Goal: Task Accomplishment & Management: Complete application form

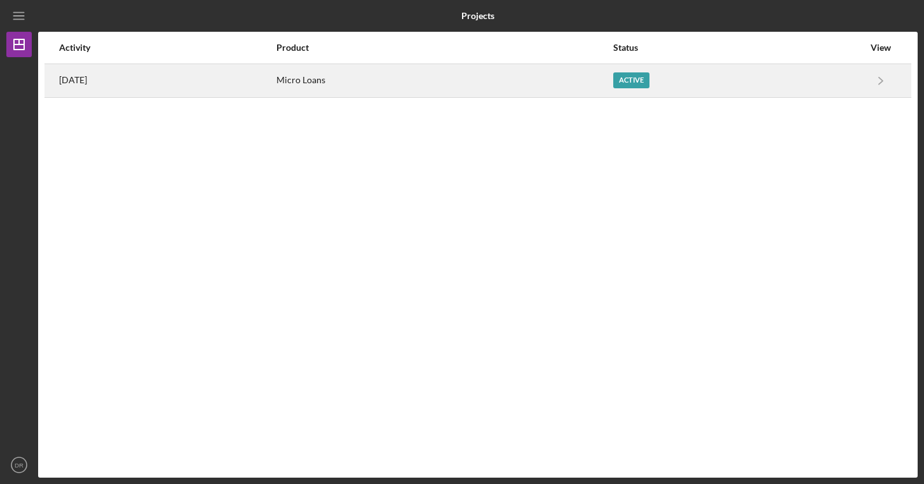
click at [566, 87] on div "Micro Loans" at bounding box center [444, 81] width 336 height 32
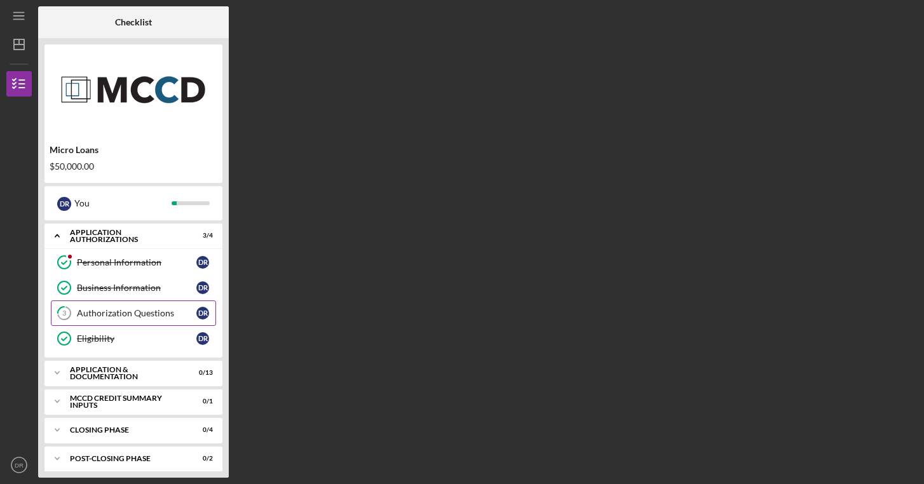
click at [103, 314] on div "Authorization Questions" at bounding box center [136, 313] width 119 height 10
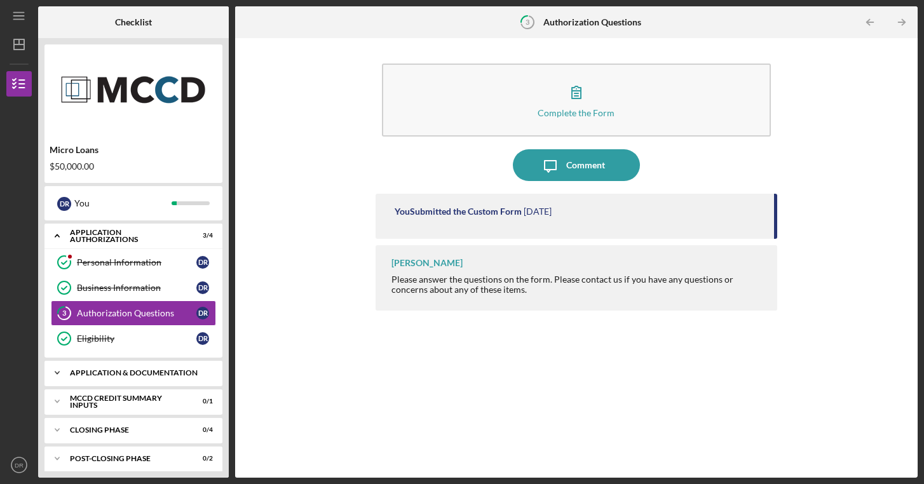
click at [127, 372] on div "Application & Documentation" at bounding box center [138, 373] width 137 height 8
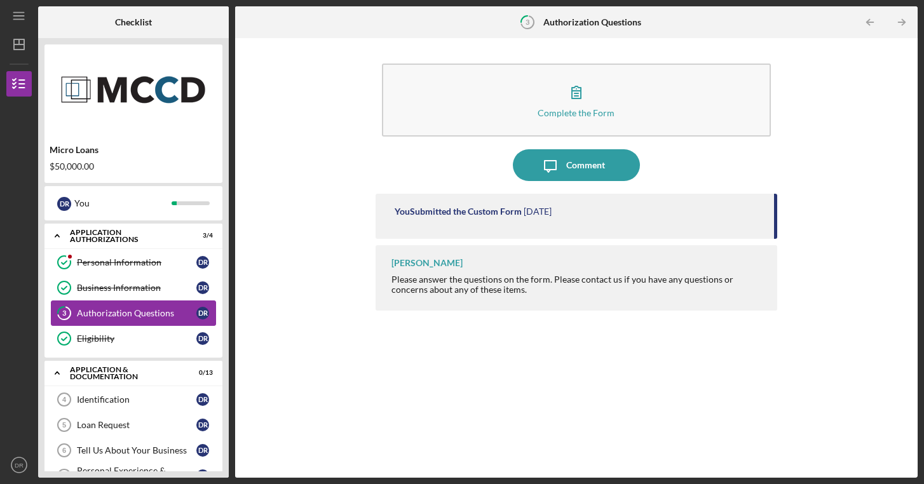
click at [137, 316] on div "Authorization Questions" at bounding box center [136, 313] width 119 height 10
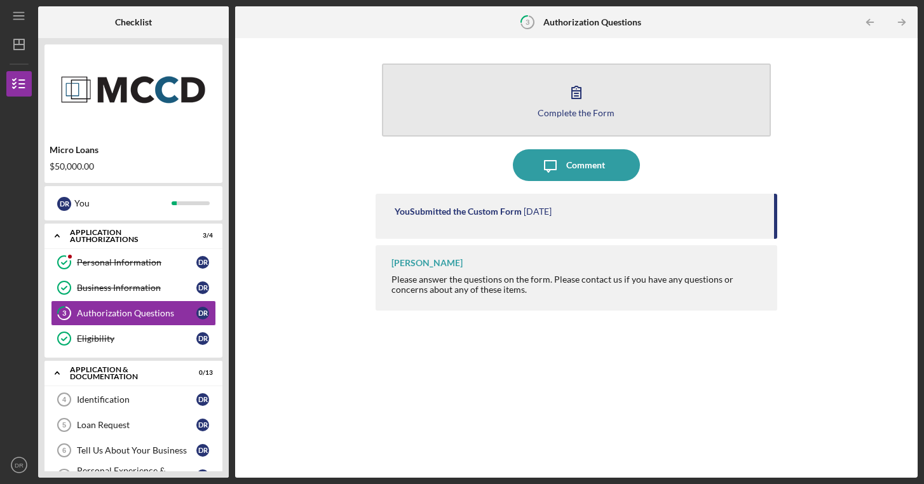
click at [555, 104] on button "Complete the Form Form" at bounding box center [576, 100] width 389 height 73
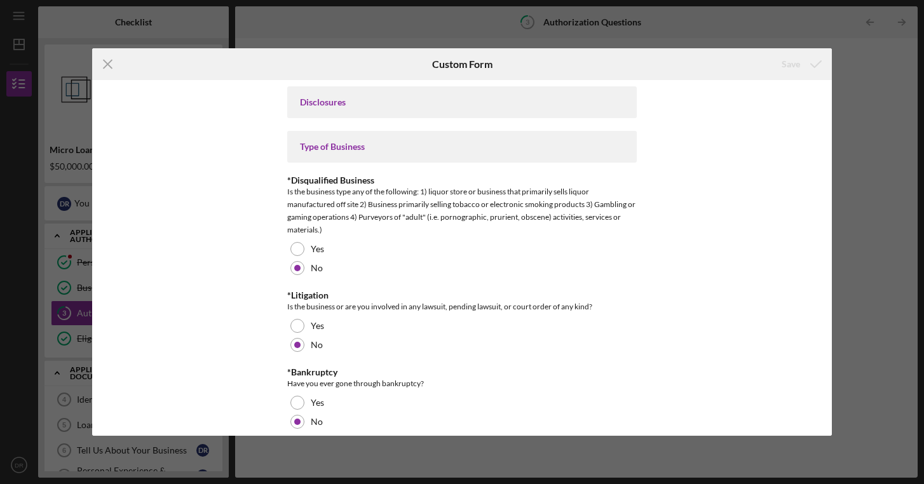
click at [402, 109] on div "Disclosures" at bounding box center [462, 102] width 350 height 32
click at [337, 97] on div "Disclosures" at bounding box center [462, 102] width 324 height 10
click at [339, 139] on div "Type of Business" at bounding box center [462, 147] width 350 height 32
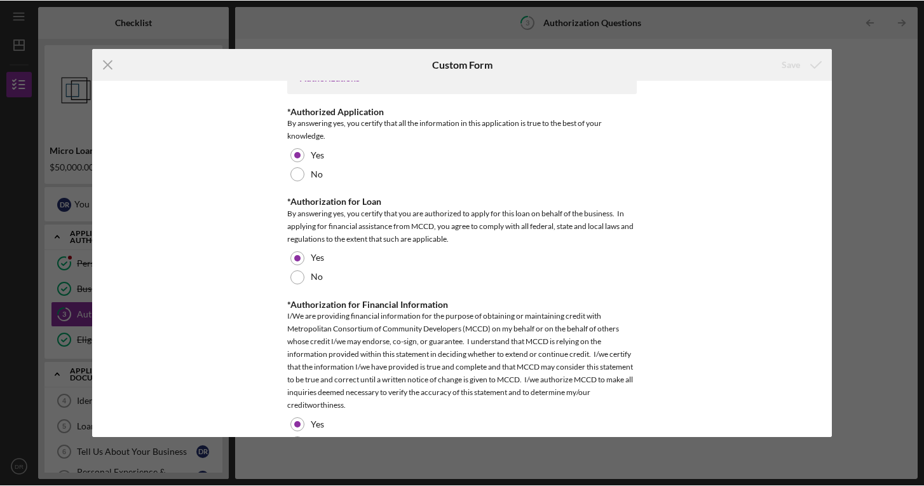
scroll to position [749, 0]
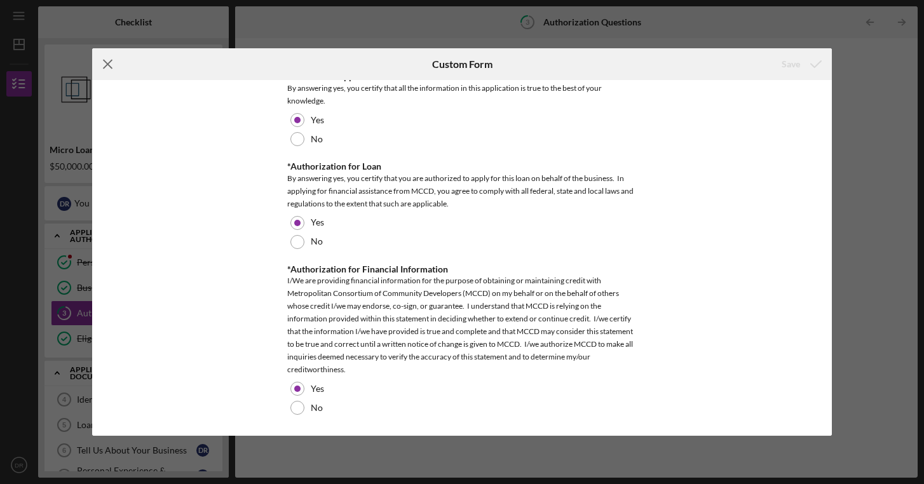
click at [104, 60] on line at bounding box center [108, 64] width 8 height 8
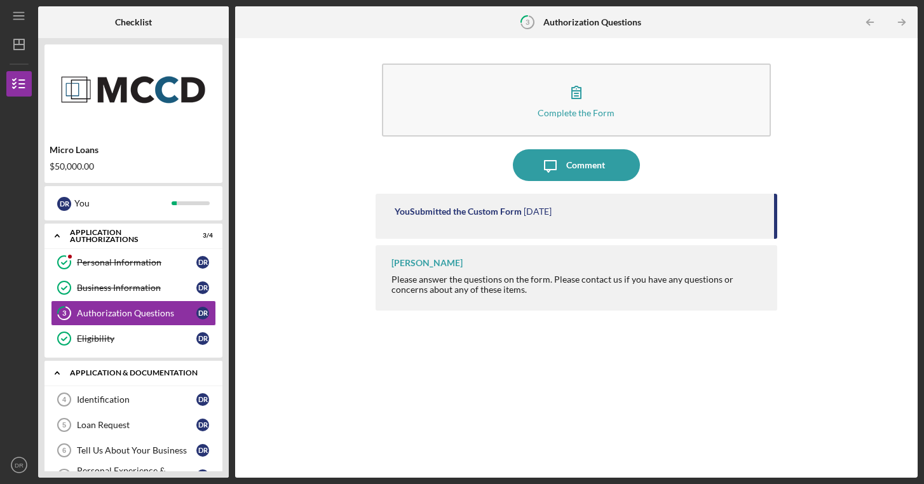
click at [153, 374] on div "Application & Documentation" at bounding box center [138, 373] width 137 height 8
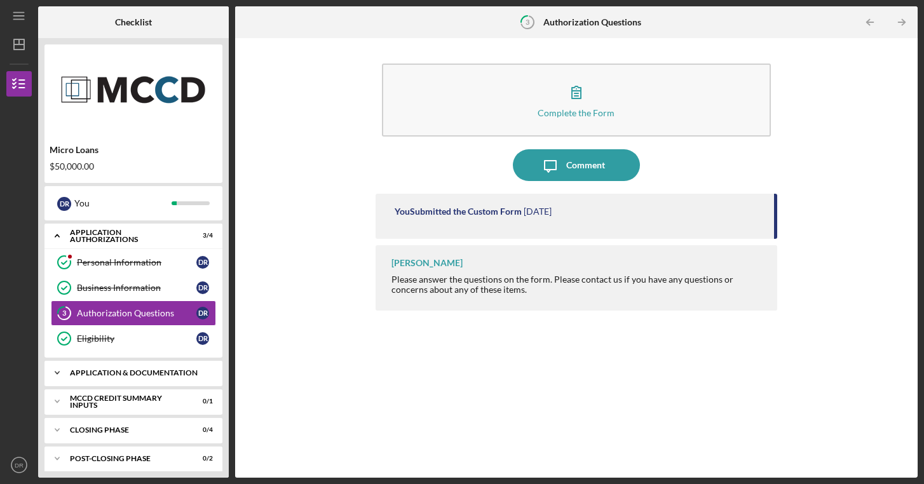
click at [145, 372] on div "Application & Documentation" at bounding box center [138, 373] width 137 height 8
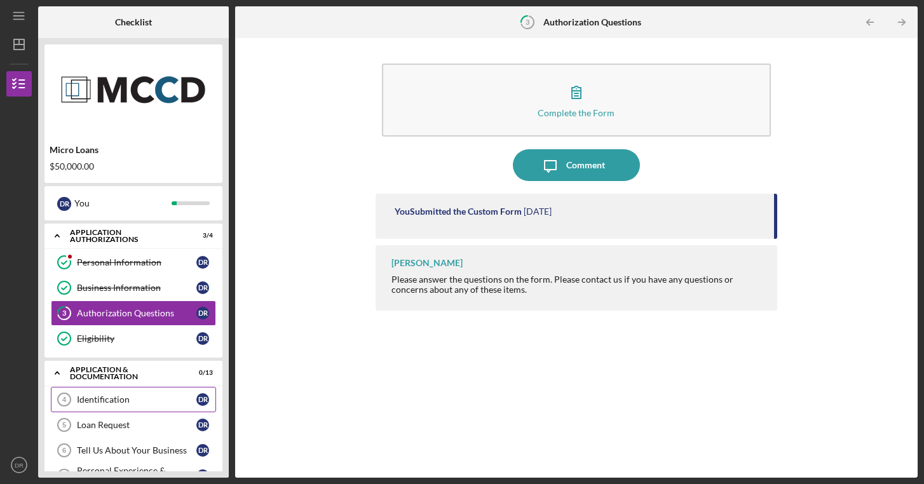
click at [108, 400] on div "Identification" at bounding box center [136, 400] width 119 height 10
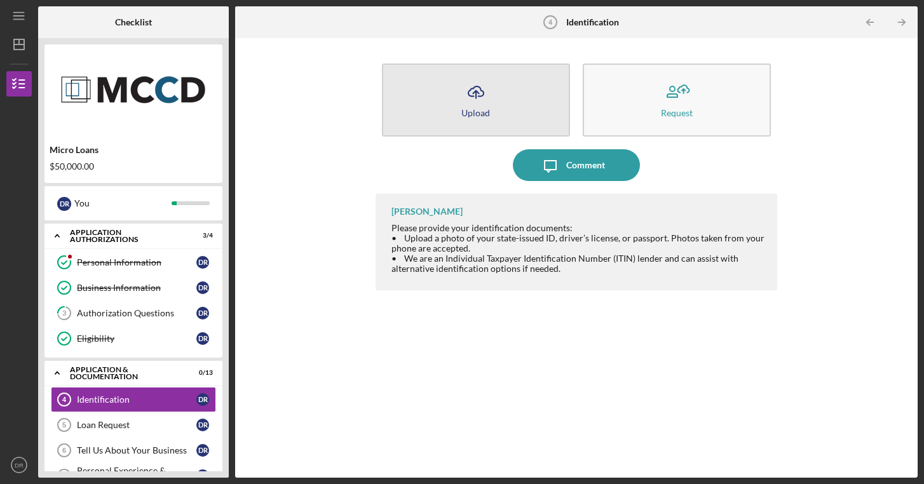
click at [468, 100] on icon "Icon/Upload" at bounding box center [476, 92] width 32 height 32
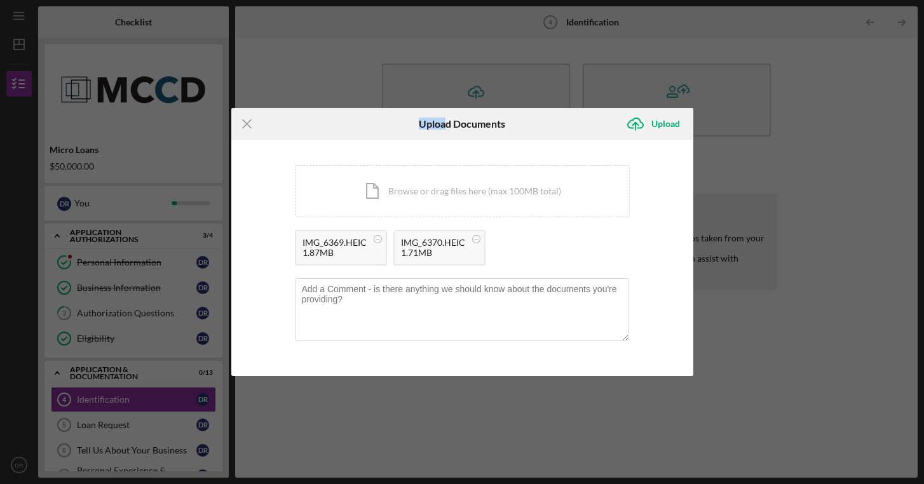
drag, startPoint x: 446, startPoint y: 124, endPoint x: 452, endPoint y: 43, distance: 80.9
click at [452, 43] on div "Icon/Menu Close Upload Documents Icon/Upload Upload You're uploading documents …" at bounding box center [462, 242] width 924 height 484
drag, startPoint x: 338, startPoint y: 134, endPoint x: 346, endPoint y: 14, distance: 120.4
click at [346, 14] on div "Icon/Menu Close Upload Documents Icon/Upload Upload You're uploading documents …" at bounding box center [462, 242] width 924 height 484
click at [660, 123] on div "Upload" at bounding box center [665, 123] width 29 height 25
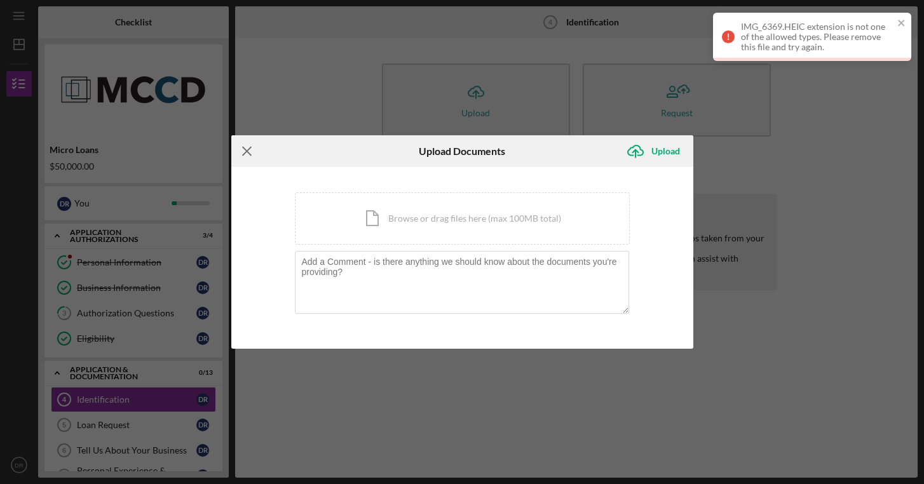
click at [243, 147] on line at bounding box center [247, 151] width 8 height 8
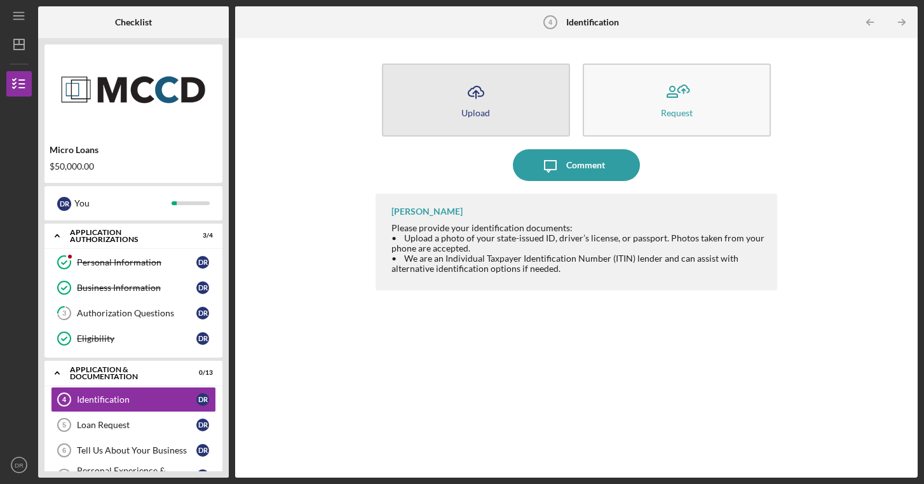
click at [447, 116] on button "Icon/Upload Upload" at bounding box center [476, 100] width 188 height 73
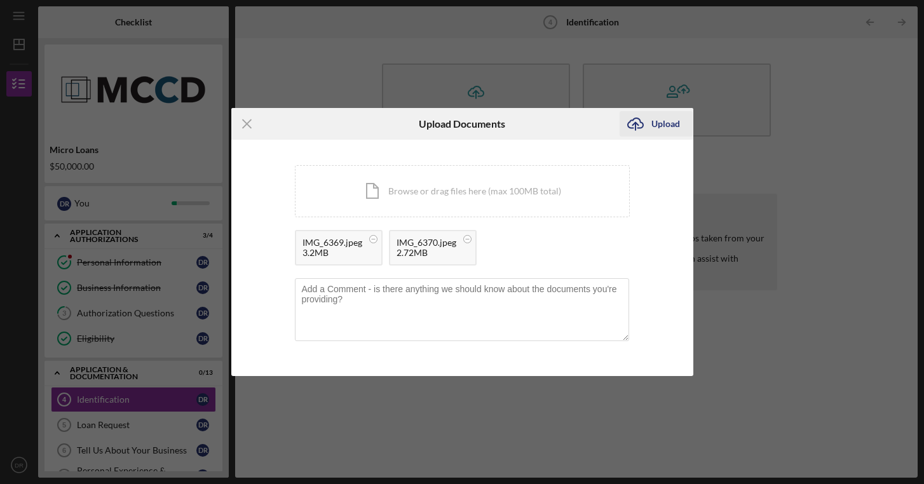
click at [677, 119] on div "Upload" at bounding box center [665, 123] width 29 height 25
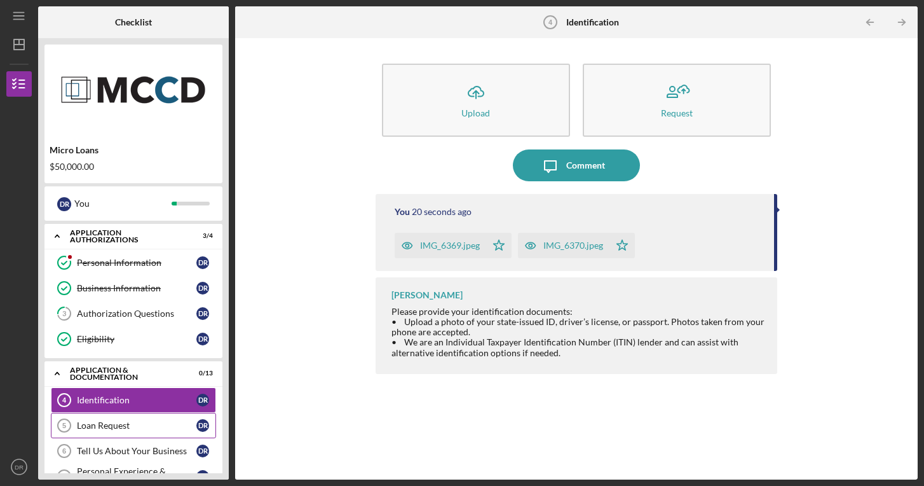
click at [132, 425] on div "Loan Request" at bounding box center [136, 425] width 119 height 10
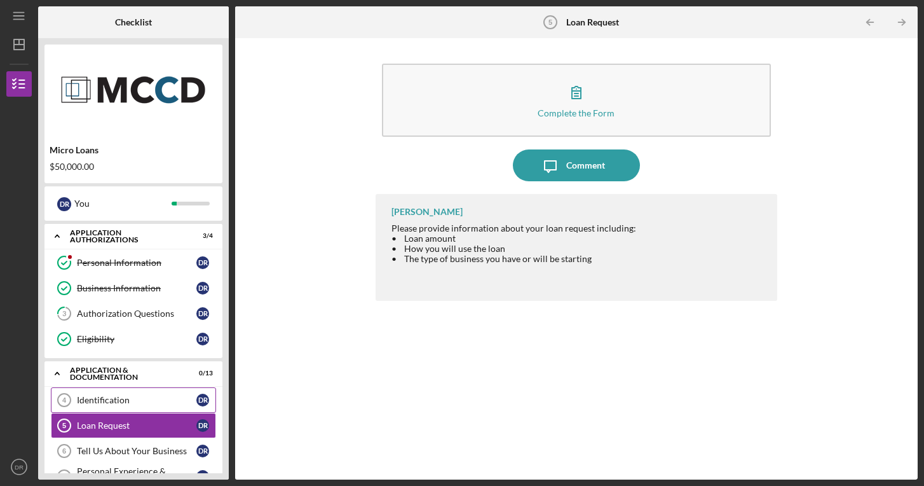
click at [149, 396] on div "Identification" at bounding box center [136, 400] width 119 height 10
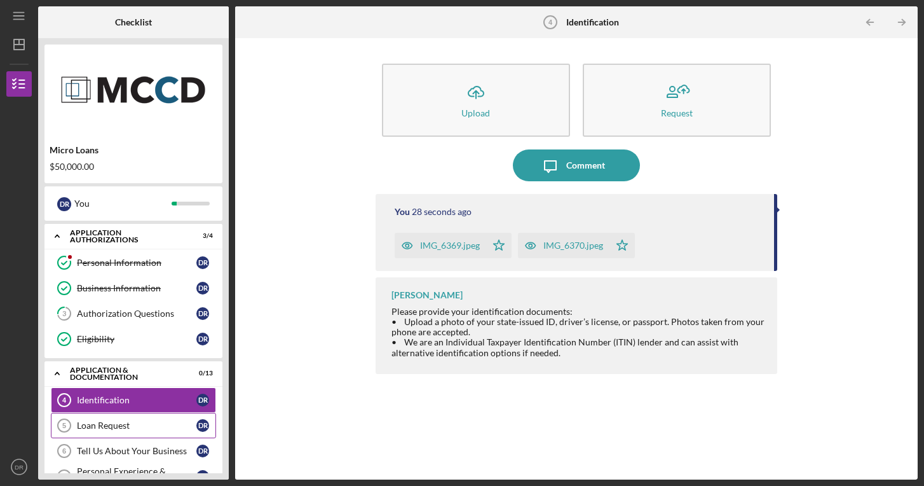
click at [139, 425] on div "Loan Request" at bounding box center [136, 425] width 119 height 10
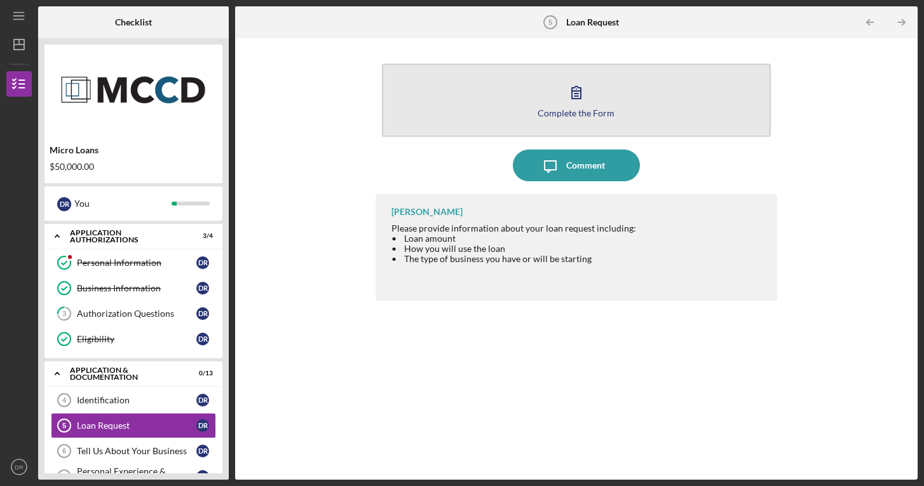
click at [500, 109] on button "Complete the Form Form" at bounding box center [576, 100] width 389 height 73
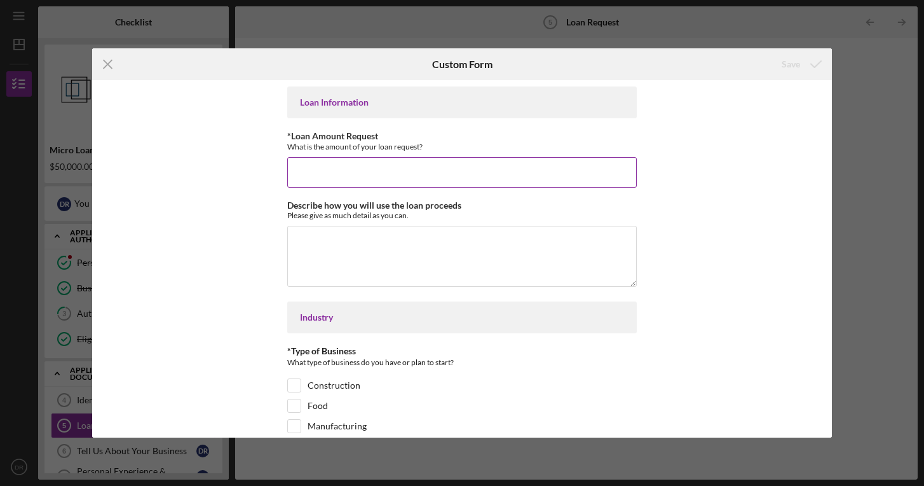
click at [331, 183] on input "*Loan Amount Request" at bounding box center [462, 172] width 350 height 31
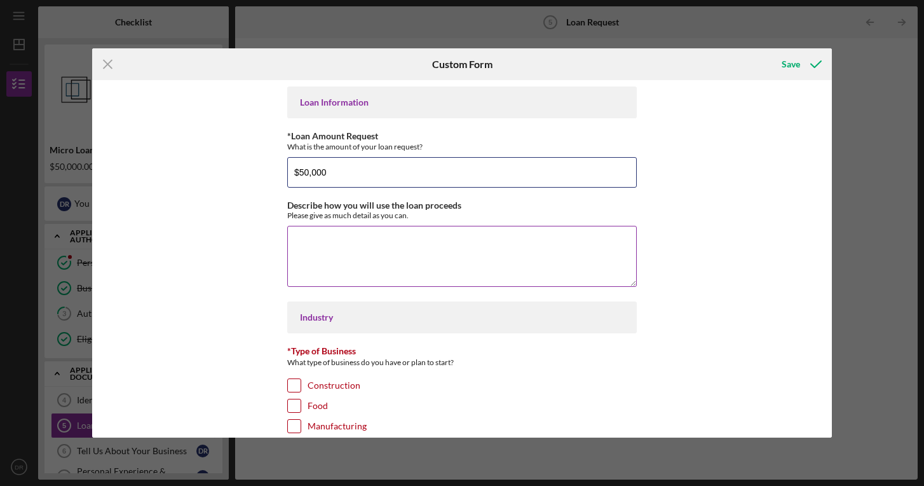
type input "$50,000"
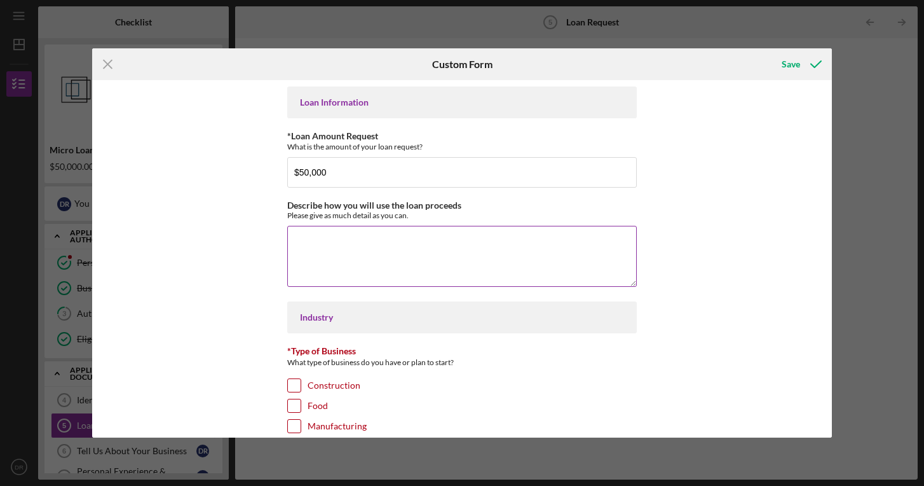
click at [372, 252] on textarea "Describe how you will use the loan proceeds" at bounding box center [462, 256] width 350 height 61
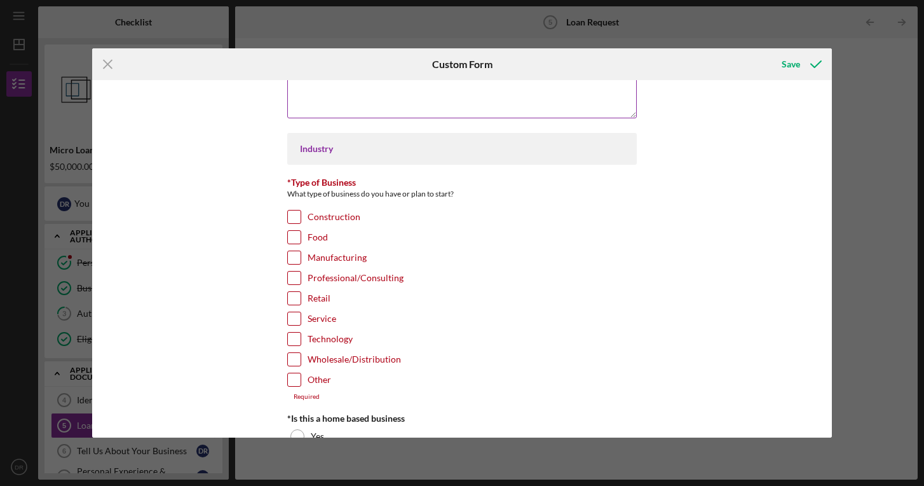
scroll to position [201, 0]
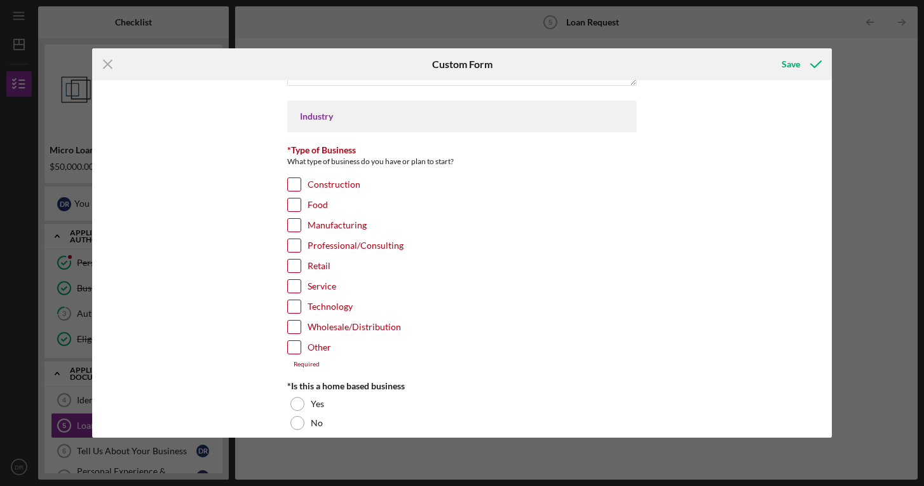
click at [292, 346] on input "Other" at bounding box center [294, 347] width 13 height 13
checkbox input "true"
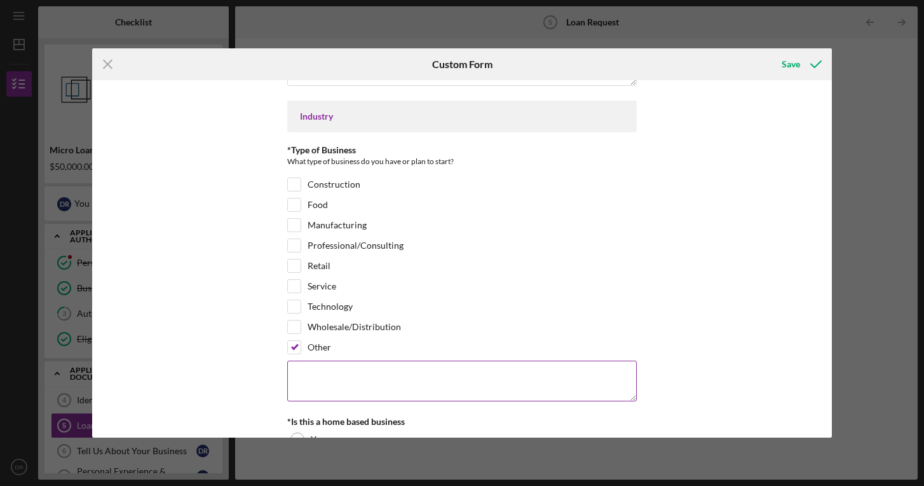
click at [302, 376] on textarea at bounding box center [462, 380] width 350 height 41
type textarea "Wellness"
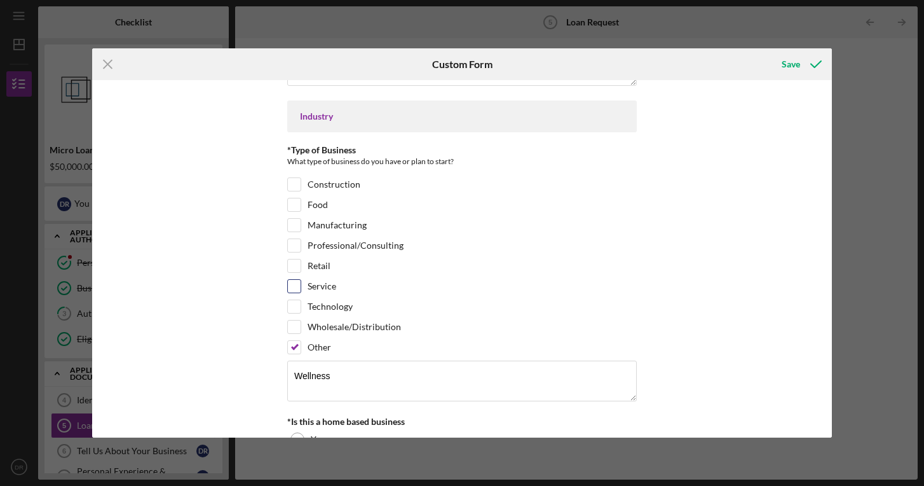
click at [519, 292] on div "Service" at bounding box center [462, 289] width 350 height 20
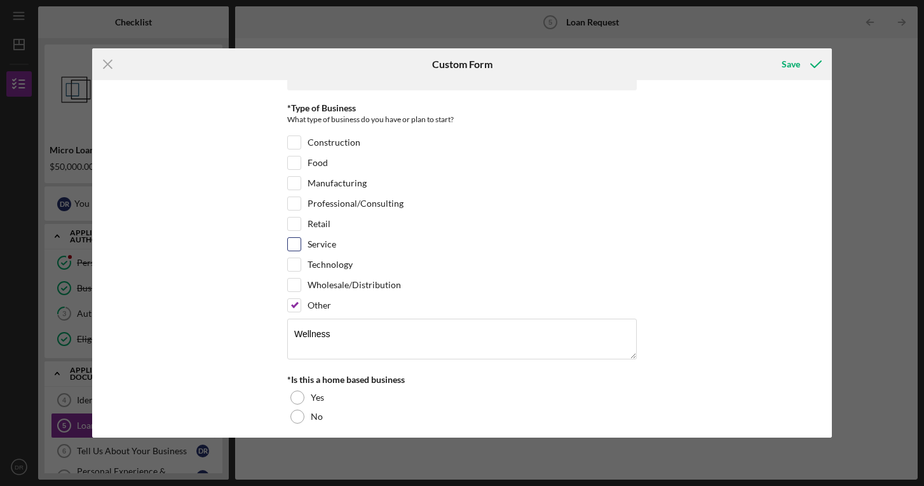
scroll to position [250, 0]
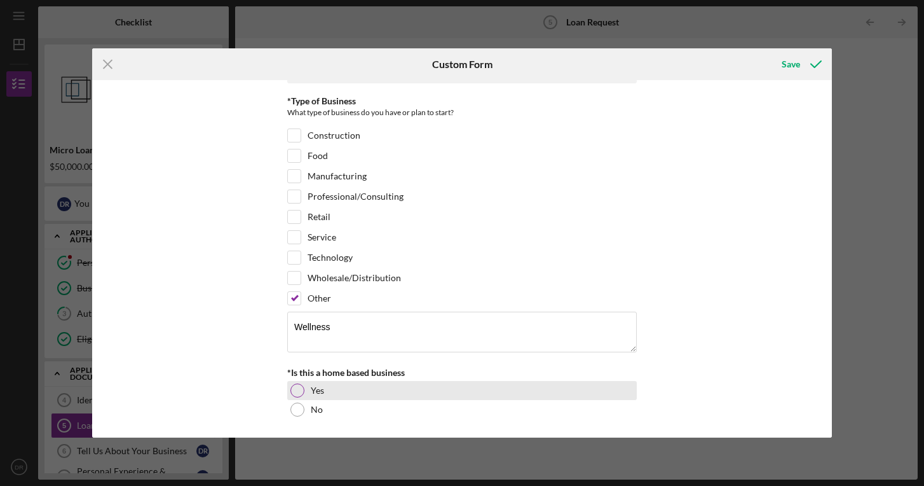
click at [294, 388] on div at bounding box center [297, 390] width 14 height 14
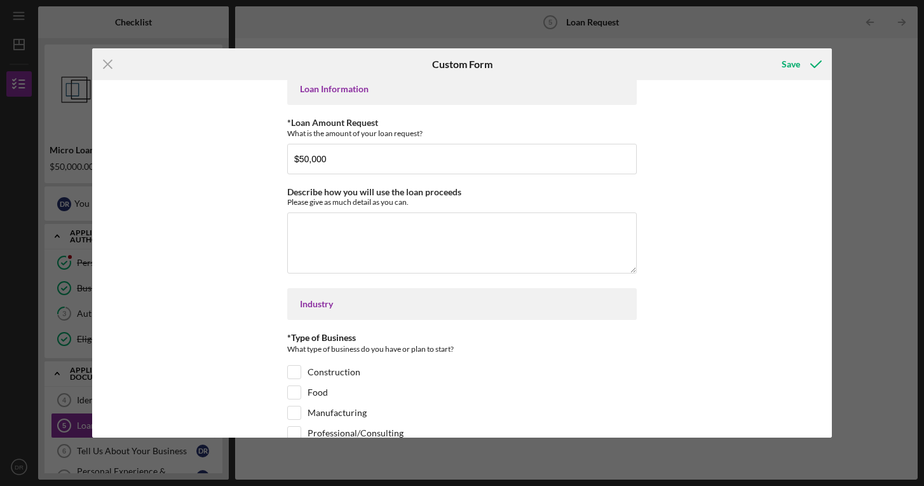
scroll to position [1, 0]
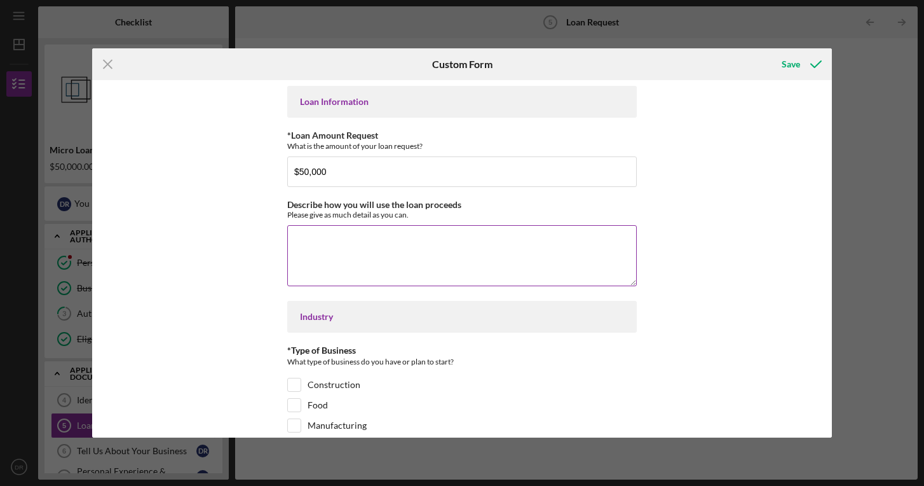
click at [327, 230] on textarea "Describe how you will use the loan proceeds" at bounding box center [462, 255] width 350 height 61
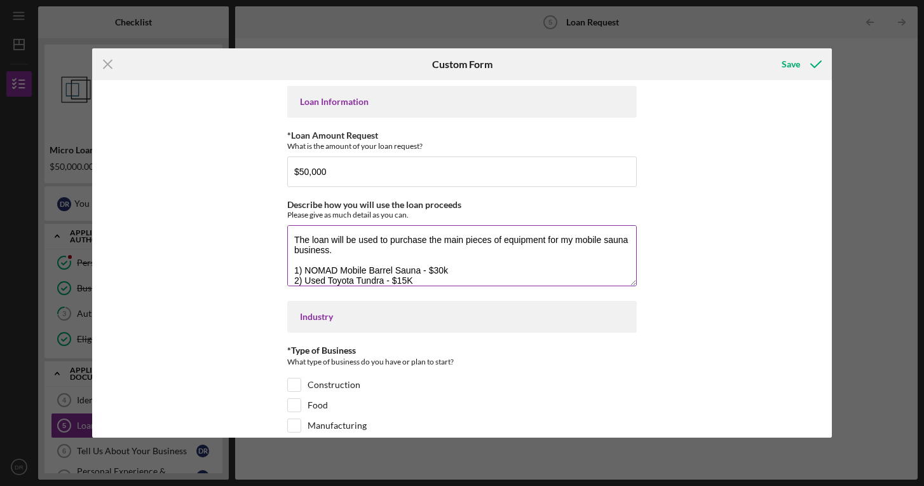
click at [330, 248] on textarea "The loan will be used to purchase the main pieces of equipment for my mobile sa…" at bounding box center [462, 255] width 350 height 61
click at [440, 280] on textarea "The loan will be used to purchase the main pieces of equipment for my mobile sa…" at bounding box center [462, 255] width 350 height 61
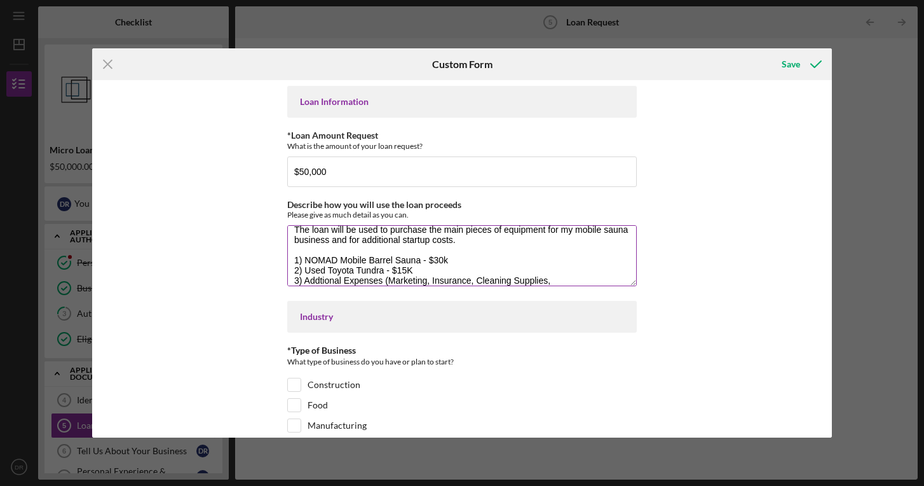
click at [382, 277] on textarea "The loan will be used to purchase the main pieces of equipment for my mobile sa…" at bounding box center [462, 255] width 350 height 61
click at [390, 278] on textarea "The loan will be used to purchase the main pieces of equipment for my mobile sa…" at bounding box center [462, 255] width 350 height 61
click at [388, 277] on textarea "The loan will be used to purchase the main pieces of equipment for my mobile sa…" at bounding box center [462, 255] width 350 height 61
click at [465, 271] on textarea "The loan will be used to purchase the main pieces of equipment for my mobile sa…" at bounding box center [462, 255] width 350 height 61
drag, startPoint x: 452, startPoint y: 258, endPoint x: 426, endPoint y: 259, distance: 25.4
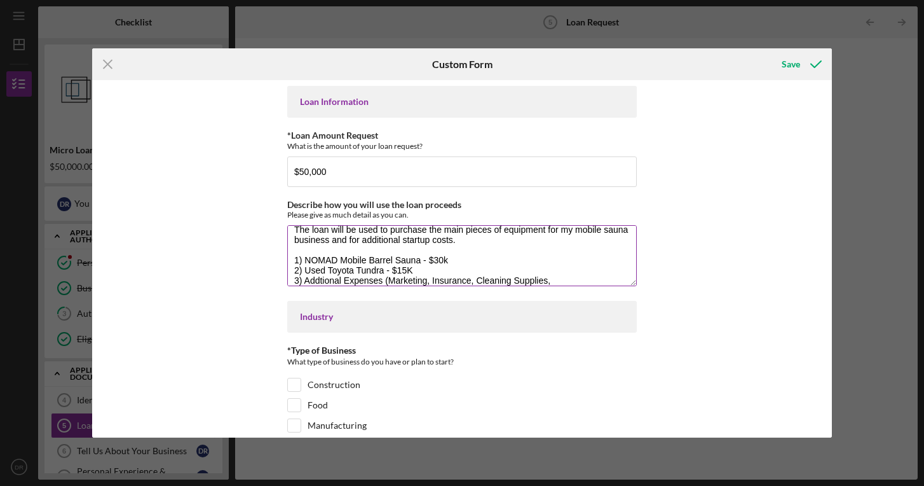
click at [426, 259] on textarea "The loan will be used to purchase the main pieces of equipment for my mobile sa…" at bounding box center [462, 255] width 350 height 61
drag, startPoint x: 438, startPoint y: 260, endPoint x: 303, endPoint y: 261, distance: 135.4
click at [303, 261] on textarea "The loan will be used to purchase the main pieces of equipment for my mobile sa…" at bounding box center [462, 255] width 350 height 61
click at [389, 259] on textarea "The loan will be used to purchase the main pieces of equipment for my mobile sa…" at bounding box center [462, 255] width 350 height 61
drag, startPoint x: 427, startPoint y: 261, endPoint x: 452, endPoint y: 259, distance: 24.8
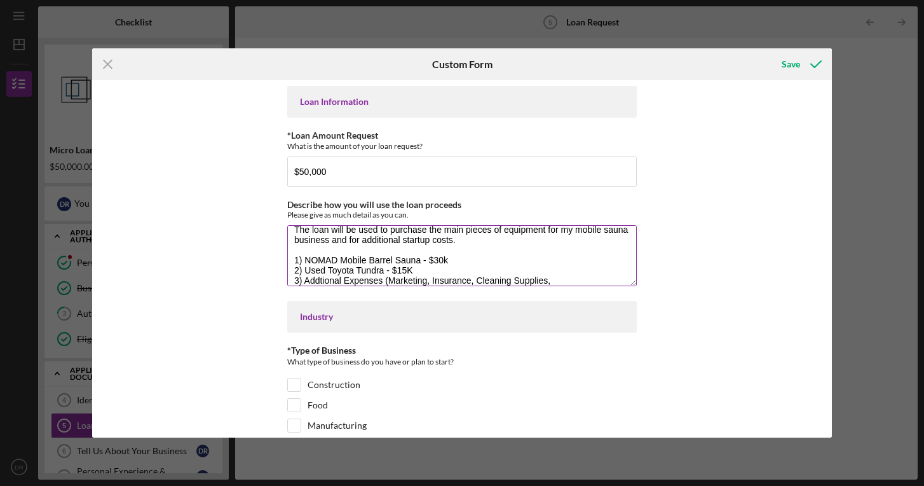
click at [452, 260] on textarea "The loan will be used to purchase the main pieces of equipment for my mobile sa…" at bounding box center [462, 255] width 350 height 61
click at [302, 258] on textarea "The loan will be used to purchase the main pieces of equipment for my mobile sa…" at bounding box center [462, 255] width 350 height 61
paste textarea "$30k"
click at [456, 255] on textarea "The loan will be used to purchase the main pieces of equipment for my mobile sa…" at bounding box center [462, 255] width 350 height 61
drag, startPoint x: 391, startPoint y: 268, endPoint x: 412, endPoint y: 266, distance: 21.1
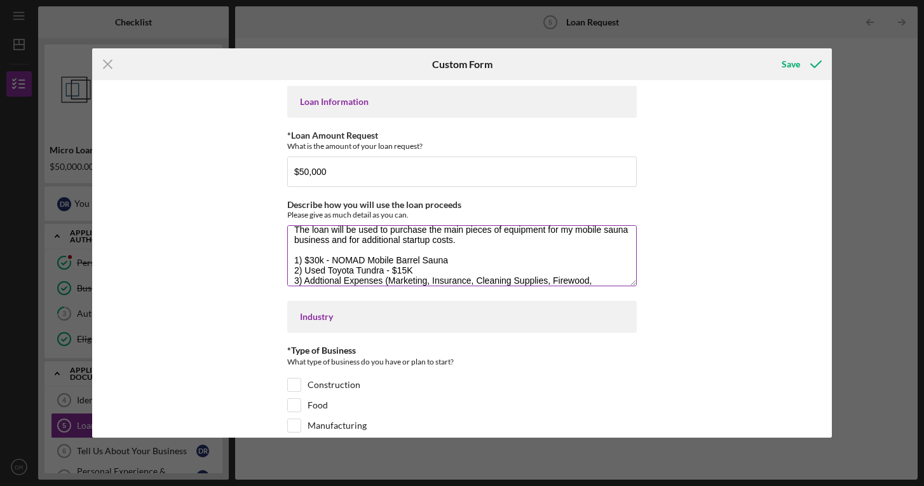
click at [412, 267] on textarea "The loan will be used to purchase the main pieces of equipment for my mobile sa…" at bounding box center [462, 255] width 350 height 61
click at [302, 266] on textarea "The loan will be used to purchase the main pieces of equipment for my mobile sa…" at bounding box center [462, 255] width 350 height 61
paste textarea "$15K"
click at [302, 277] on textarea "The loan will be used to purchase the main pieces of equipment for my mobile sa…" at bounding box center [462, 255] width 350 height 61
click at [343, 278] on textarea "The loan will be used to purchase the main pieces of equipment for my mobile sa…" at bounding box center [462, 255] width 350 height 61
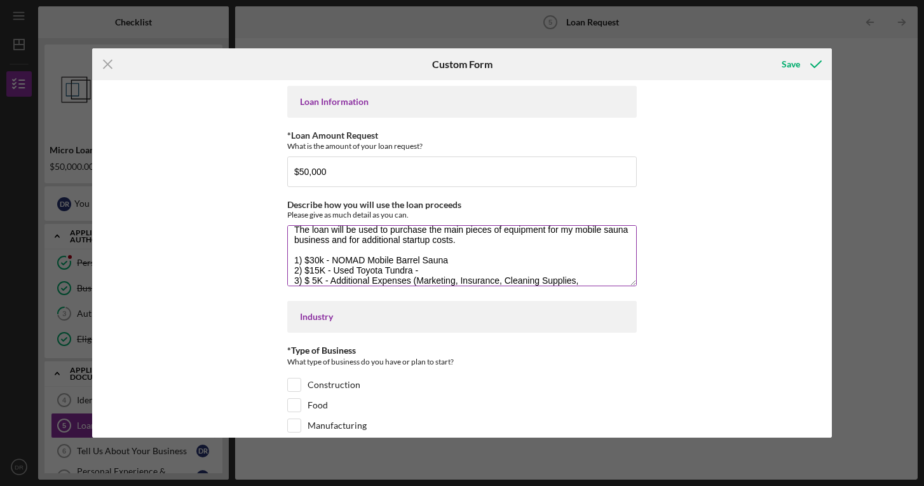
click at [404, 278] on textarea "The loan will be used to purchase the main pieces of equipment for my mobile sa…" at bounding box center [462, 255] width 350 height 61
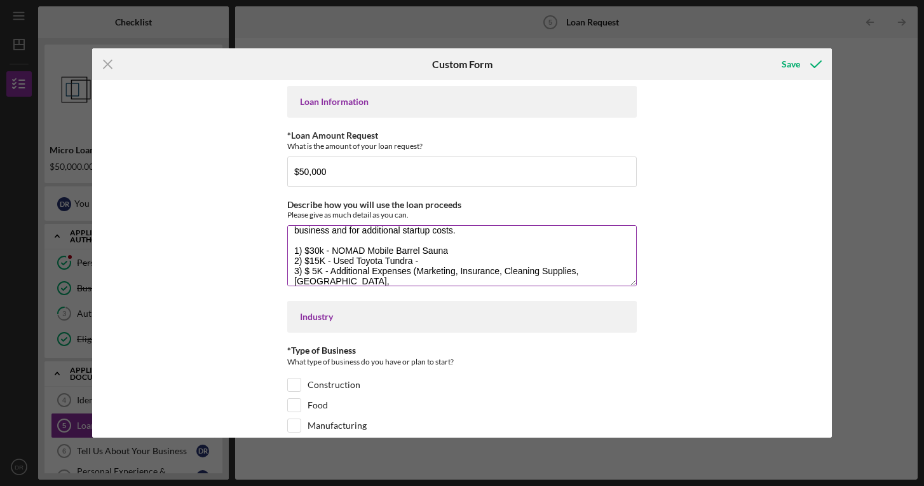
click at [618, 270] on textarea "The loan will be used to purchase the main pieces of equipment for my mobile sa…" at bounding box center [462, 255] width 350 height 61
click at [410, 265] on textarea "The loan will be used to purchase the main pieces of equipment for my mobile sa…" at bounding box center [462, 255] width 350 height 61
click at [534, 273] on textarea "The loan will be used to purchase the main pieces of equipment for my mobile sa…" at bounding box center [462, 255] width 350 height 61
click at [534, 278] on textarea "The loan will be used to purchase the main pieces of equipment for my mobile sa…" at bounding box center [462, 255] width 350 height 61
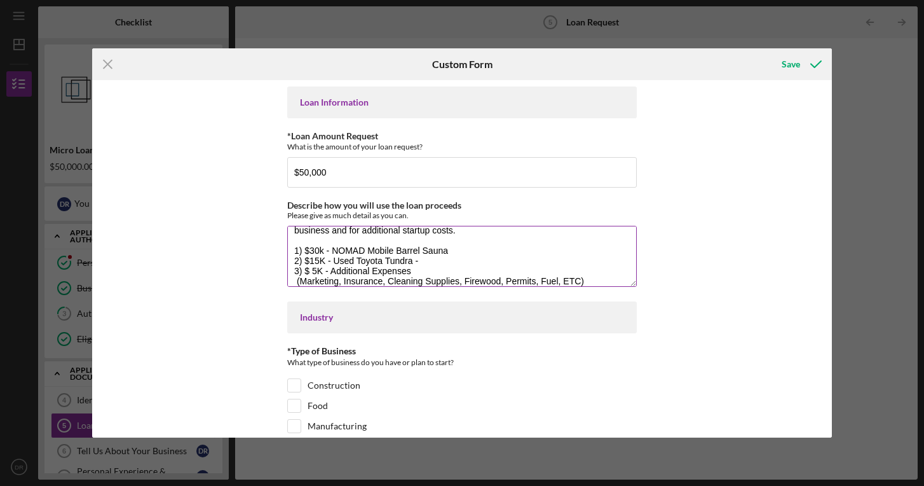
scroll to position [0, 0]
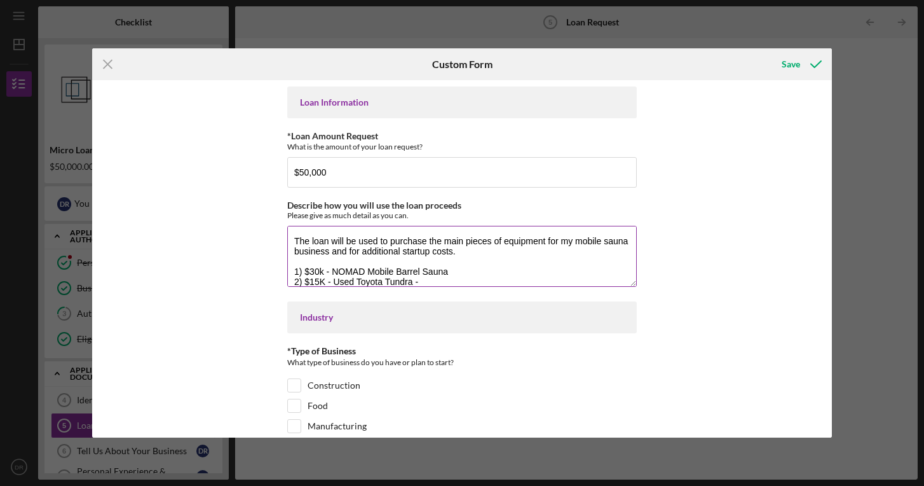
click at [459, 255] on textarea "The loan will be used to purchase the main pieces of equipment for my mobile sa…" at bounding box center [462, 256] width 350 height 61
click at [459, 247] on textarea "The loan will be used to purchase the main pieces of equipment for my mobile sa…" at bounding box center [462, 256] width 350 height 61
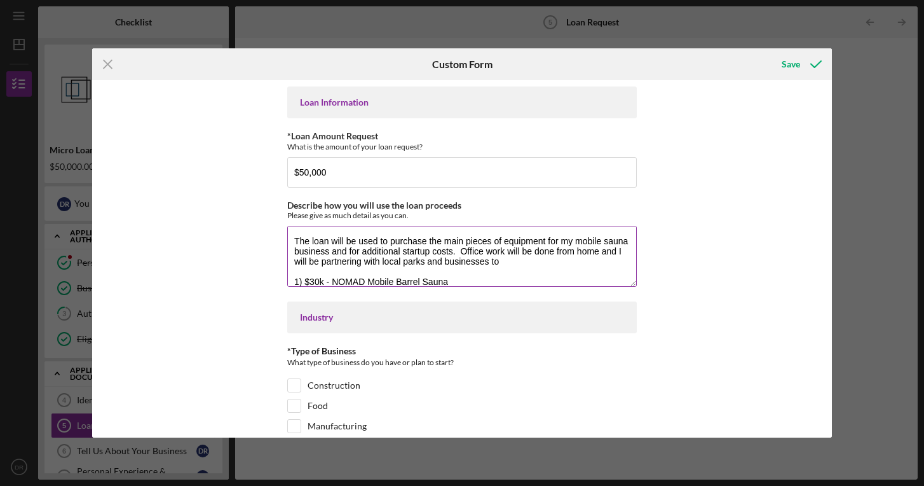
click at [490, 250] on textarea "The loan will be used to purchase the main pieces of equipment for my mobile sa…" at bounding box center [462, 256] width 350 height 61
click at [501, 261] on textarea "The loan will be used to purchase the main pieces of equipment for my mobile sa…" at bounding box center [462, 256] width 350 height 61
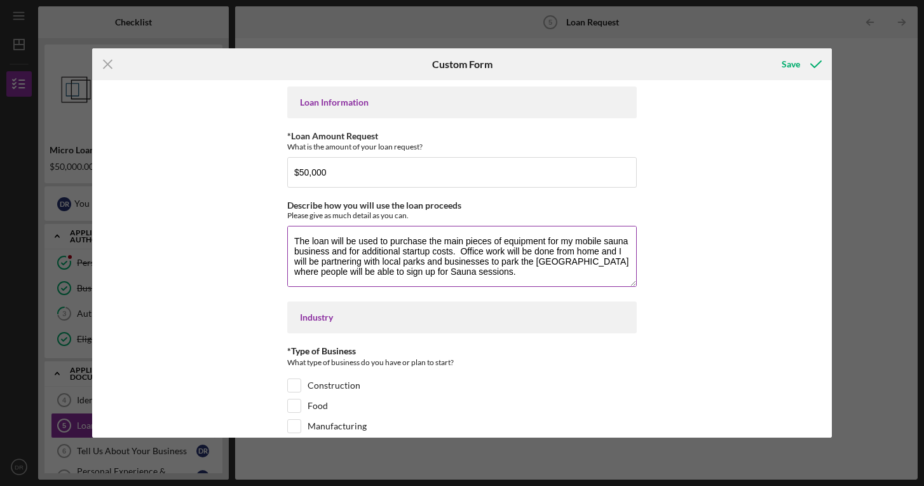
drag, startPoint x: 292, startPoint y: 240, endPoint x: 518, endPoint y: 277, distance: 229.3
click at [518, 277] on textarea "The loan will be used to purchase the main pieces of equipment for my mobile sa…" at bounding box center [462, 256] width 350 height 61
drag, startPoint x: 413, startPoint y: 214, endPoint x: 313, endPoint y: 198, distance: 101.6
click at [313, 198] on div "Loan Information *Loan Amount Request What is the amount of your loan request? …" at bounding box center [462, 383] width 350 height 594
copy div "Describe how you will use the loan proceeds Please give as much detail as you c…"
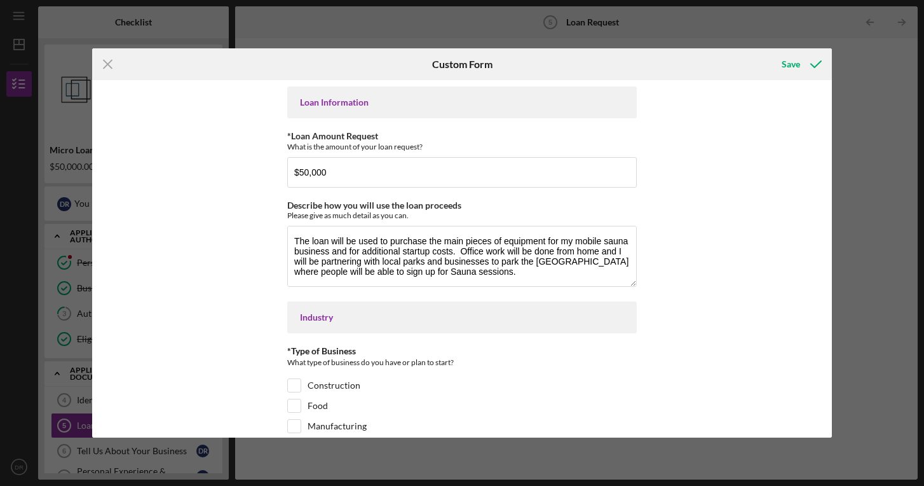
click at [401, 449] on div "Icon/Menu Close Custom Form Save Loan Information *Loan Amount Request What is …" at bounding box center [462, 243] width 924 height 486
drag, startPoint x: 442, startPoint y: 272, endPoint x: 285, endPoint y: 225, distance: 163.9
click at [287, 225] on div "Describe how you will use the loan proceeds Please give as much detail as you c…" at bounding box center [462, 244] width 350 height 89
click at [337, 454] on div "Icon/Menu Close Custom Form Save Loan Information *Loan Amount Request What is …" at bounding box center [462, 243] width 924 height 486
drag, startPoint x: 451, startPoint y: 269, endPoint x: 285, endPoint y: 231, distance: 170.3
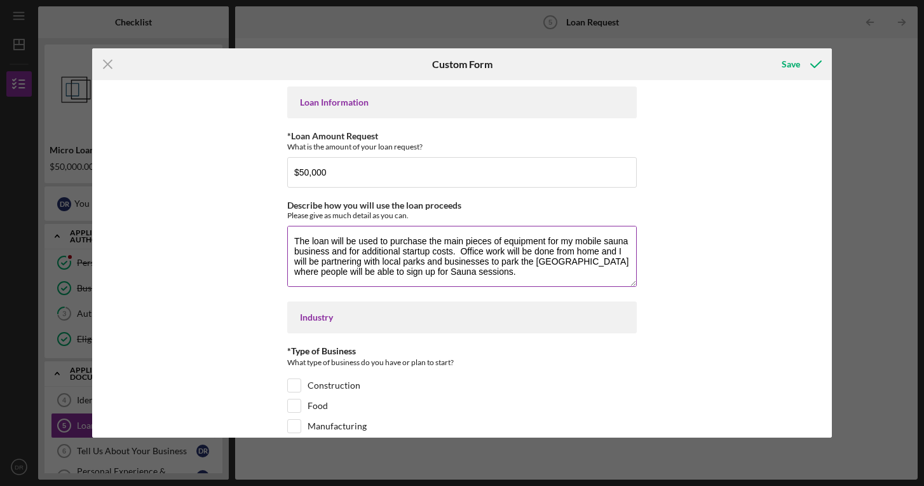
click at [287, 231] on textarea "The loan will be used to purchase the main pieces of equipment for my mobile sa…" at bounding box center [462, 256] width 350 height 61
paste textarea "equipment and cover initial startup costs for my mobile sauna business, NØRDHAV…"
drag, startPoint x: 537, startPoint y: 249, endPoint x: 565, endPoint y: 252, distance: 28.1
click at [565, 252] on textarea "Describe how you will use the loan proceeds" at bounding box center [462, 256] width 350 height 61
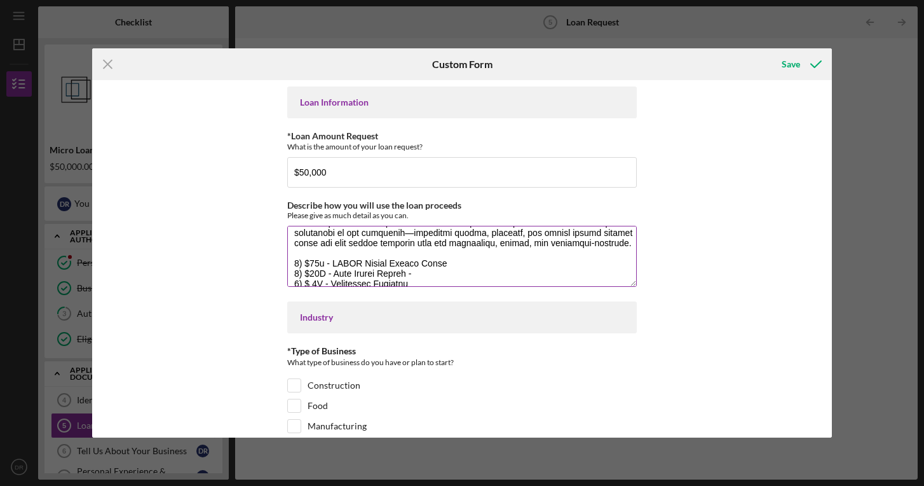
scroll to position [163, 0]
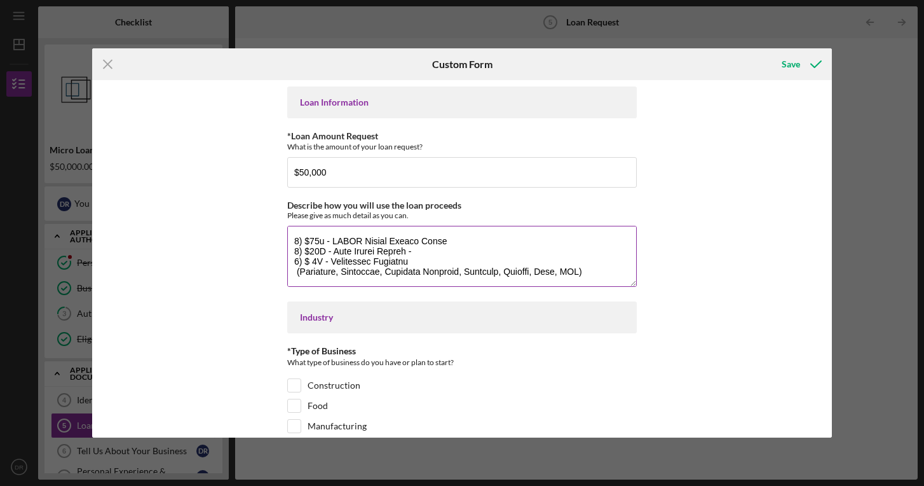
click at [419, 251] on textarea "Describe how you will use the loan proceeds" at bounding box center [462, 256] width 350 height 61
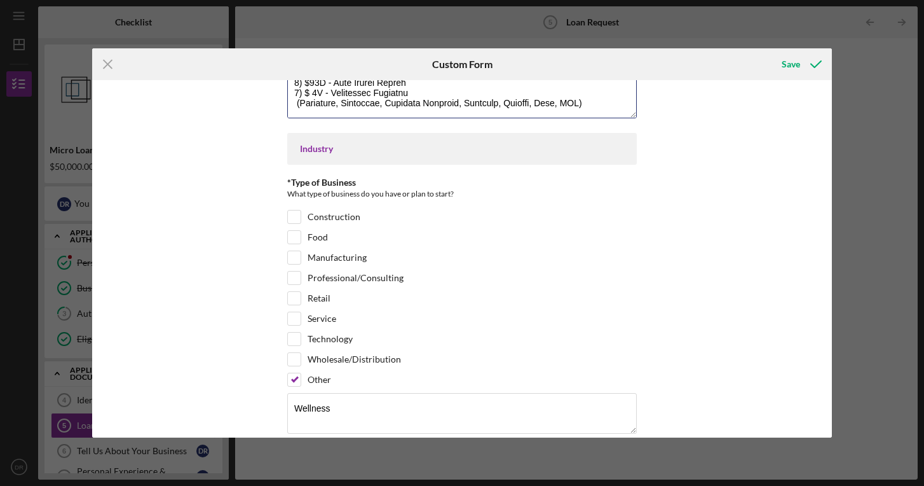
scroll to position [250, 0]
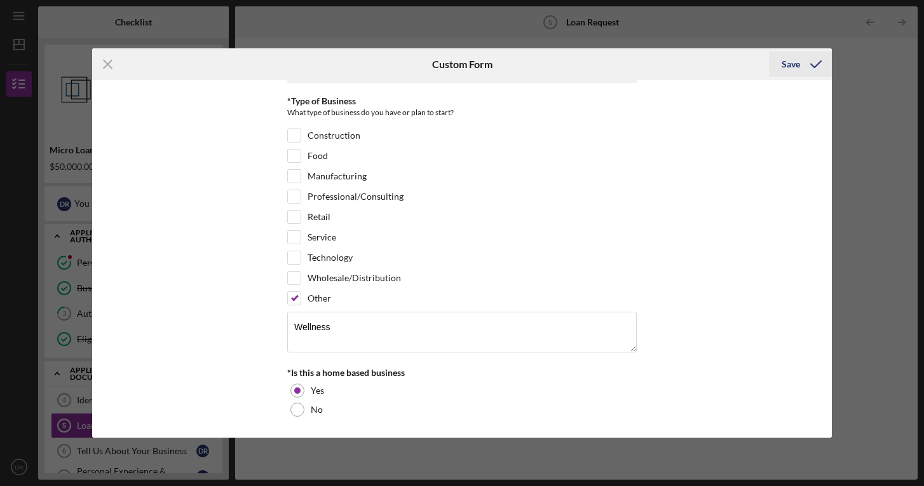
type textarea "Lor ipsu dolo si amet co adipisci eli sedd eiusmodte inc utlab etdolor magnaal …"
click at [792, 59] on div "Save" at bounding box center [791, 63] width 18 height 25
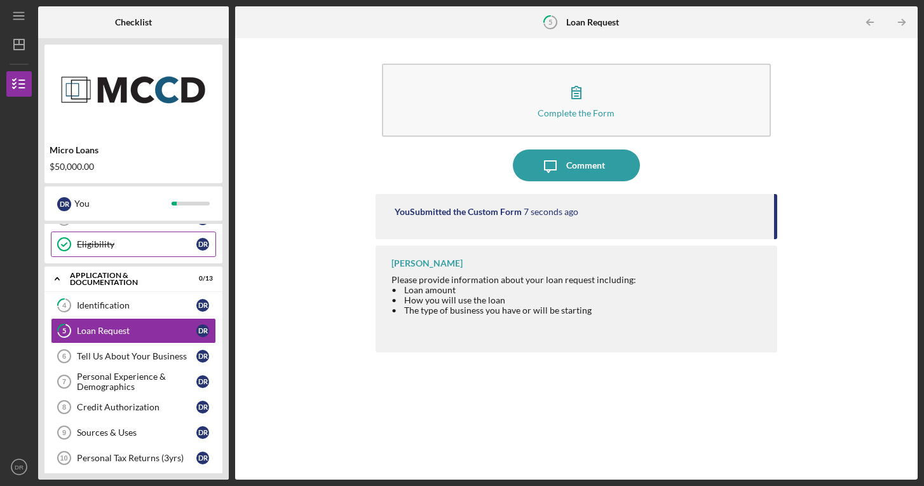
scroll to position [100, 0]
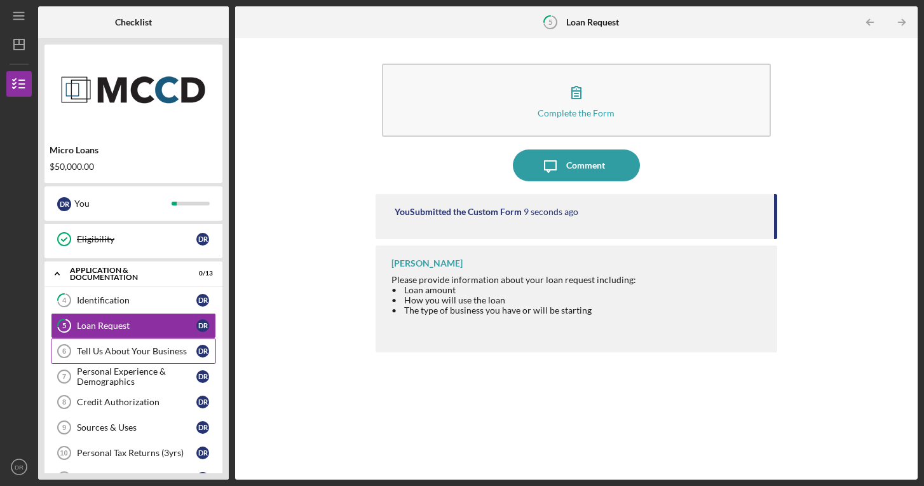
click at [129, 350] on div "Tell Us About Your Business" at bounding box center [136, 351] width 119 height 10
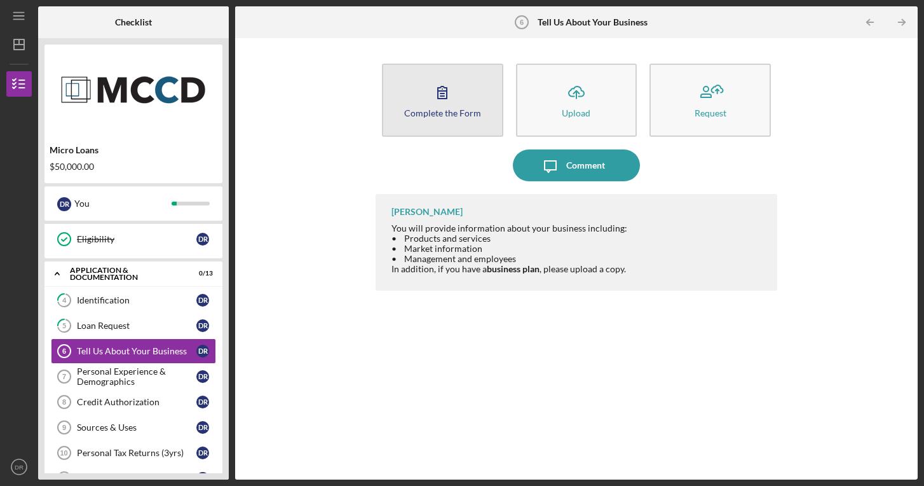
click at [448, 115] on div "Complete the Form" at bounding box center [442, 113] width 77 height 10
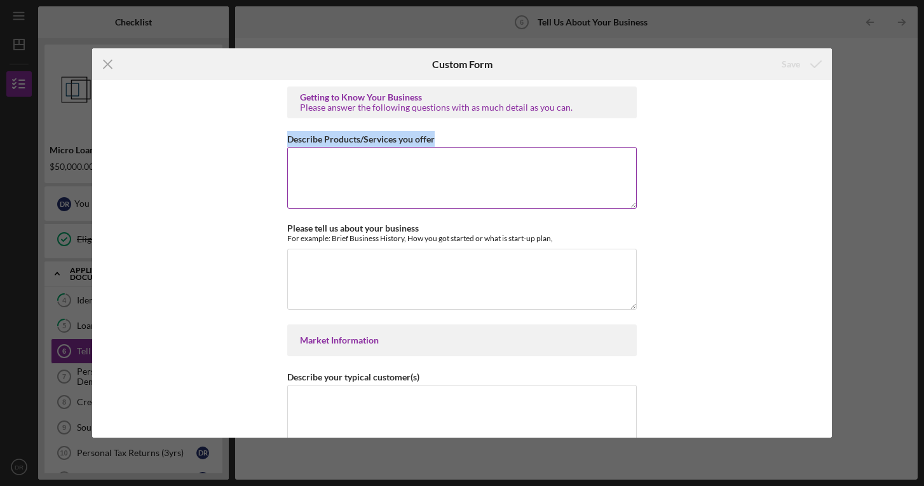
drag, startPoint x: 285, startPoint y: 136, endPoint x: 490, endPoint y: 133, distance: 204.7
click at [490, 133] on div "Describe Products/Services you offer" at bounding box center [462, 139] width 350 height 16
copy label "Describe Products/Services you offer"
click at [316, 176] on textarea "Describe Products/Services you offer" at bounding box center [462, 177] width 350 height 61
paste textarea "NØRDHAVEN offers mobile sauna and cold plunge experiences designed to promote m…"
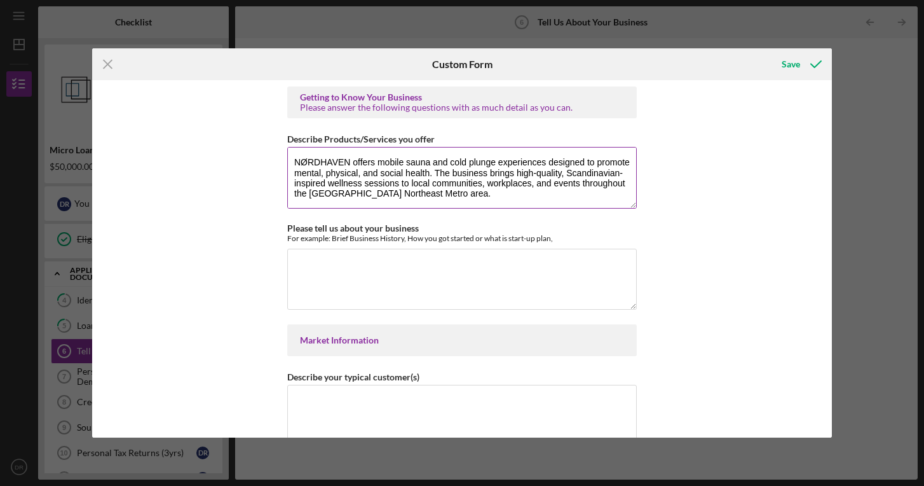
drag, startPoint x: 494, startPoint y: 161, endPoint x: 433, endPoint y: 160, distance: 60.4
click at [433, 160] on textarea "NØRDHAVEN offers mobile sauna and cold plunge experiences designed to promote m…" at bounding box center [462, 177] width 350 height 61
click at [449, 162] on textarea "NØRDHAVEN offers mobile sauna and cold plunge experiences designed to promote m…" at bounding box center [462, 177] width 350 height 61
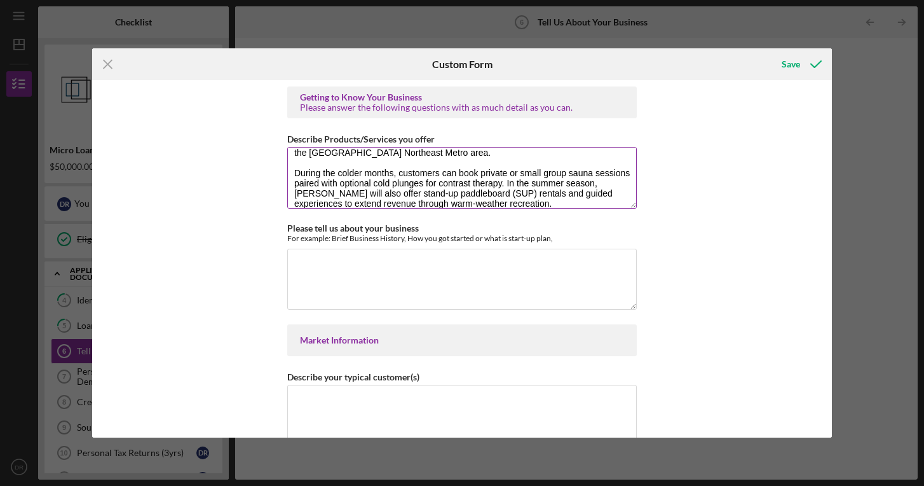
scroll to position [41, 0]
click at [423, 180] on textarea "NØRDHAVEN offers mobile sauna and cold plunge experiences designed to promote m…" at bounding box center [462, 177] width 350 height 61
click at [423, 183] on textarea "NØRDHAVEN offers mobile sauna and cold plunge experiences designed to promote m…" at bounding box center [462, 177] width 350 height 61
click at [423, 182] on textarea "NØRDHAVEN offers mobile sauna and cold plunge experiences designed to promote m…" at bounding box center [462, 177] width 350 height 61
click at [419, 185] on textarea "NØRDHAVEN offers mobile sauna and cold plunge experiences designed to promote m…" at bounding box center [462, 177] width 350 height 61
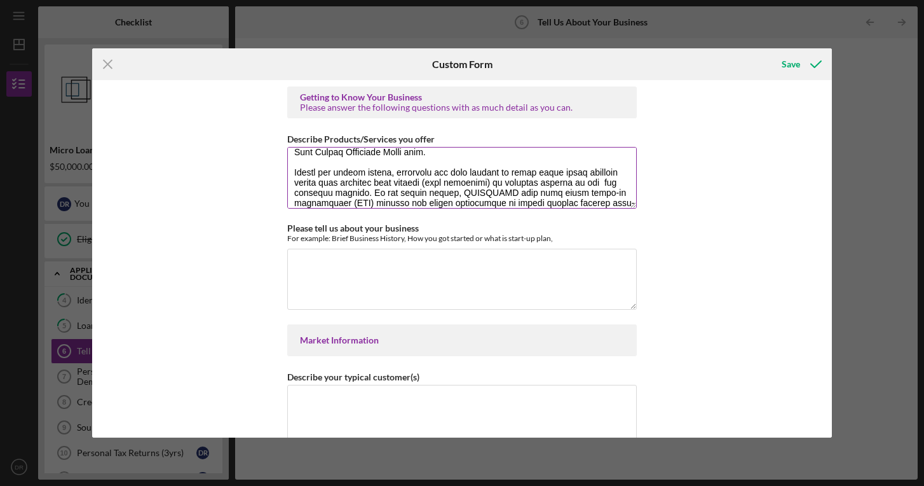
click at [530, 182] on textarea "Describe Products/Services you offer" at bounding box center [462, 177] width 350 height 61
click at [529, 182] on textarea "Describe Products/Services you offer" at bounding box center [462, 177] width 350 height 61
click at [564, 180] on textarea "Describe Products/Services you offer" at bounding box center [462, 177] width 350 height 61
drag, startPoint x: 493, startPoint y: 195, endPoint x: 388, endPoint y: 191, distance: 105.0
click at [388, 191] on textarea "Describe Products/Services you offer" at bounding box center [462, 177] width 350 height 61
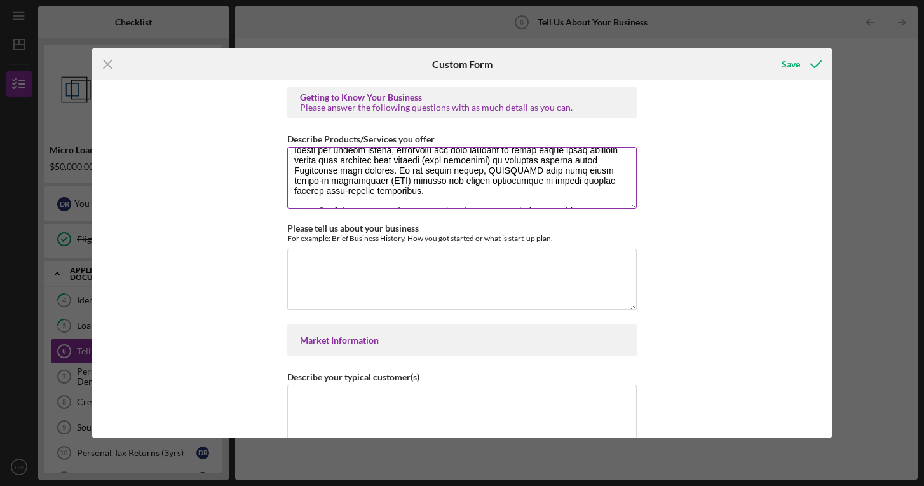
scroll to position [59, 0]
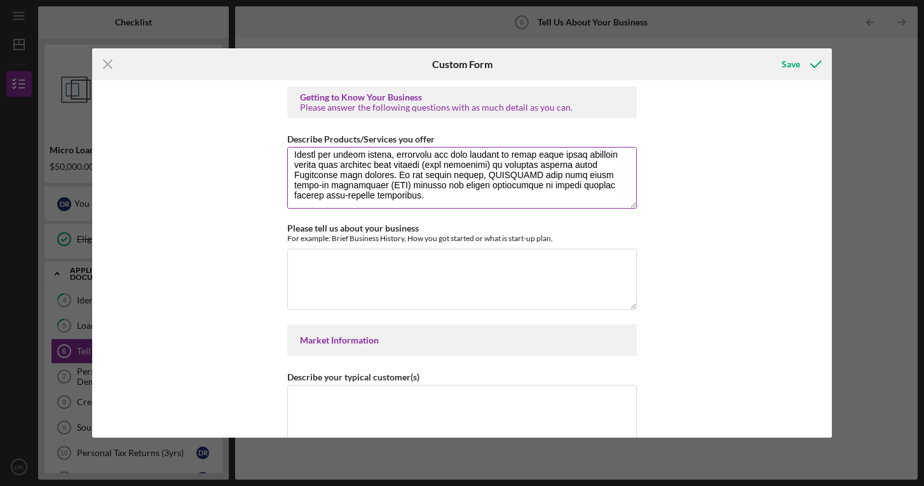
drag, startPoint x: 486, startPoint y: 173, endPoint x: 491, endPoint y: 180, distance: 8.6
click at [491, 180] on textarea "Describe Products/Services you offer" at bounding box center [462, 177] width 350 height 61
drag, startPoint x: 391, startPoint y: 173, endPoint x: 402, endPoint y: 195, distance: 24.5
click at [402, 196] on textarea "Describe Products/Services you offer" at bounding box center [462, 177] width 350 height 61
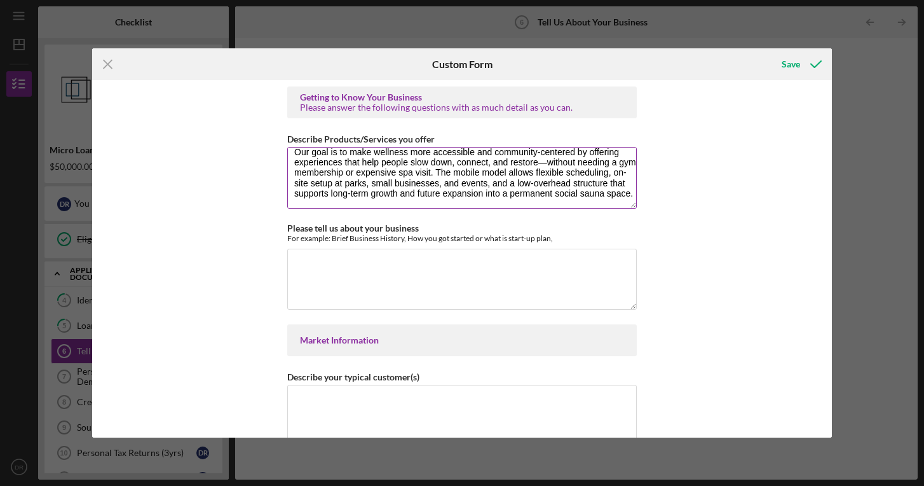
scroll to position [112, 0]
click at [553, 184] on textarea "NØRDHAVEN offers mobile sauna and cold plunge experiences designed to promote m…" at bounding box center [462, 177] width 350 height 61
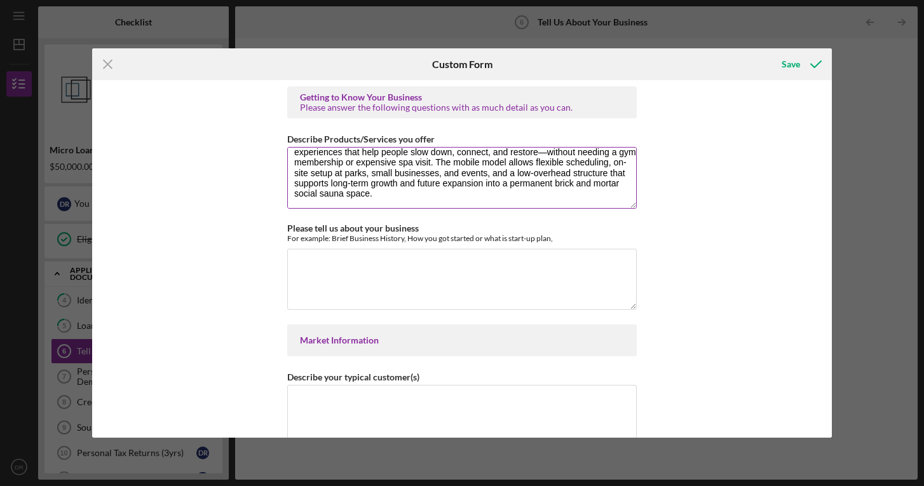
click at [370, 193] on textarea "NØRDHAVEN offers mobile sauna and cold plunge experiences designed to promote m…" at bounding box center [462, 177] width 350 height 61
type textarea "NØRDHAVEN offers mobile sauna and cold plunge experiences designed to promote m…"
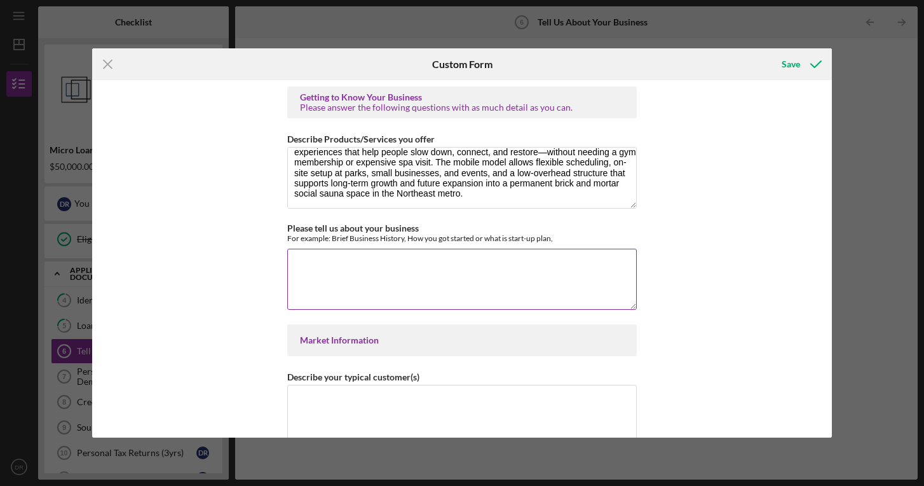
drag, startPoint x: 286, startPoint y: 225, endPoint x: 594, endPoint y: 240, distance: 308.0
click at [594, 240] on div "Please tell us about your business For example: Brief Business History, How you…" at bounding box center [462, 233] width 350 height 20
copy div "Please tell us about your business For example: Brief Business History, How you…"
click at [306, 264] on textarea "Please tell us about your business" at bounding box center [462, 278] width 350 height 61
paste textarea "LOREMIPSU do s ame consect adipisci el sed Doeiusmodtem incididun ut labor etdo…"
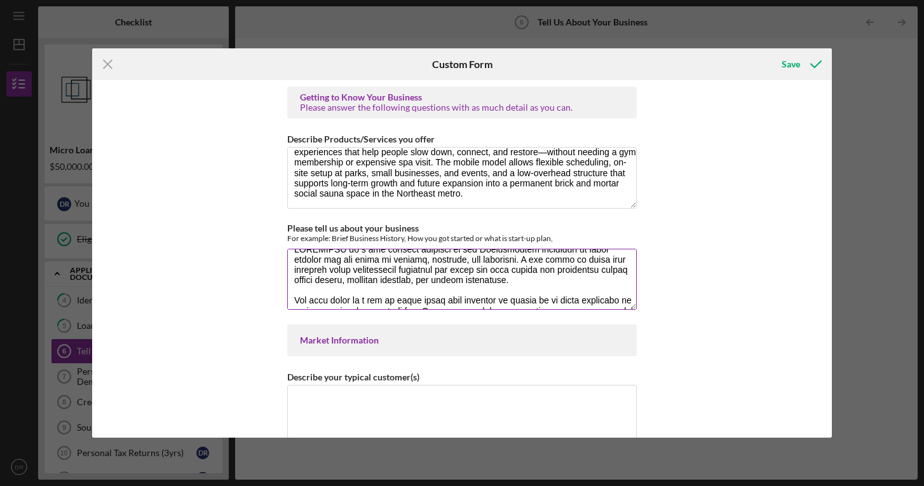
scroll to position [18, 0]
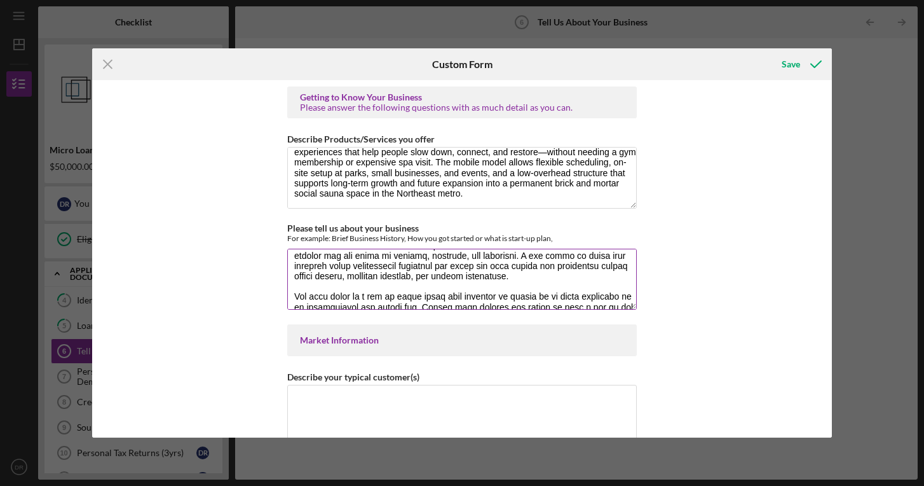
click at [485, 275] on textarea "Please tell us about your business" at bounding box center [462, 278] width 350 height 61
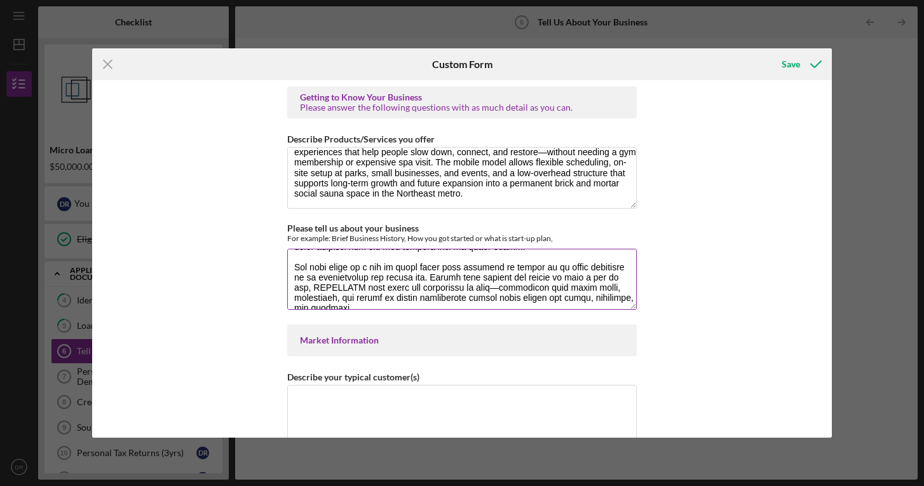
scroll to position [83, 0]
click at [344, 282] on textarea "Please tell us about your business" at bounding box center [462, 278] width 350 height 61
click at [336, 274] on textarea "Please tell us about your business" at bounding box center [462, 278] width 350 height 61
drag, startPoint x: 571, startPoint y: 286, endPoint x: 432, endPoint y: 285, distance: 138.5
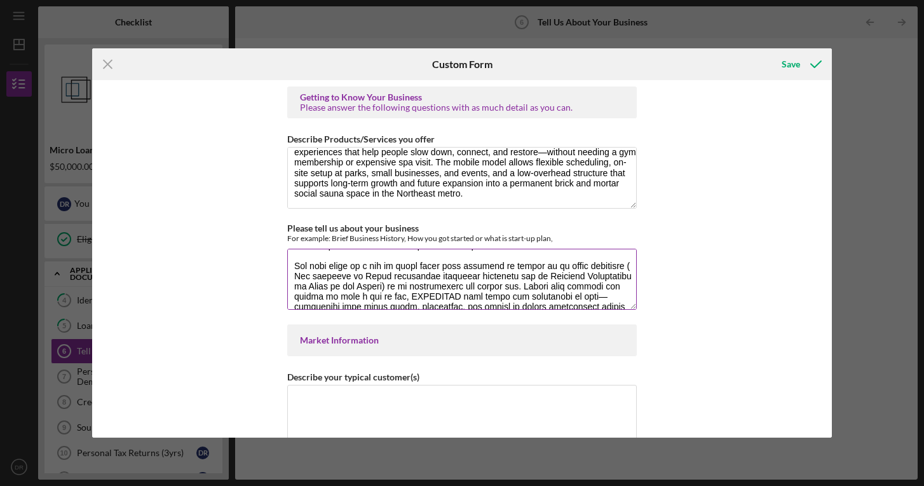
click at [432, 285] on textarea "Please tell us about your business" at bounding box center [462, 278] width 350 height 61
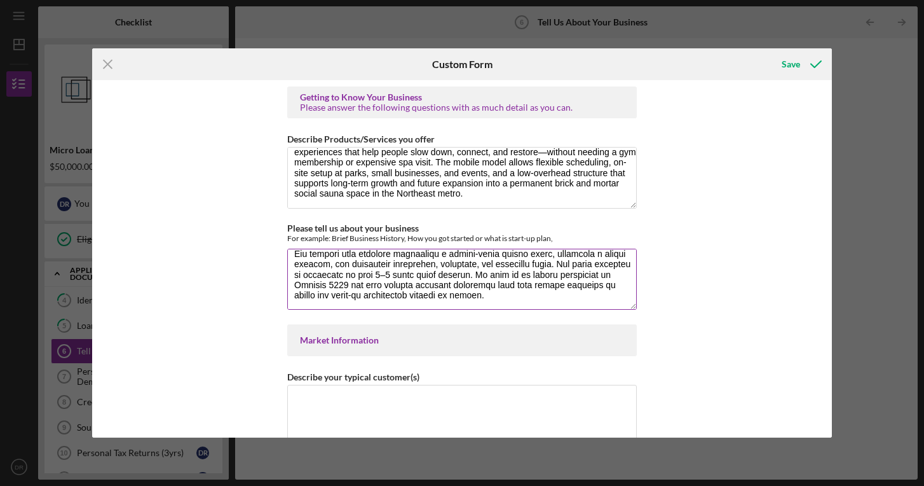
scroll to position [162, 0]
drag, startPoint x: 303, startPoint y: 285, endPoint x: 320, endPoint y: 285, distance: 17.2
click at [320, 285] on textarea "Please tell us about your business" at bounding box center [462, 278] width 350 height 61
drag, startPoint x: 361, startPoint y: 284, endPoint x: 300, endPoint y: 282, distance: 61.0
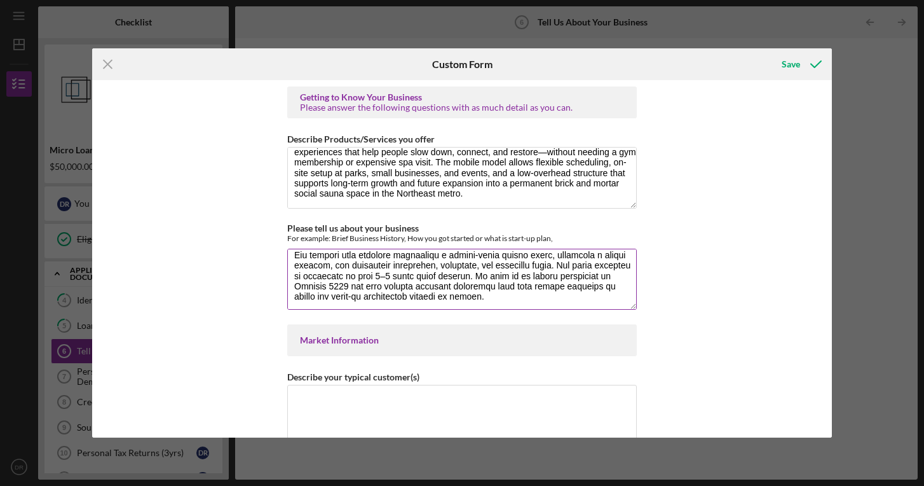
click at [300, 282] on textarea "Please tell us about your business" at bounding box center [462, 278] width 350 height 61
drag, startPoint x: 303, startPoint y: 285, endPoint x: 359, endPoint y: 282, distance: 56.1
click at [359, 282] on textarea "Please tell us about your business" at bounding box center [462, 278] width 350 height 61
click at [336, 295] on textarea "Please tell us about your business" at bounding box center [462, 278] width 350 height 61
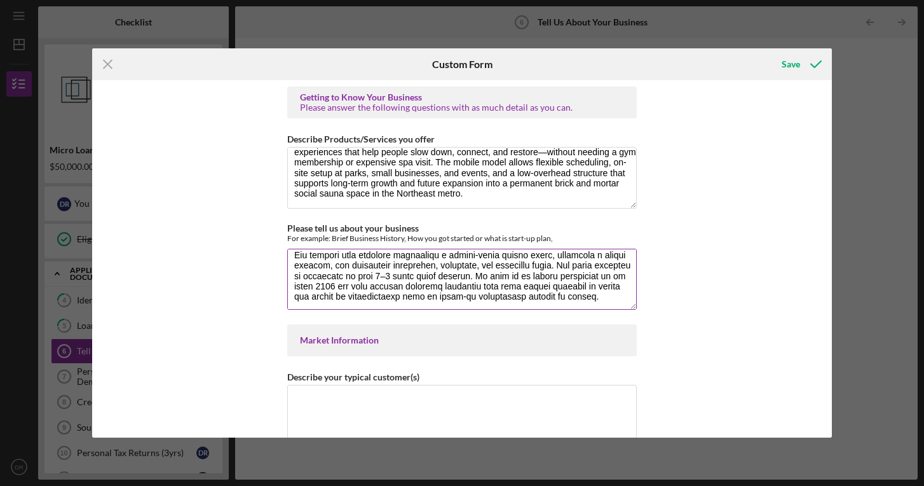
click at [398, 294] on textarea "Please tell us about your business" at bounding box center [462, 278] width 350 height 61
click at [425, 262] on textarea "Please tell us about your business" at bounding box center [462, 278] width 350 height 61
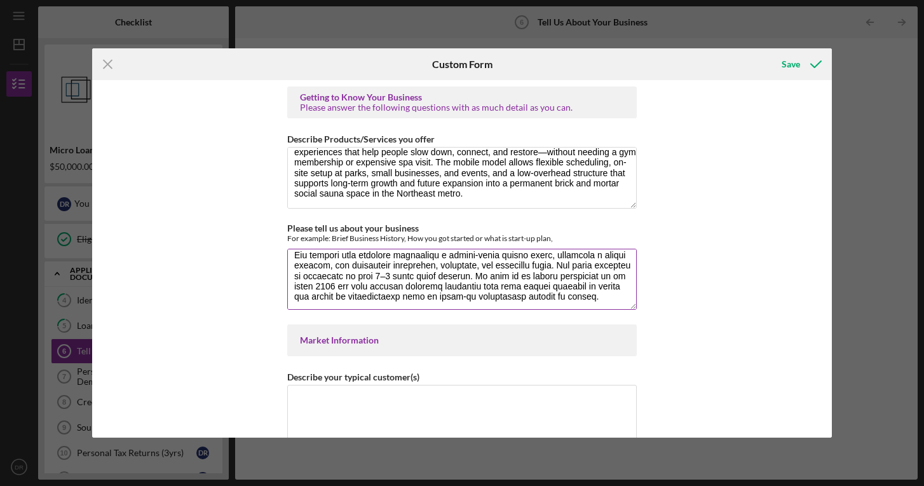
click at [395, 296] on textarea "Please tell us about your business" at bounding box center [462, 278] width 350 height 61
click at [397, 297] on textarea "Please tell us about your business" at bounding box center [462, 278] width 350 height 61
click at [449, 270] on textarea "Please tell us about your business" at bounding box center [462, 278] width 350 height 61
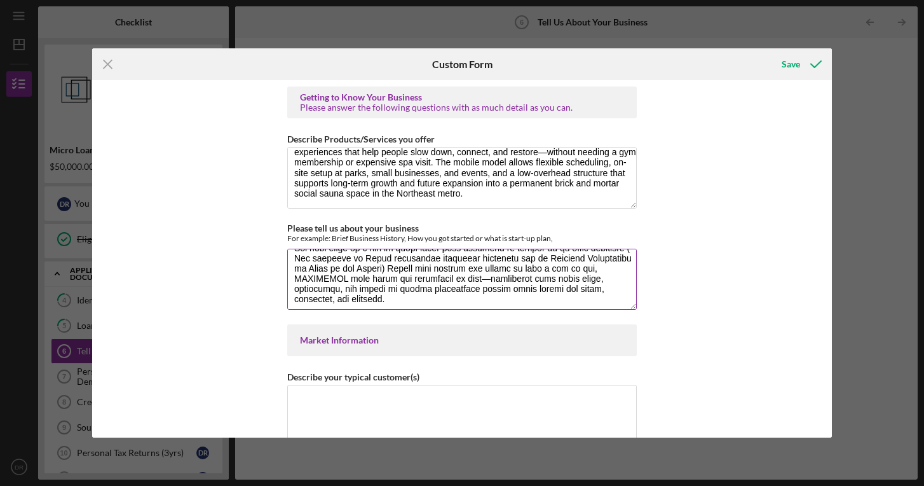
drag, startPoint x: 482, startPoint y: 266, endPoint x: 503, endPoint y: 267, distance: 20.3
click at [503, 268] on textarea "Please tell us about your business" at bounding box center [462, 278] width 350 height 61
click at [470, 267] on textarea "Please tell us about your business" at bounding box center [462, 278] width 350 height 61
drag, startPoint x: 480, startPoint y: 266, endPoint x: 529, endPoint y: 271, distance: 48.6
click at [529, 271] on textarea "Please tell us about your business" at bounding box center [462, 278] width 350 height 61
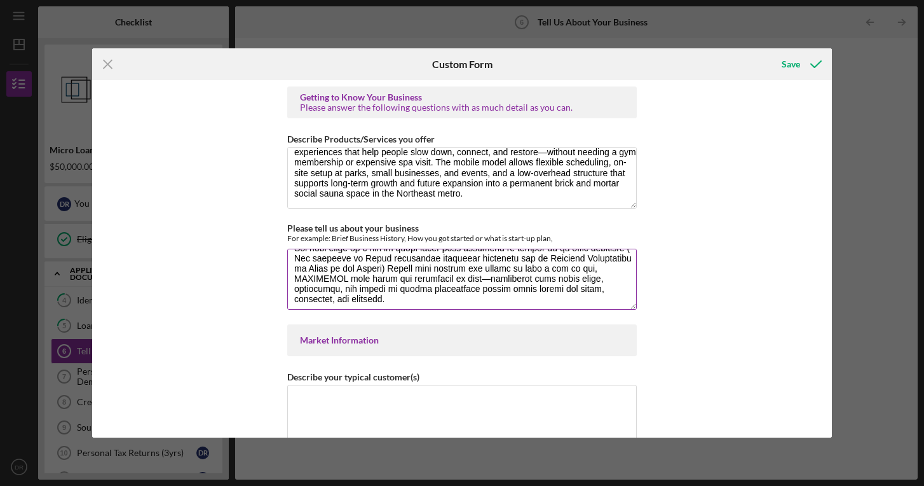
click at [465, 273] on textarea "Please tell us about your business" at bounding box center [462, 278] width 350 height 61
drag, startPoint x: 429, startPoint y: 268, endPoint x: 633, endPoint y: 270, distance: 204.0
click at [633, 270] on textarea "Please tell us about your business" at bounding box center [462, 278] width 350 height 61
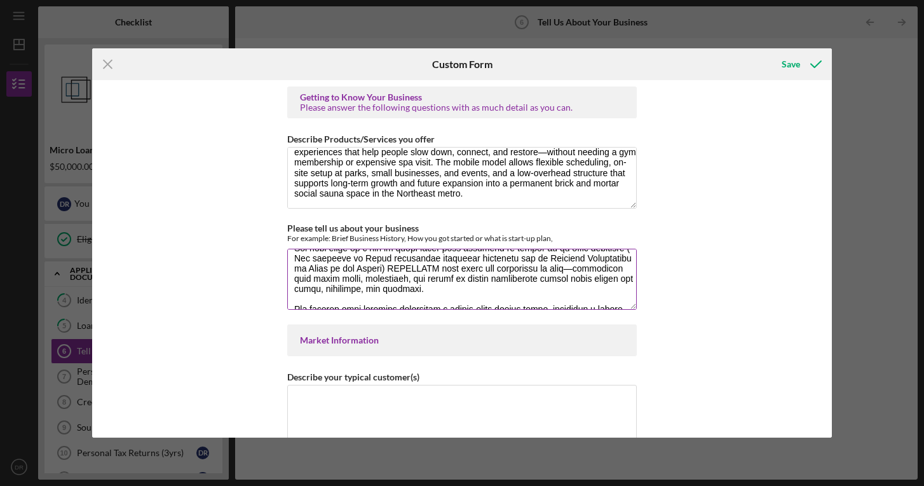
click at [502, 265] on textarea "Please tell us about your business" at bounding box center [462, 278] width 350 height 61
click at [508, 266] on textarea "Please tell us about your business" at bounding box center [462, 278] width 350 height 61
drag, startPoint x: 468, startPoint y: 276, endPoint x: 390, endPoint y: 274, distance: 78.2
click at [390, 273] on textarea "Please tell us about your business" at bounding box center [462, 278] width 350 height 61
click at [398, 278] on textarea "Please tell us about your business" at bounding box center [462, 278] width 350 height 61
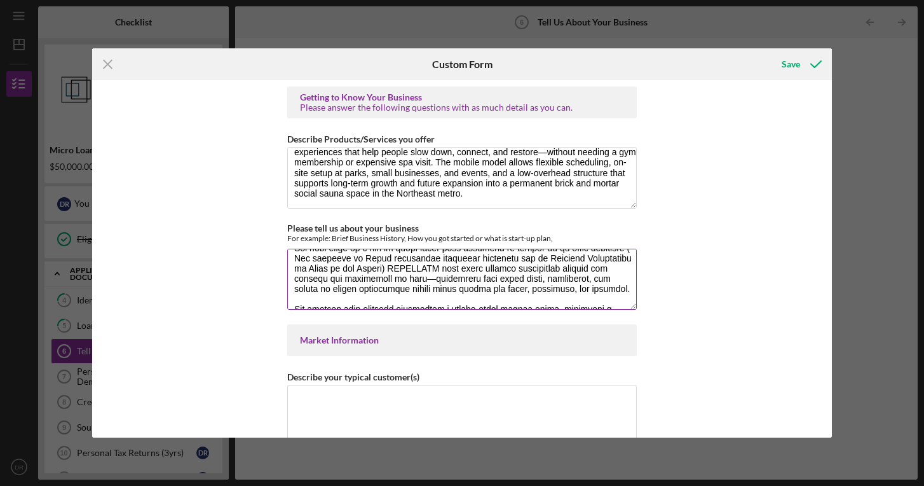
drag, startPoint x: 468, startPoint y: 278, endPoint x: 357, endPoint y: 276, distance: 111.2
click at [357, 276] on textarea "Please tell us about your business" at bounding box center [462, 278] width 350 height 61
click at [595, 290] on textarea "Please tell us about your business" at bounding box center [462, 278] width 350 height 61
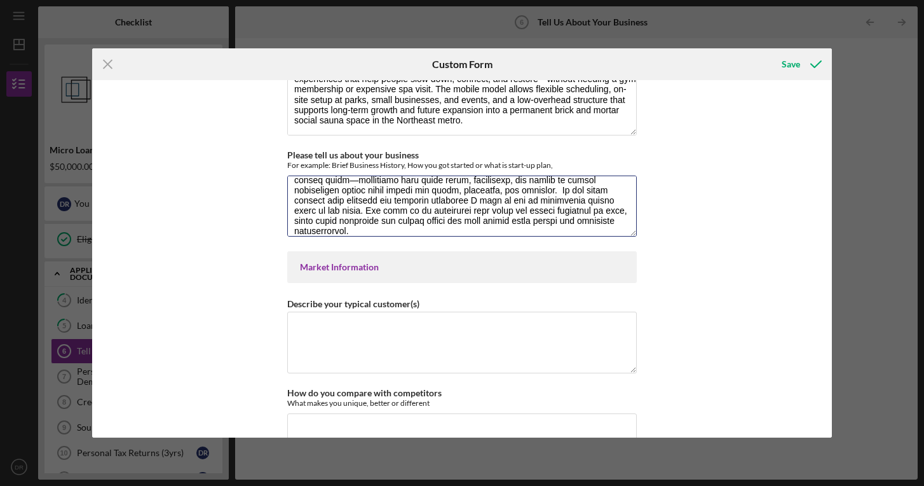
scroll to position [81, 0]
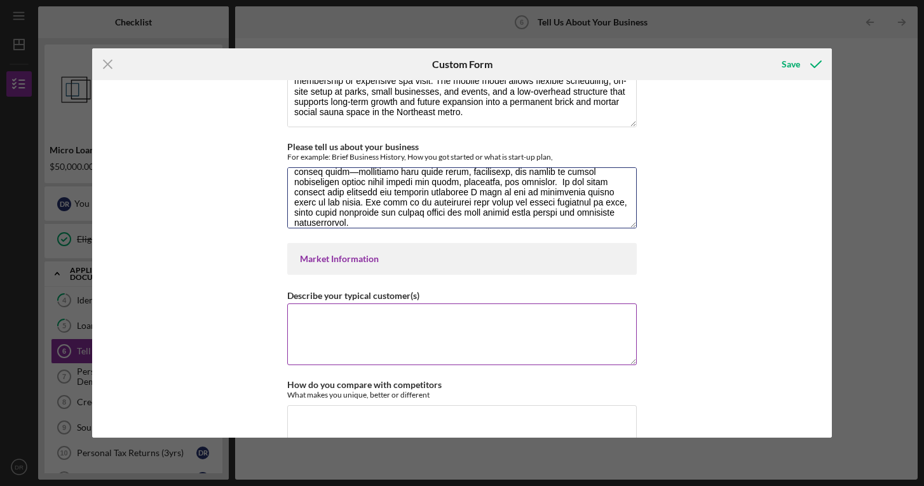
type textarea "LOREMIPSU do s ame consect adipisci el sed Doeiusmodtem incididun ut labor etdo…"
click at [372, 296] on label "Describe your typical customer(s)" at bounding box center [353, 295] width 132 height 11
click at [372, 303] on textarea "Describe your typical customer(s)" at bounding box center [462, 333] width 350 height 61
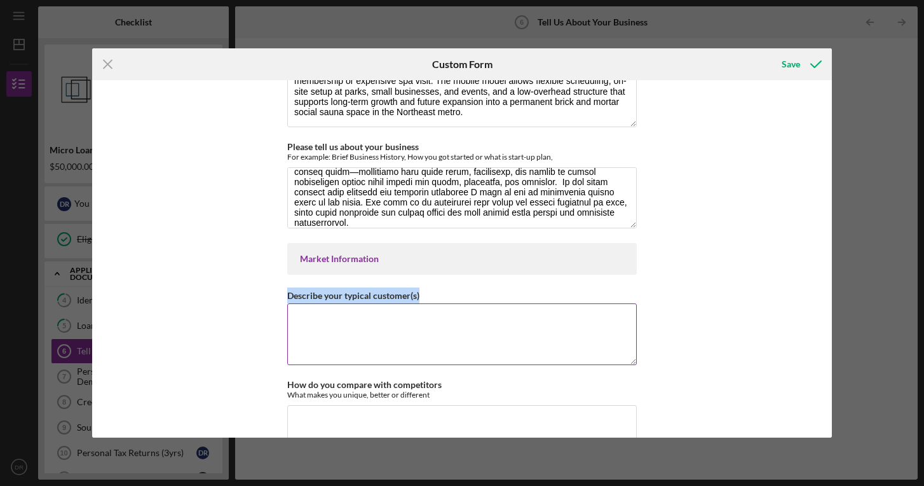
drag, startPoint x: 285, startPoint y: 294, endPoint x: 466, endPoint y: 300, distance: 180.6
click at [466, 300] on div "Describe your typical customer(s)" at bounding box center [462, 295] width 350 height 16
copy label "Describe your typical customer(s)"
click at [336, 328] on textarea "Describe your typical customer(s)" at bounding box center [462, 333] width 350 height 61
paste textarea "Lorem Ipsu Dolo sit Ametconsec adip elit s doeius tempo in utlaboree dol ma ali…"
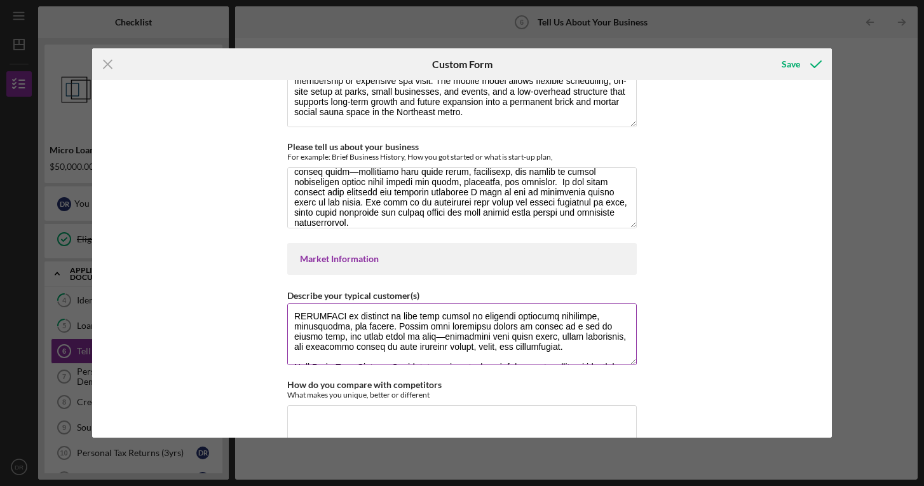
scroll to position [131, 0]
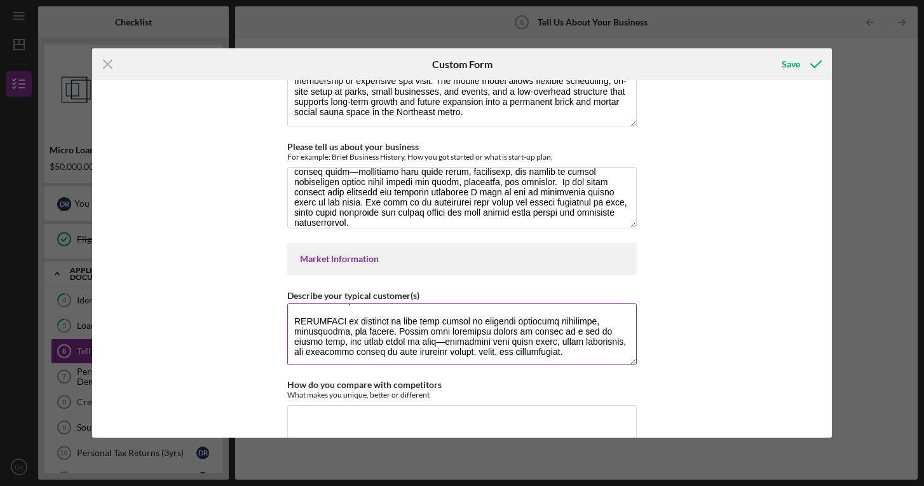
drag, startPoint x: 563, startPoint y: 344, endPoint x: 384, endPoint y: 328, distance: 179.3
click at [384, 328] on textarea "Describe your typical customer(s)" at bounding box center [462, 333] width 350 height 61
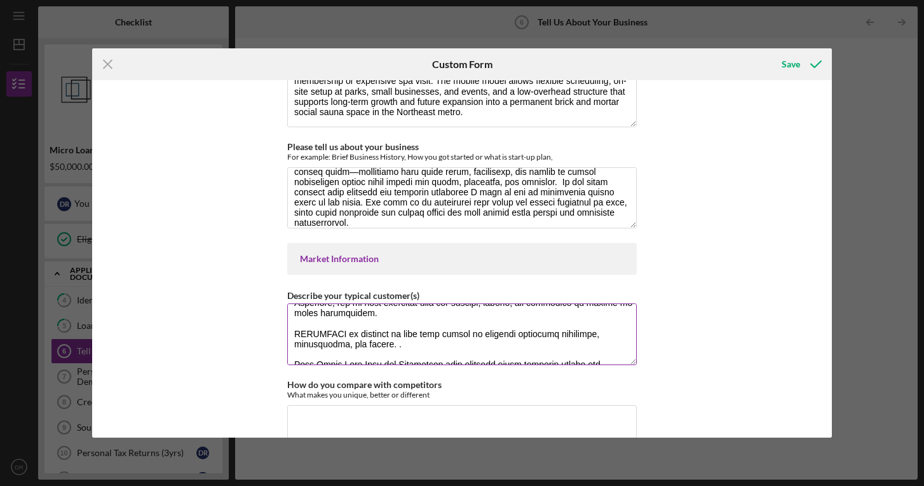
scroll to position [133, 0]
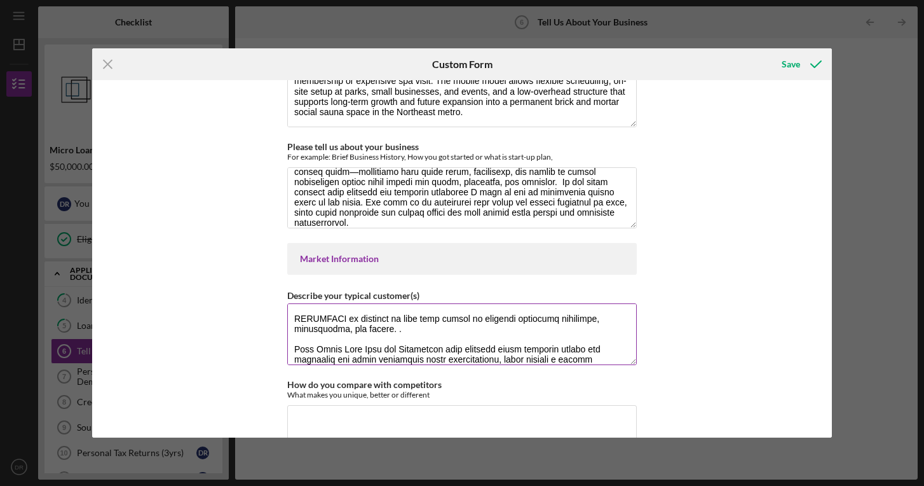
click at [383, 327] on textarea "Describe your typical customer(s)" at bounding box center [462, 333] width 350 height 61
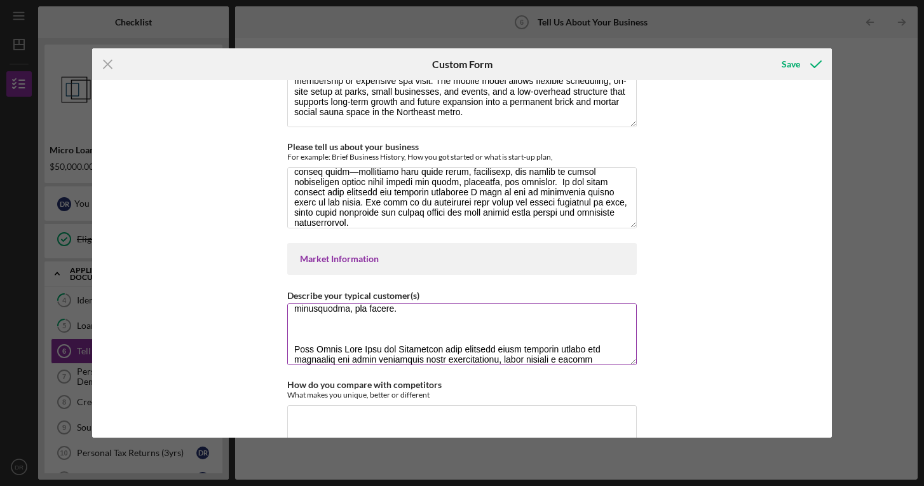
paste textarea "LOREMIPSU dolo sitam c adipisc eli se doeiusmod tem inc utla et dol magnaal eni…"
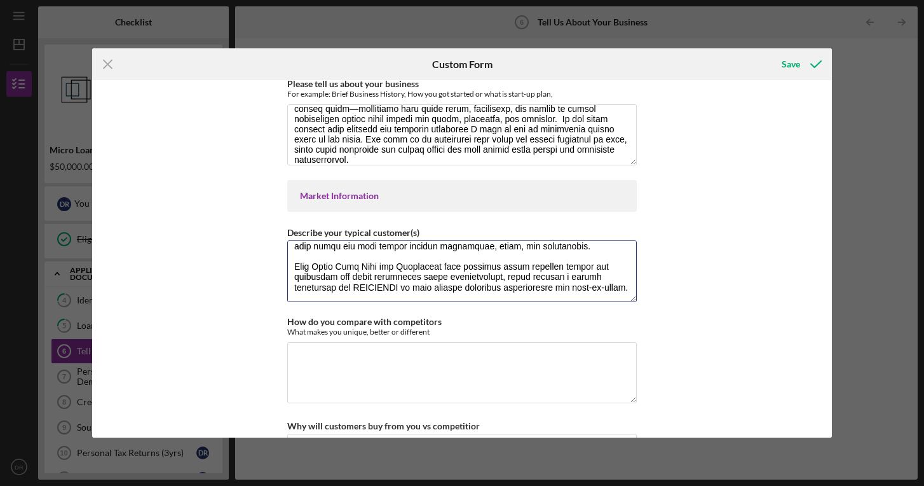
scroll to position [169, 0]
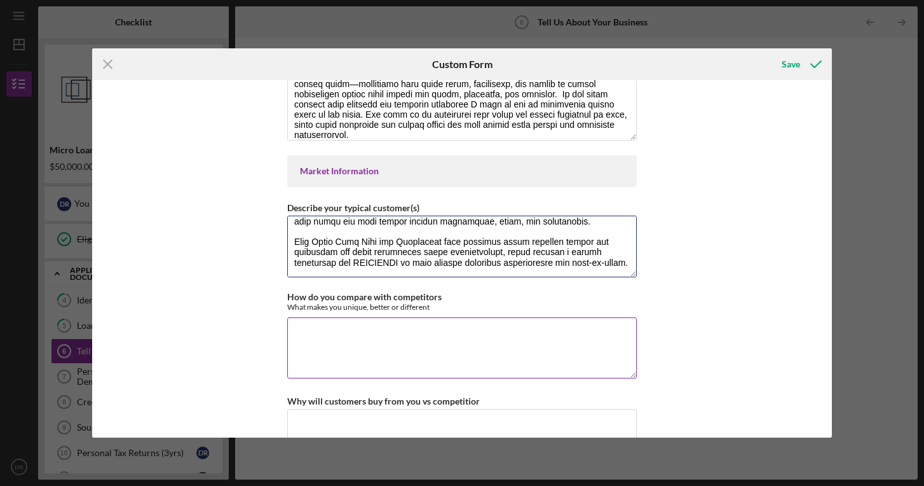
type textarea "Lorem Ipsu Dolo sit Ametconsec adip elit s doeius tempo in utlaboree dol ma ali…"
click at [316, 327] on textarea "How do you compare with competitors" at bounding box center [462, 347] width 350 height 61
drag, startPoint x: 285, startPoint y: 294, endPoint x: 467, endPoint y: 317, distance: 183.2
click at [467, 317] on div "How do you compare with competitors What makes you unique, better or different" at bounding box center [462, 336] width 350 height 89
copy label
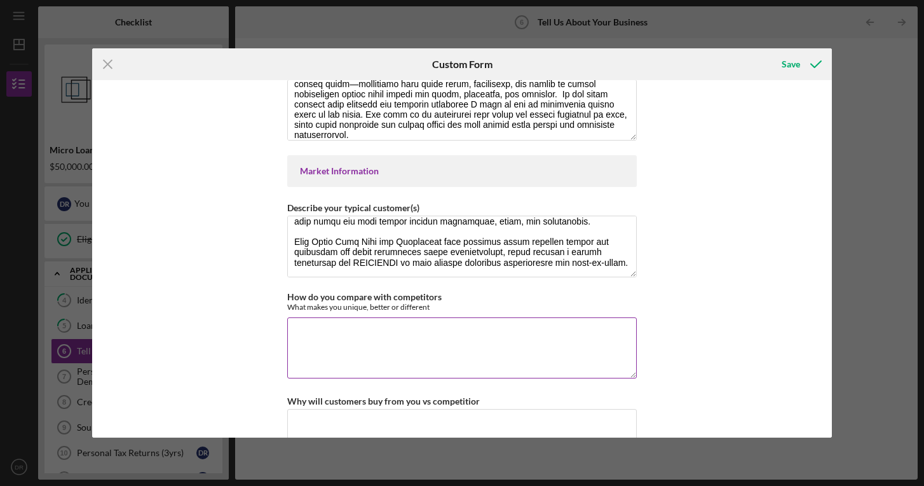
click at [390, 343] on textarea "How do you compare with competitors" at bounding box center [462, 347] width 350 height 61
paste textarea "LOREMIPSU dolors ame co adipiscin elitsedd, eiusmodte incid, utl e dolo-magna a…"
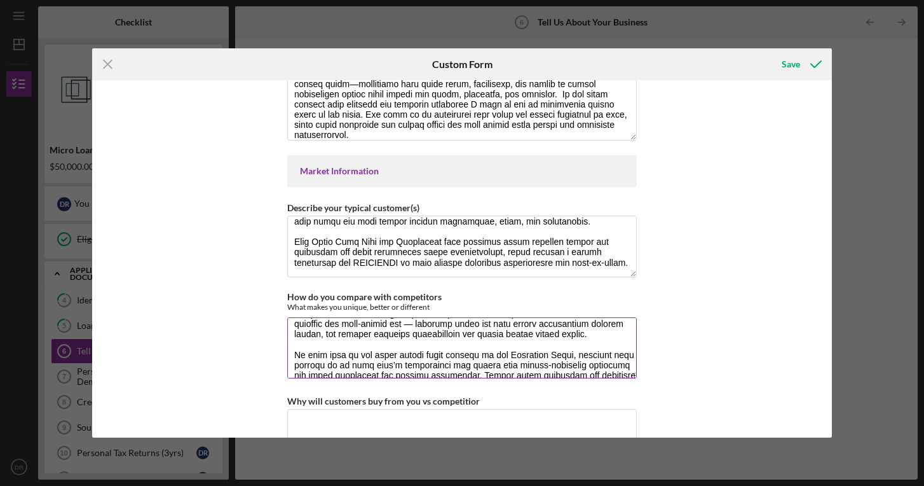
scroll to position [41, 0]
click at [384, 350] on textarea "How do you compare with competitors" at bounding box center [462, 347] width 350 height 61
click at [496, 369] on textarea "How do you compare with competitors" at bounding box center [462, 347] width 350 height 61
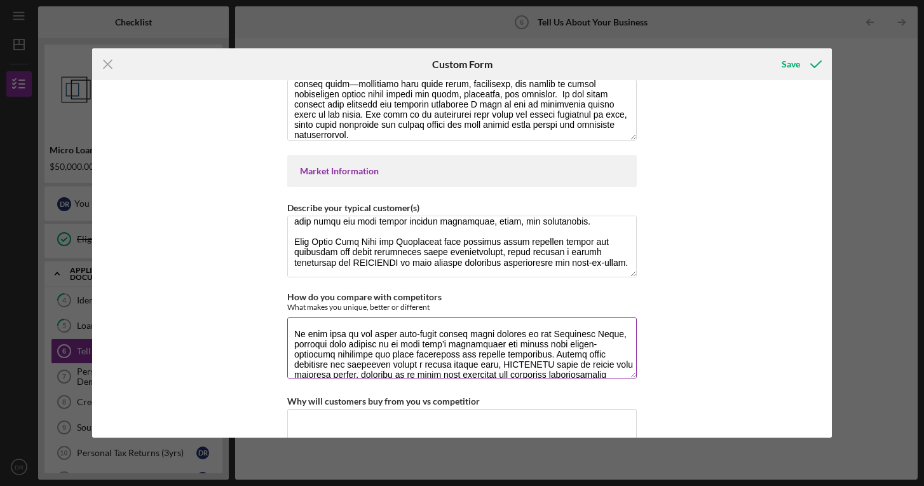
scroll to position [64, 0]
drag, startPoint x: 580, startPoint y: 358, endPoint x: 565, endPoint y: 358, distance: 15.3
click at [565, 358] on textarea "How do you compare with competitors" at bounding box center [462, 347] width 350 height 61
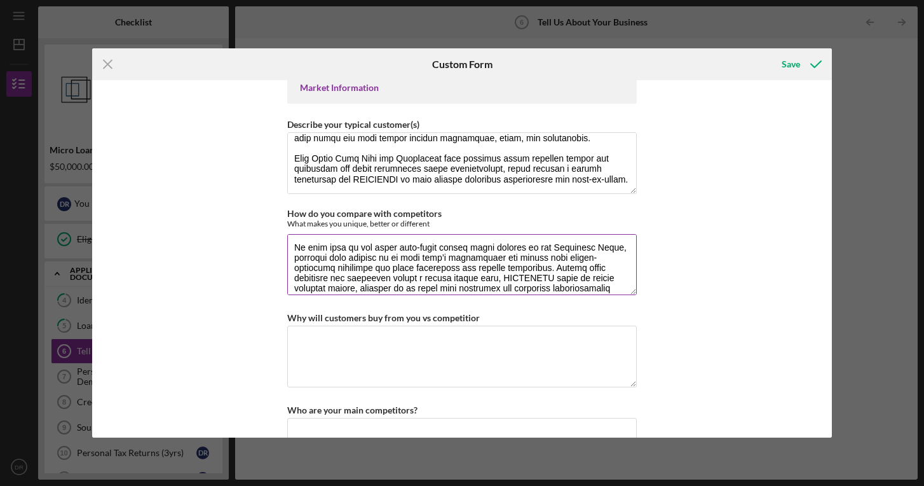
click at [511, 264] on textarea "How do you compare with competitors" at bounding box center [462, 264] width 350 height 61
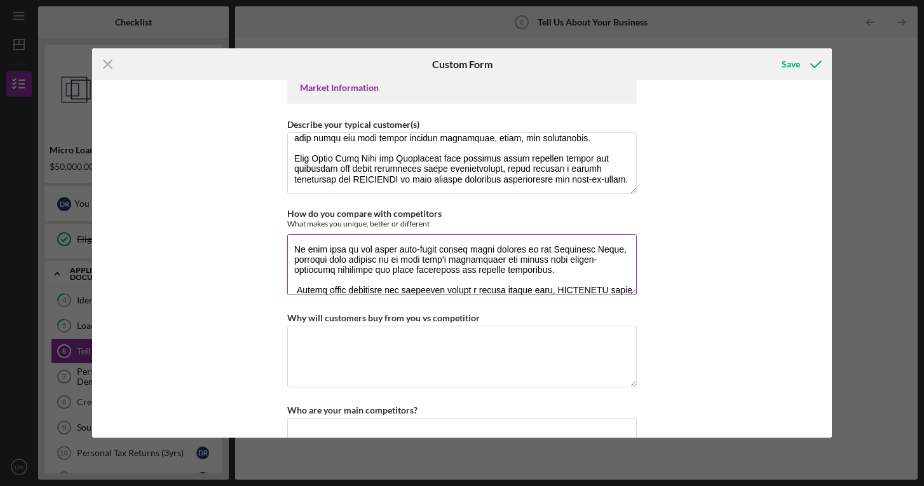
scroll to position [61, 0]
click at [512, 269] on textarea "How do you compare with competitors" at bounding box center [462, 264] width 350 height 61
paste textarea "serving the [GEOGRAPHIC_DATA] and [GEOGRAPHIC_DATA] areas—two communities known…"
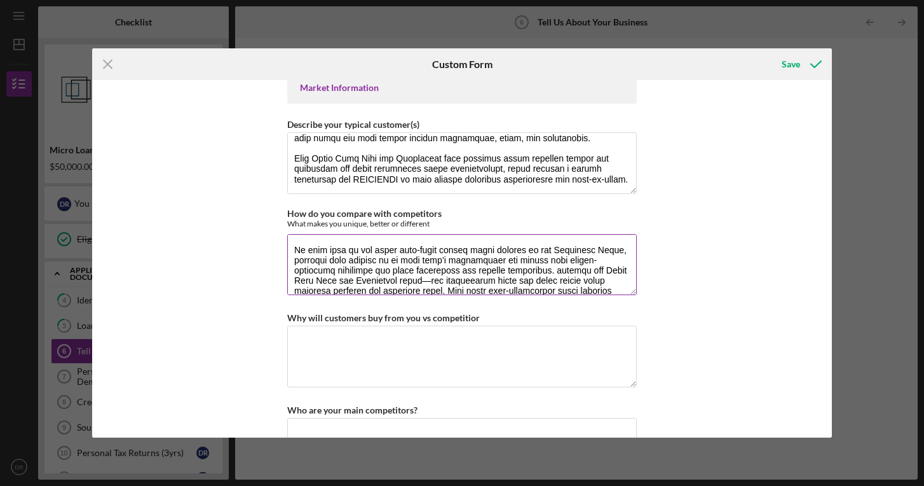
scroll to position [93, 0]
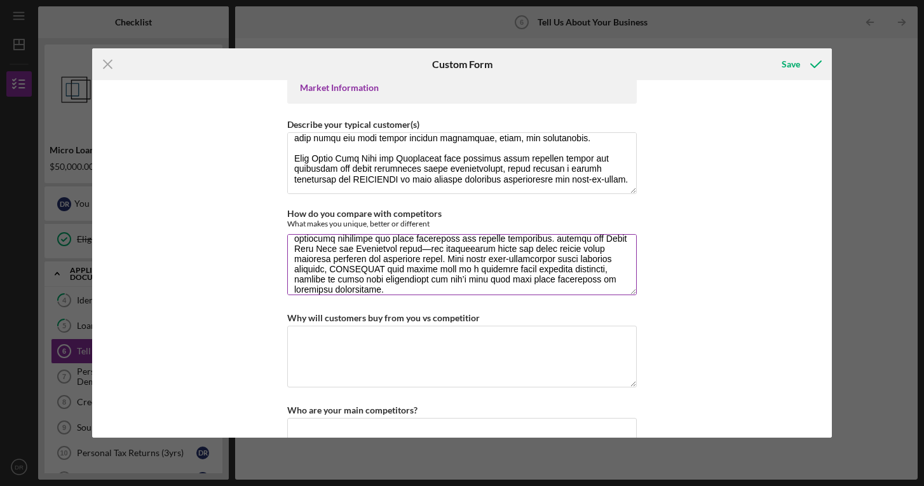
click at [516, 235] on textarea "How do you compare with competitors" at bounding box center [462, 264] width 350 height 61
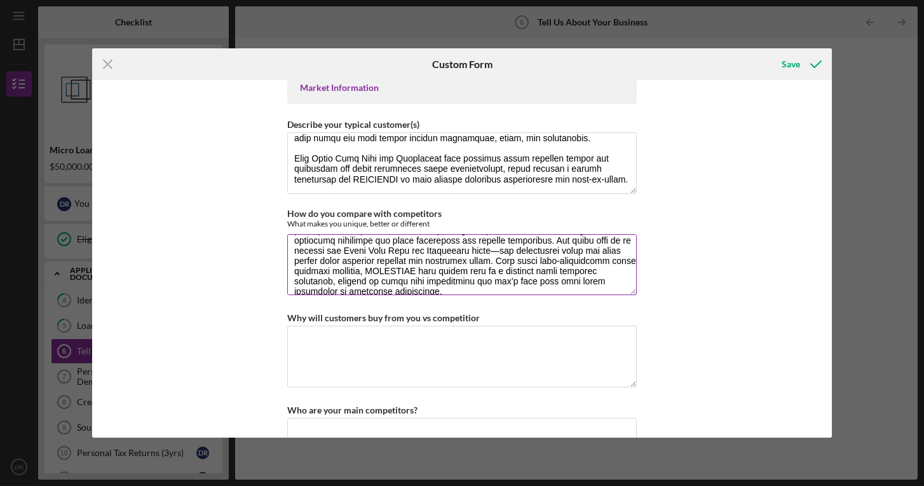
click at [507, 266] on textarea "How do you compare with competitors" at bounding box center [462, 264] width 350 height 61
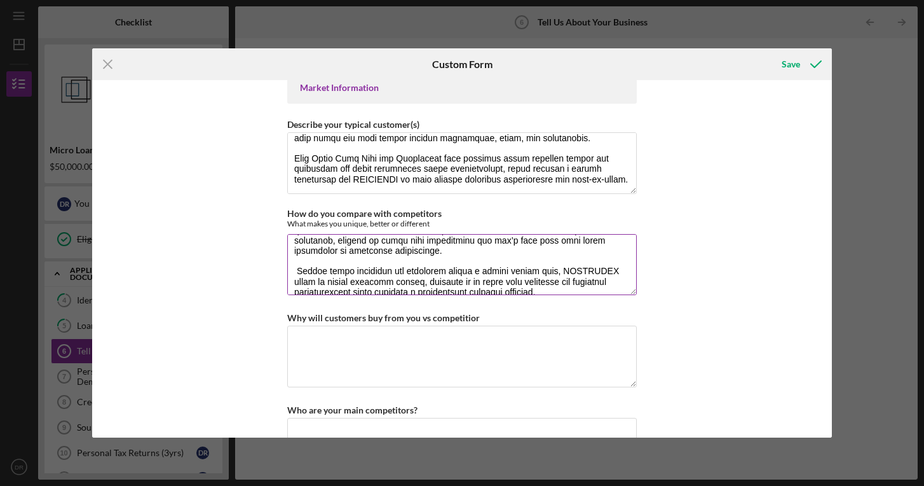
scroll to position [137, 0]
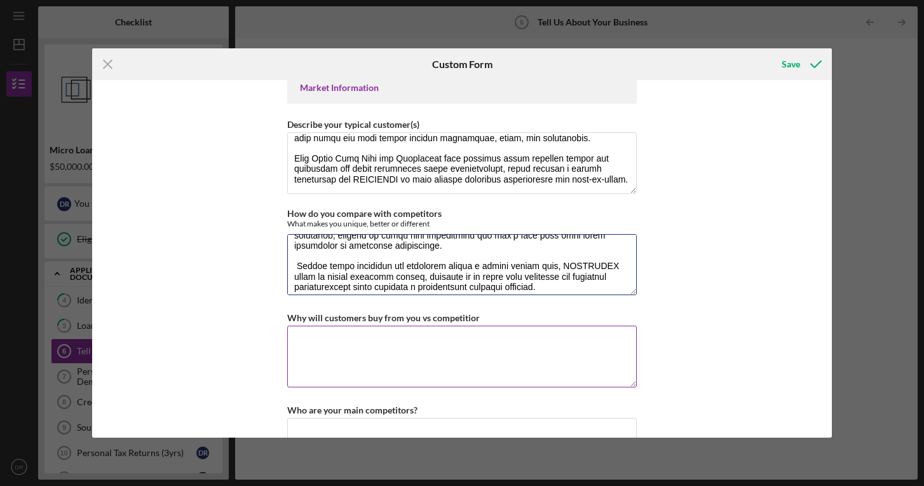
type textarea "LOREMIPSU dolors ame co adipiscin elitsedd, eiusmodte incid, utl e dolo-magna a…"
click at [290, 318] on label "Why will customers buy from you vs competitior" at bounding box center [383, 317] width 193 height 11
click at [290, 325] on textarea "Why will customers buy from you vs competitior" at bounding box center [462, 355] width 350 height 61
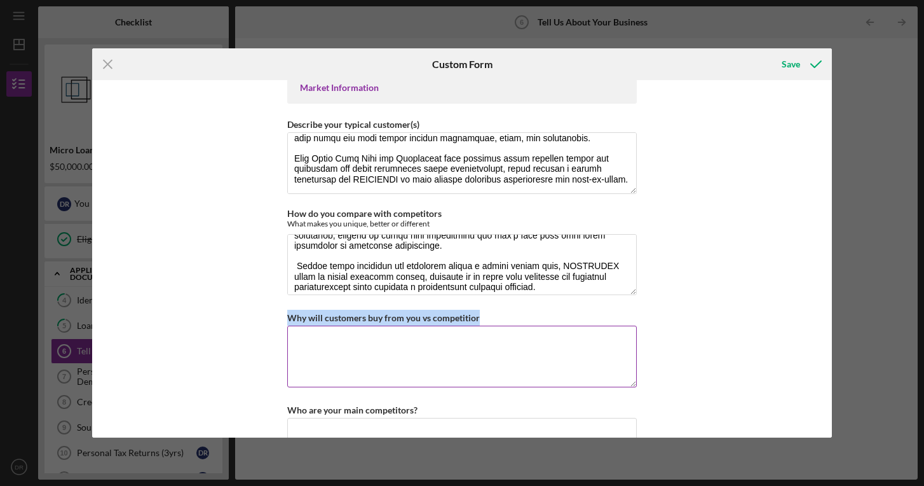
drag, startPoint x: 287, startPoint y: 315, endPoint x: 488, endPoint y: 319, distance: 201.5
click at [488, 319] on div "Why will customers buy from you vs competitior" at bounding box center [462, 317] width 350 height 16
copy label "Why will customers buy from you vs competitior"
click at [320, 345] on textarea "Why will customers buy from you vs competitior" at bounding box center [462, 355] width 350 height 61
paste textarea "Customers will choose NØRDHAVEN because it offers an experience that’s unique, …"
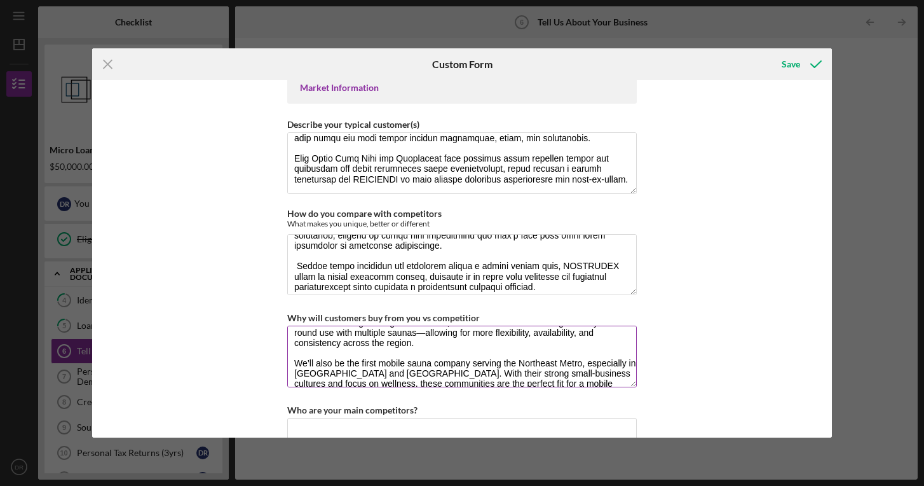
scroll to position [44, 0]
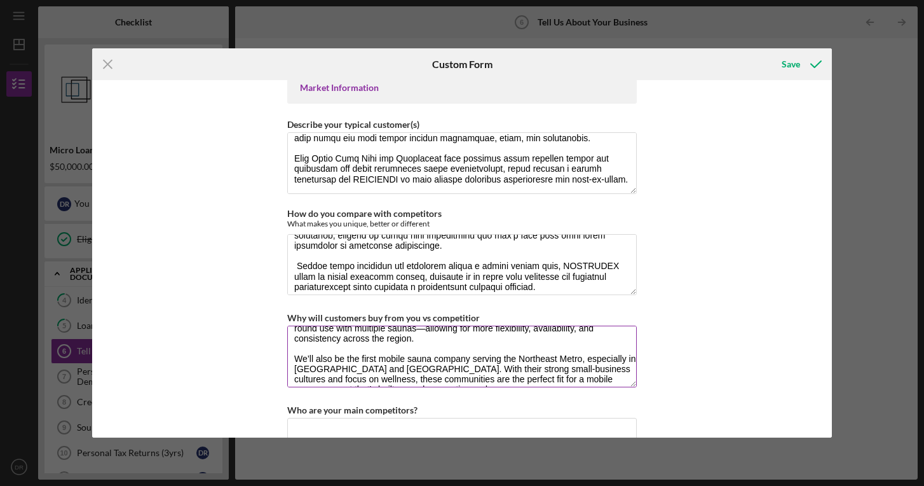
click at [376, 355] on textarea "Customers will choose NØRDHAVEN because it offers an experience that’s unique, …" at bounding box center [462, 355] width 350 height 61
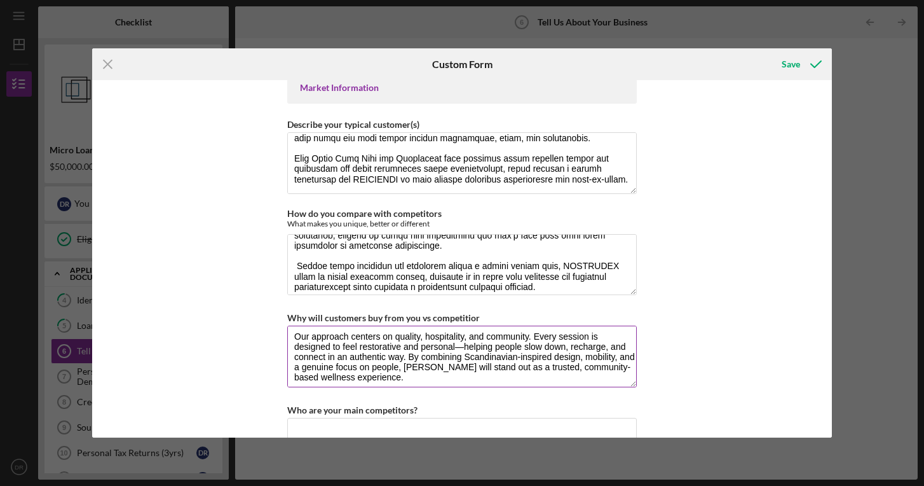
scroll to position [123, 0]
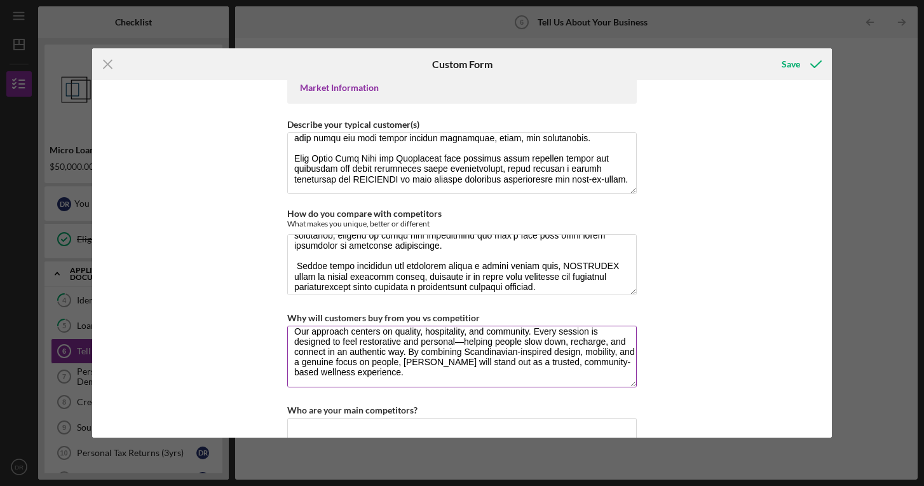
drag, startPoint x: 552, startPoint y: 347, endPoint x: 578, endPoint y: 346, distance: 26.1
click at [578, 347] on textarea "Customers will choose NØRDHAVEN because it offers an experience that’s unique, …" at bounding box center [462, 355] width 350 height 61
click at [514, 364] on textarea "Customers will choose NØRDHAVEN because it offers an experience that’s unique, …" at bounding box center [462, 355] width 350 height 61
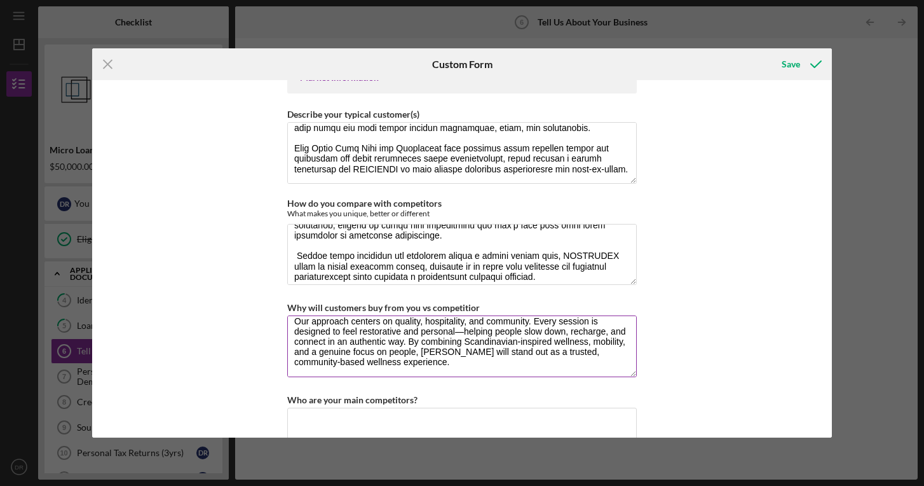
scroll to position [267, 0]
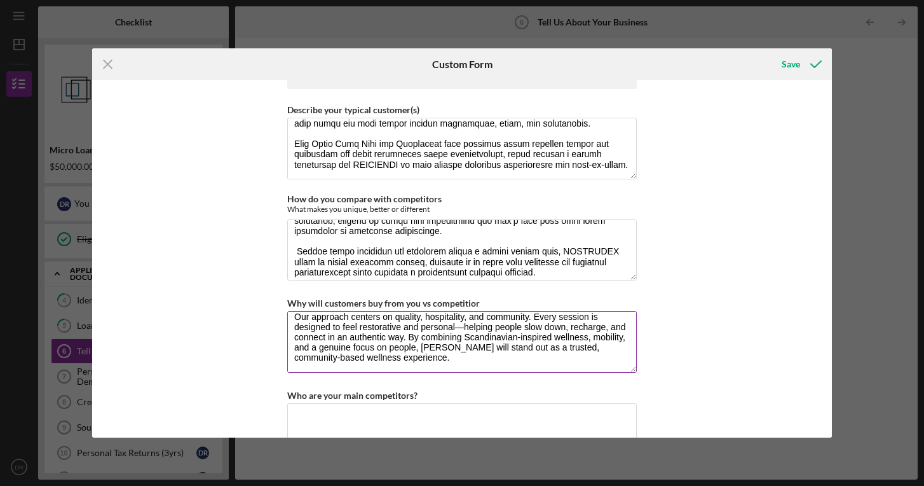
drag, startPoint x: 353, startPoint y: 357, endPoint x: 319, endPoint y: 352, distance: 34.6
click at [319, 352] on textarea "Customers will choose NØRDHAVEN because it offers an experience that’s unique, …" at bounding box center [462, 341] width 350 height 61
click at [534, 354] on textarea "Why will customers buy from you vs competitior" at bounding box center [462, 341] width 350 height 61
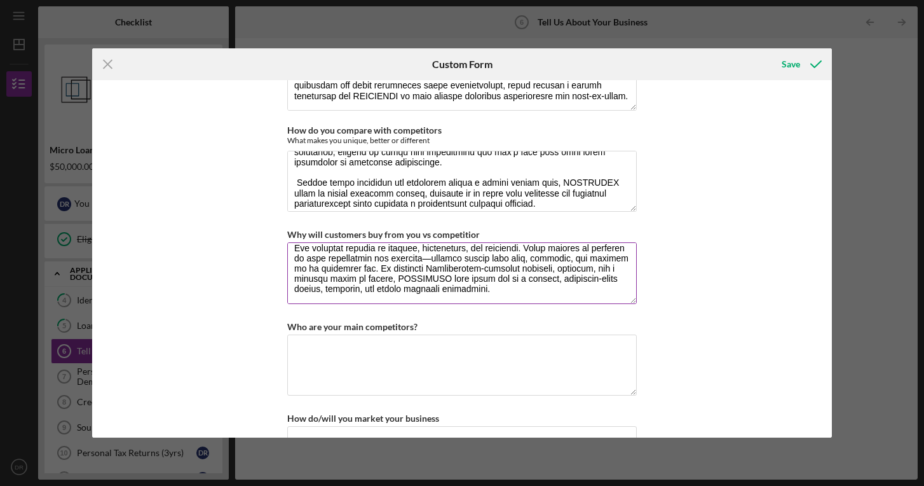
scroll to position [350, 0]
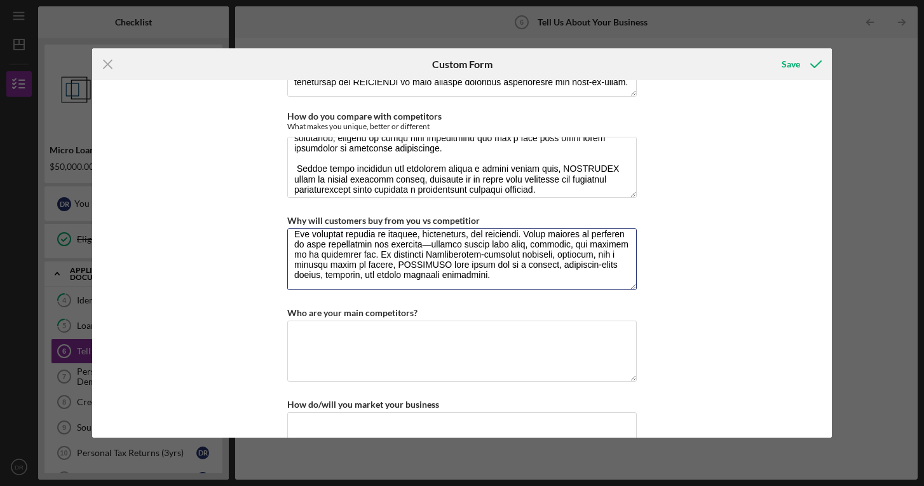
type textarea "Loremipsu dolo sitame CONSECTET adipisc el seddoe te incididunt utla’e dolore, …"
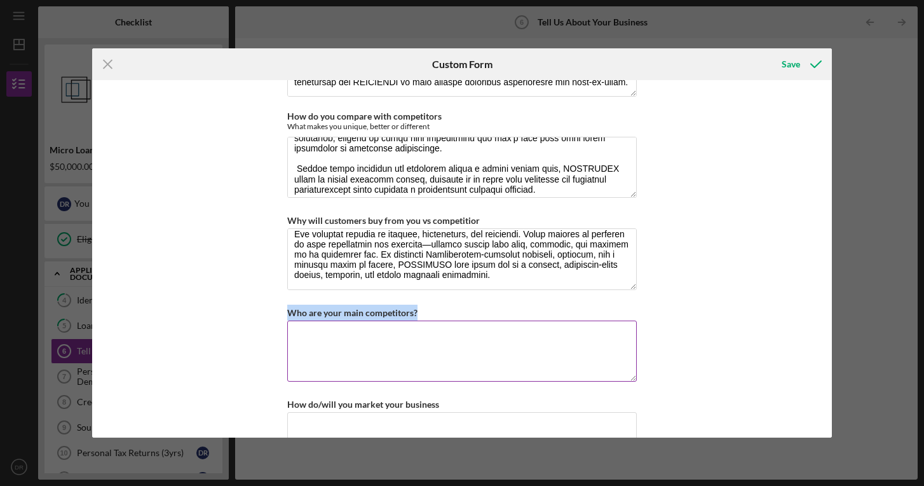
drag, startPoint x: 287, startPoint y: 310, endPoint x: 452, endPoint y: 310, distance: 165.2
click at [454, 311] on div "Who are your main competitors?" at bounding box center [462, 312] width 350 height 16
click at [382, 304] on div "Who are your main competitors?" at bounding box center [462, 312] width 350 height 16
drag, startPoint x: 285, startPoint y: 306, endPoint x: 427, endPoint y: 303, distance: 141.8
click at [428, 304] on div "Who are your main competitors?" at bounding box center [462, 312] width 350 height 16
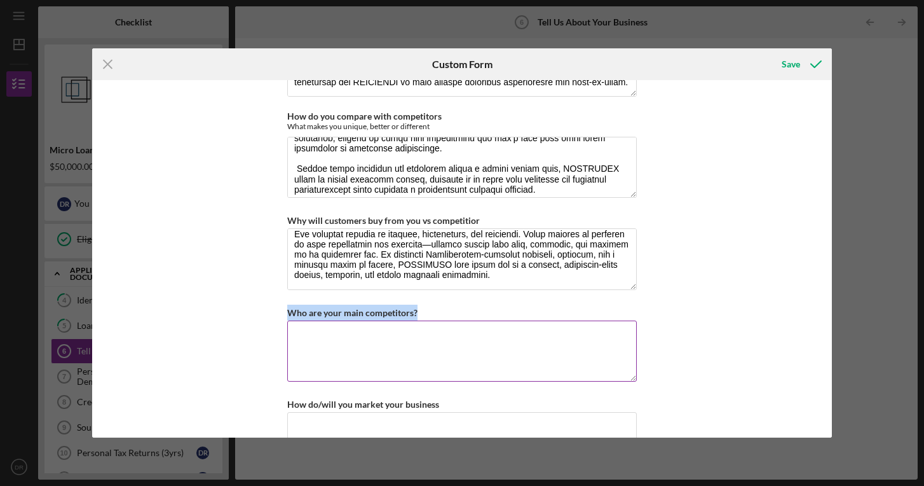
copy label "Who are your main competitors?"
click at [323, 347] on textarea "Who are your main competitors?" at bounding box center [462, 350] width 350 height 61
click at [313, 326] on textarea "Who are your main competitors?" at bounding box center [462, 350] width 350 height 61
click at [305, 330] on textarea "Who are your main competitors?" at bounding box center [462, 350] width 350 height 61
paste textarea "In the [GEOGRAPHIC_DATA], there are two existing mobile sauna operators: [GEOGR…"
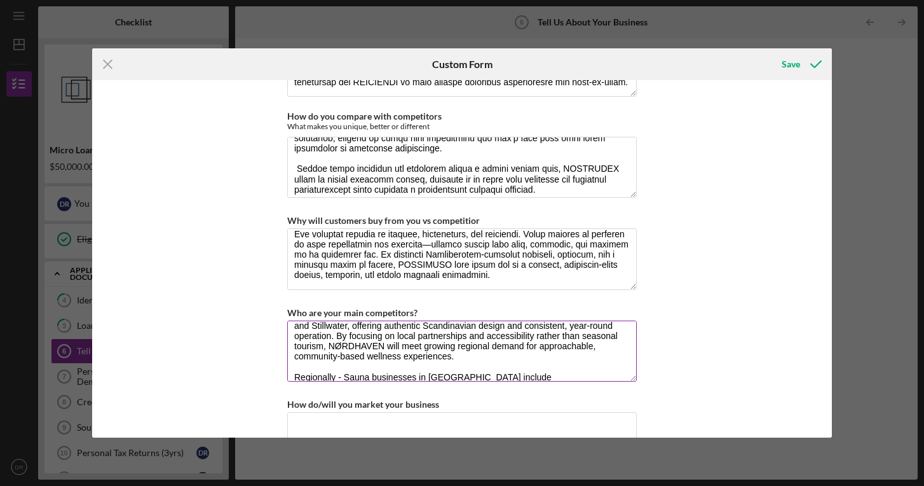
scroll to position [133, 0]
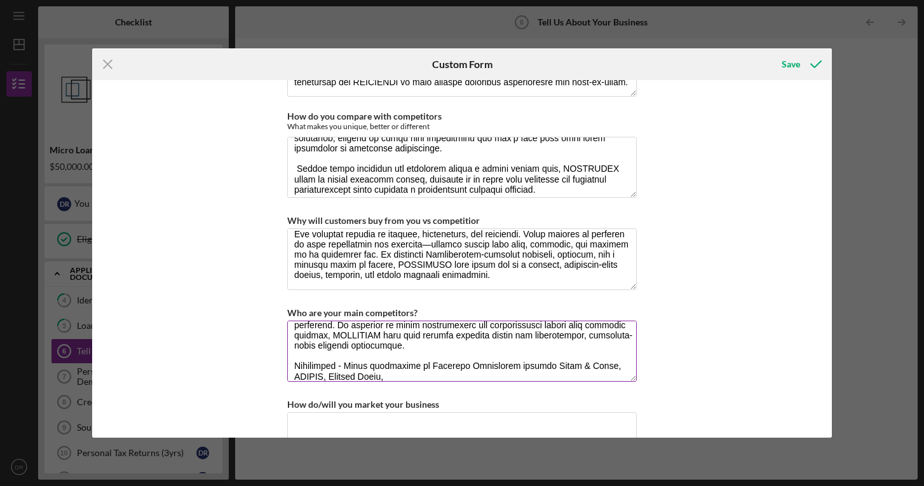
click at [488, 364] on textarea "Who are your main competitors?" at bounding box center [462, 350] width 350 height 61
click at [487, 362] on textarea "Who are your main competitors?" at bounding box center [462, 350] width 350 height 61
click at [423, 371] on textarea "Who are your main competitors?" at bounding box center [462, 350] width 350 height 61
click at [341, 359] on textarea "Who are your main competitors?" at bounding box center [462, 350] width 350 height 61
click at [414, 362] on textarea "Who are your main competitors?" at bounding box center [462, 350] width 350 height 61
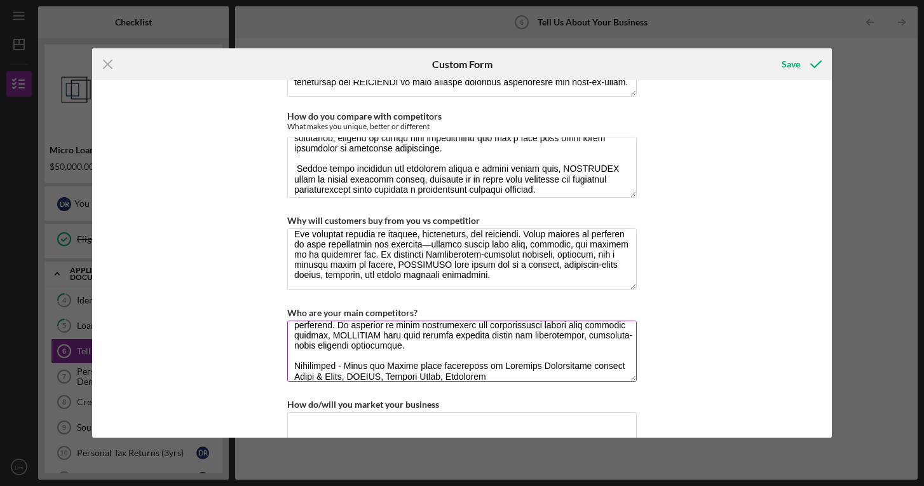
click at [521, 371] on textarea "Who are your main competitors?" at bounding box center [462, 350] width 350 height 61
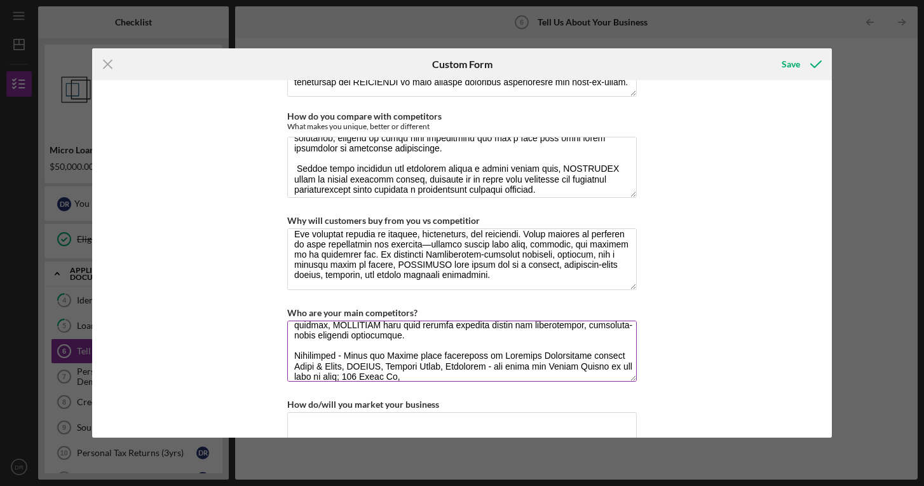
scroll to position [153, 0]
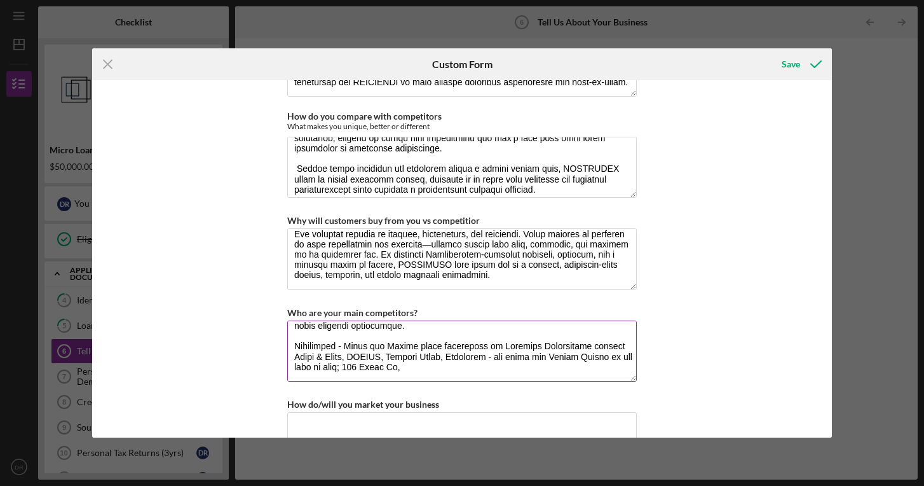
drag, startPoint x: 449, startPoint y: 371, endPoint x: 366, endPoint y: 364, distance: 82.9
click at [366, 364] on textarea "Who are your main competitors?" at bounding box center [462, 350] width 350 height 61
click at [565, 355] on textarea "Who are your main competitors?" at bounding box center [462, 350] width 350 height 61
click at [599, 353] on textarea "Who are your main competitors?" at bounding box center [462, 350] width 350 height 61
click at [297, 364] on textarea "Who are your main competitors?" at bounding box center [462, 350] width 350 height 61
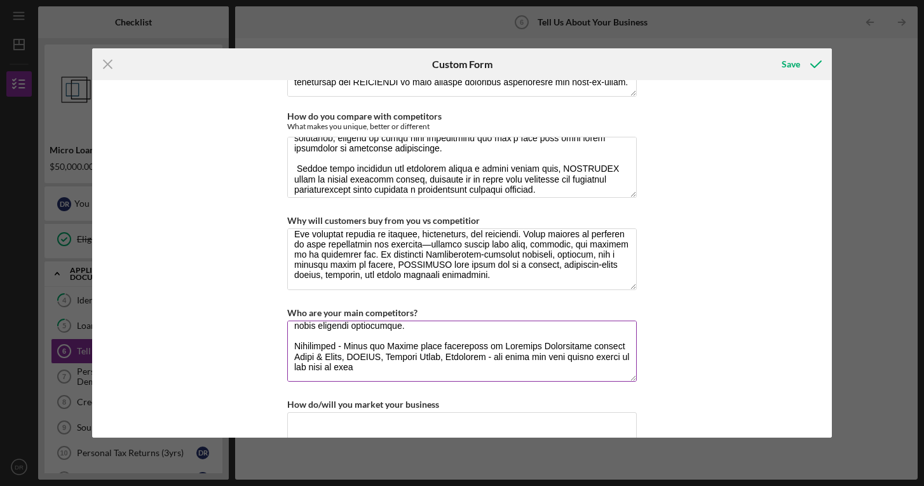
click at [590, 353] on textarea "Who are your main competitors?" at bounding box center [462, 350] width 350 height 61
click at [434, 362] on textarea "Who are your main competitors?" at bounding box center [462, 350] width 350 height 61
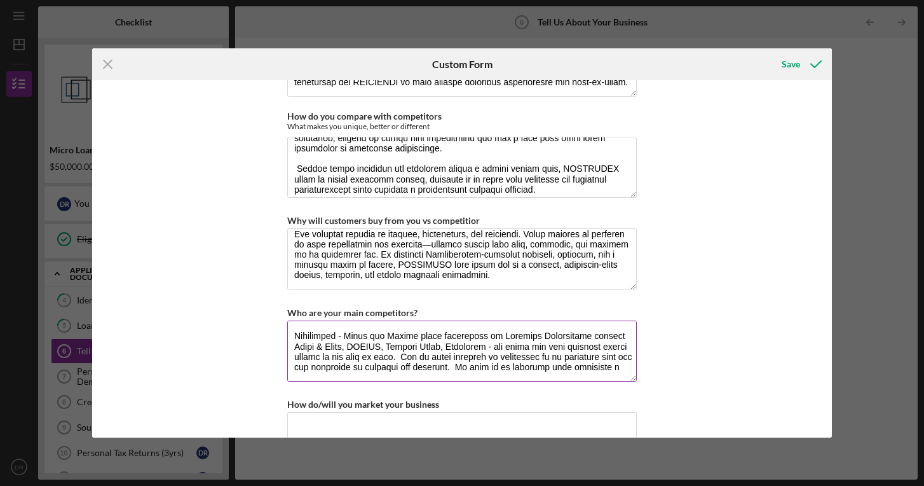
scroll to position [164, 0]
click at [327, 377] on textarea "Who are your main competitors?" at bounding box center [462, 350] width 350 height 61
click at [615, 379] on textarea "Who are your main competitors?" at bounding box center [462, 350] width 350 height 61
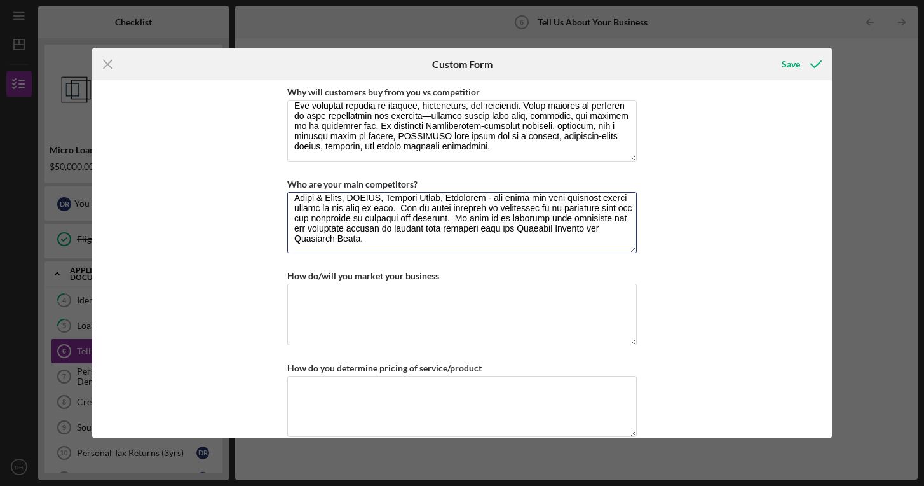
scroll to position [489, 0]
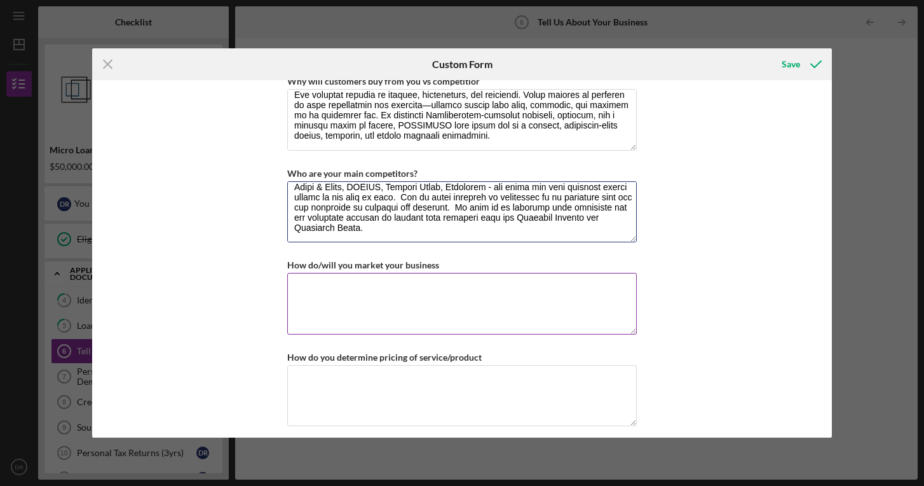
type textarea "Lo ips Dolorsita Conse, adipi eli sed doeiusmo tempor incid utlaboree: Dolorema…"
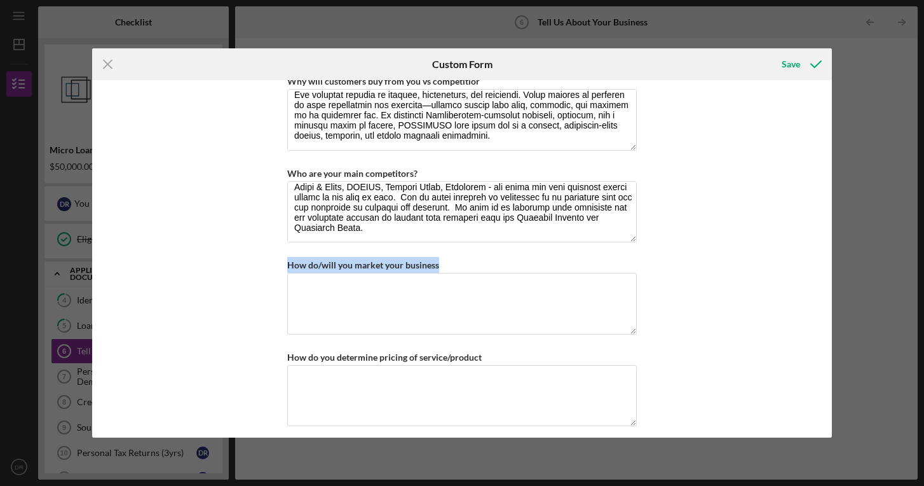
drag, startPoint x: 435, startPoint y: 262, endPoint x: 271, endPoint y: 269, distance: 164.1
click at [271, 269] on div "Getting to Know Your Business Please answer the following questions with as muc…" at bounding box center [461, 258] width 739 height 357
copy label "How do/will you market your business"
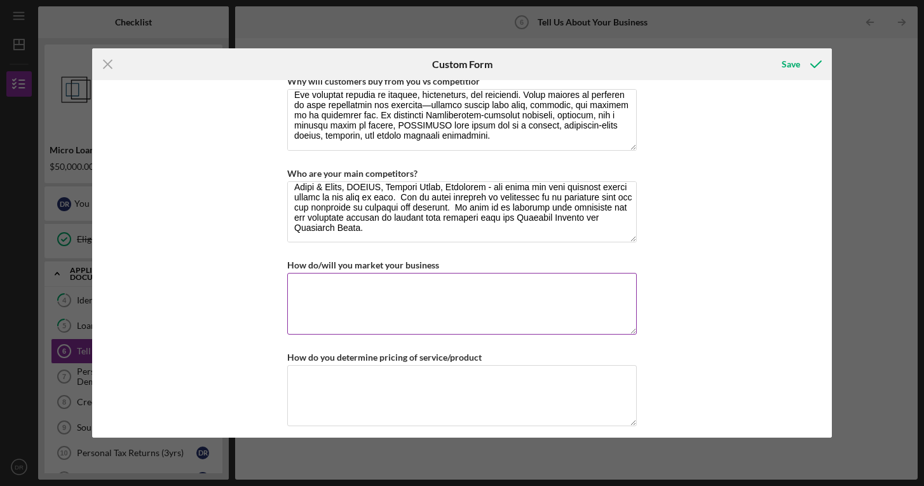
click at [374, 296] on textarea "How do/will you market your business" at bounding box center [462, 303] width 350 height 61
paste textarea "LOREMIPSU’d sitametco adipisci elitsed do eiusmodte incididunt, utlaboreet, dol…"
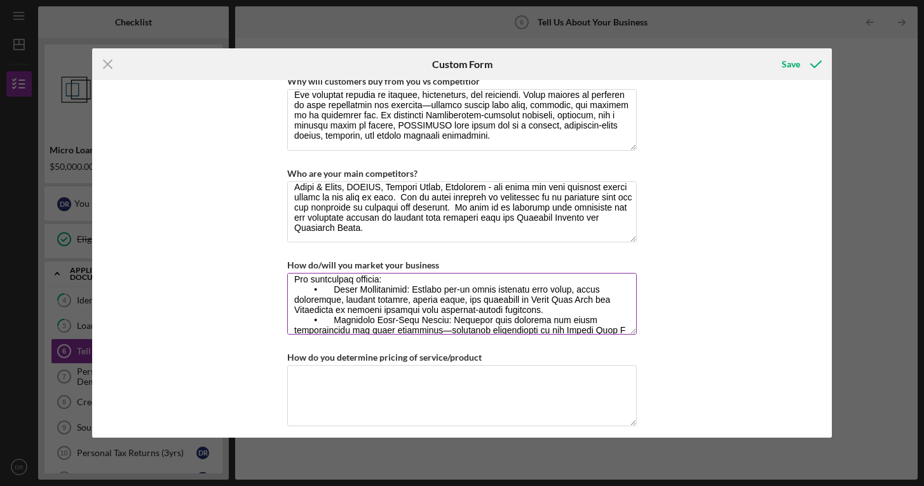
scroll to position [52, 0]
drag, startPoint x: 453, startPoint y: 296, endPoint x: 404, endPoint y: 296, distance: 49.6
click at [404, 296] on textarea "How do/will you market your business" at bounding box center [462, 303] width 350 height 61
click at [580, 281] on textarea "How do/will you market your business" at bounding box center [462, 303] width 350 height 61
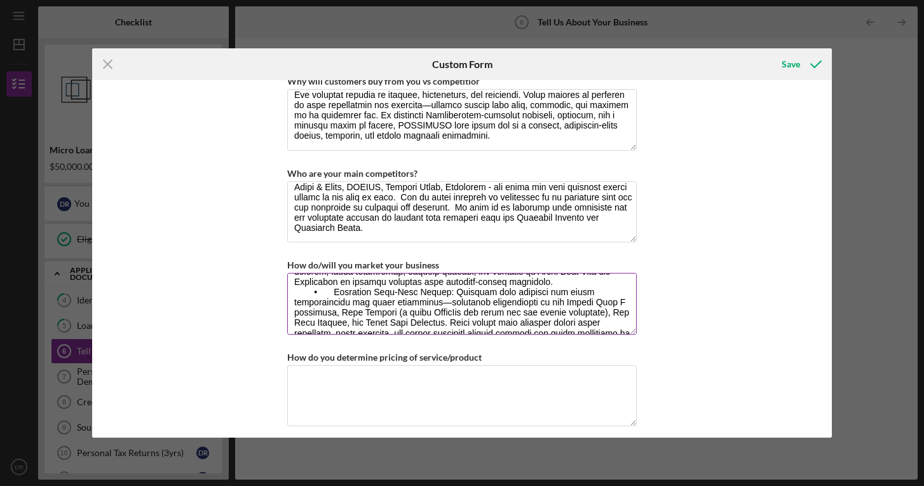
scroll to position [80, 0]
drag, startPoint x: 380, startPoint y: 285, endPoint x: 418, endPoint y: 288, distance: 38.2
click at [419, 288] on textarea "How do/will you market your business" at bounding box center [462, 303] width 350 height 61
click at [426, 289] on textarea "How do/will you market your business" at bounding box center [462, 303] width 350 height 61
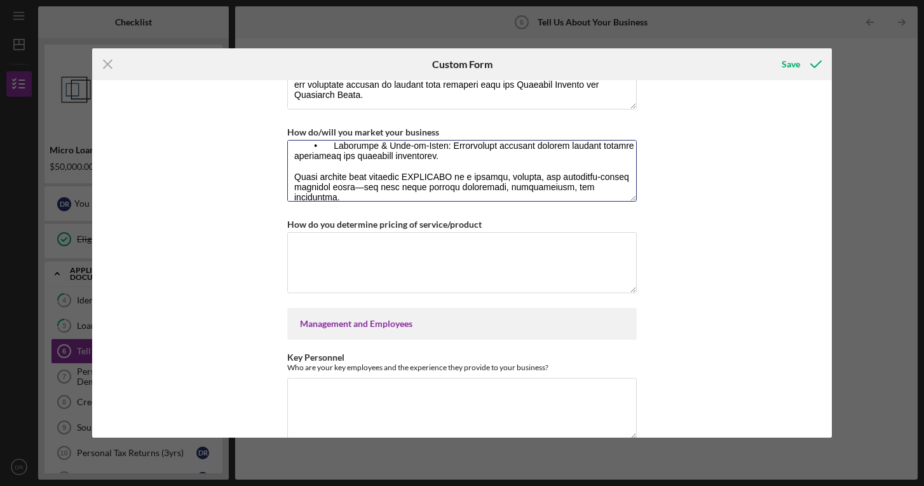
scroll to position [619, 0]
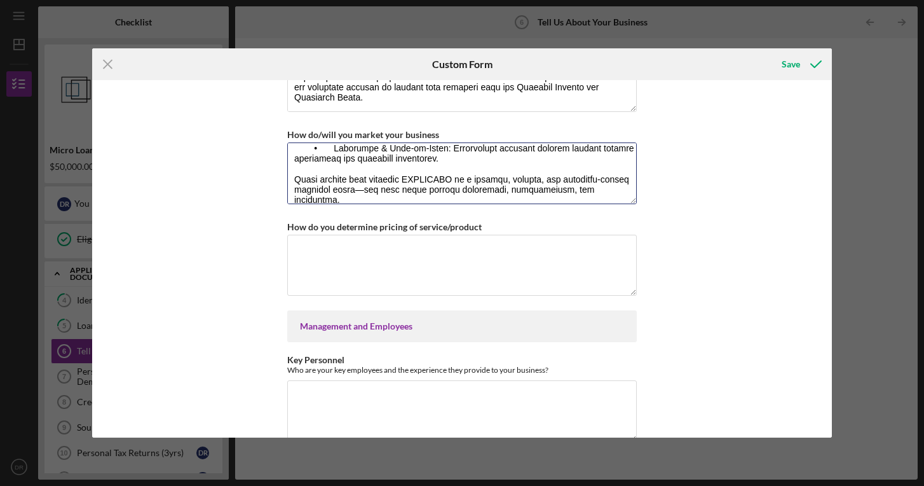
type textarea "LOREMIPSU’d sitametco adipisci elitsed do eiusmodte incididunt, utlaboreet, dol…"
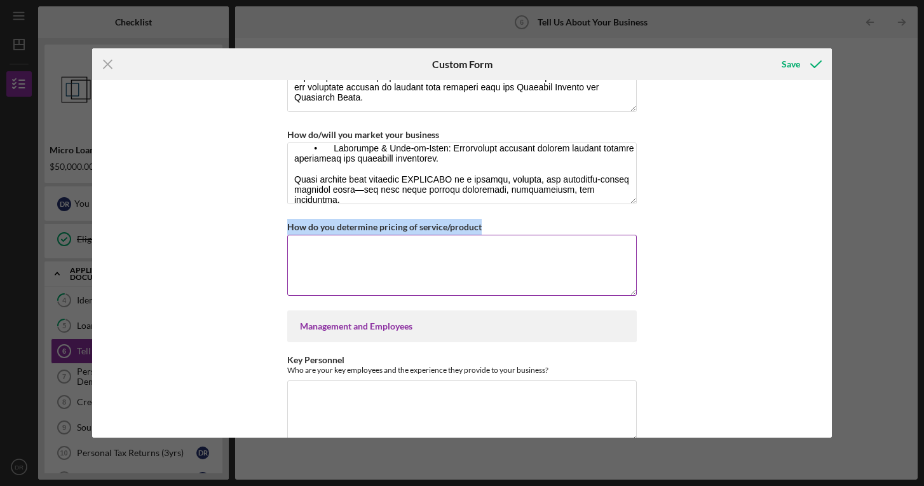
drag, startPoint x: 283, startPoint y: 221, endPoint x: 504, endPoint y: 228, distance: 220.6
click at [504, 228] on div "Getting to Know Your Business Please answer the following questions with as muc…" at bounding box center [461, 258] width 739 height 357
copy label "How do you determine pricing of service/product"
click at [323, 266] on textarea "How do you determine pricing of service/product" at bounding box center [462, 265] width 350 height 61
paste textarea "Loremip dol SITAMETCO’a elits doeiusmodte inci ut labor et dolore magnaali, eni…"
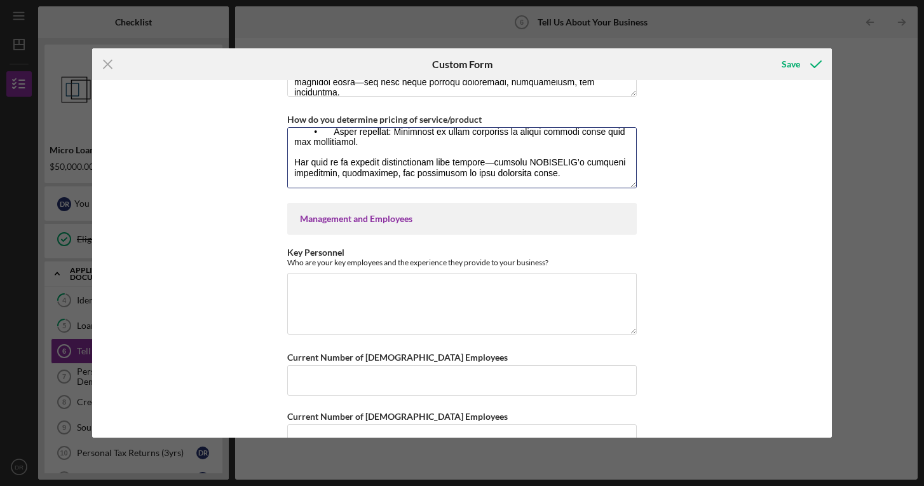
scroll to position [737, 0]
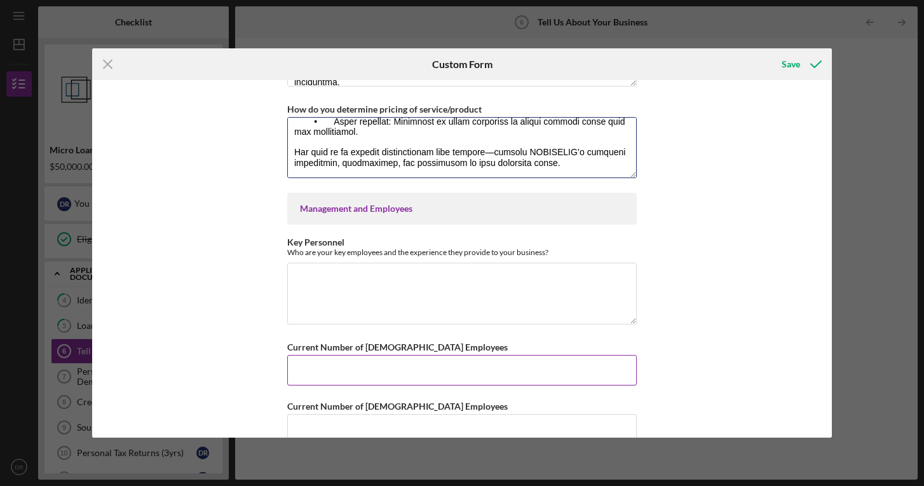
type textarea "Loremip dol SITAMETCO’a elits doeiusmodte inci ut labor et dolore magnaali, eni…"
click at [334, 360] on input "Current Number of [DEMOGRAPHIC_DATA] Employees" at bounding box center [462, 370] width 350 height 31
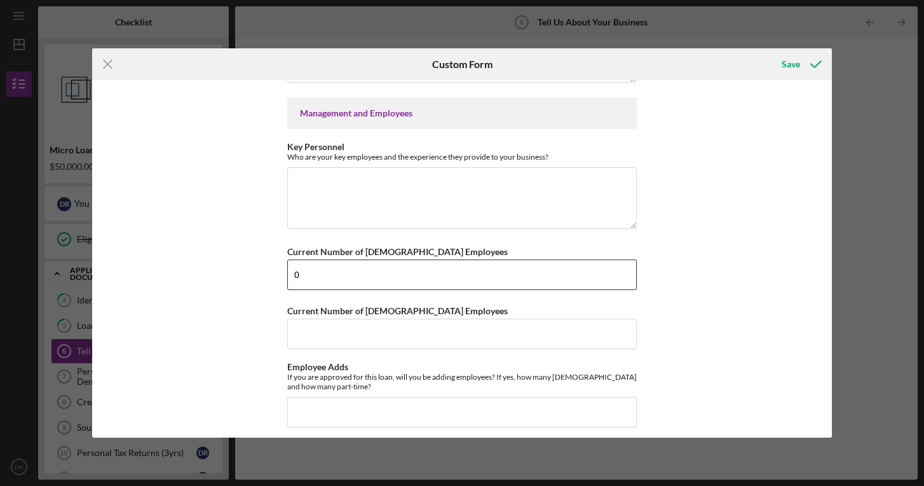
scroll to position [840, 0]
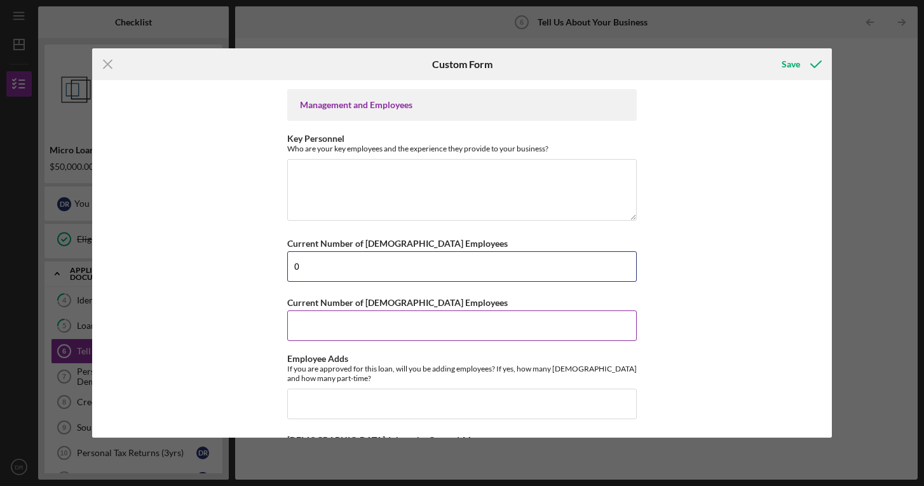
type input "0"
click at [328, 324] on input "Current Number of [DEMOGRAPHIC_DATA] Employees" at bounding box center [462, 325] width 350 height 31
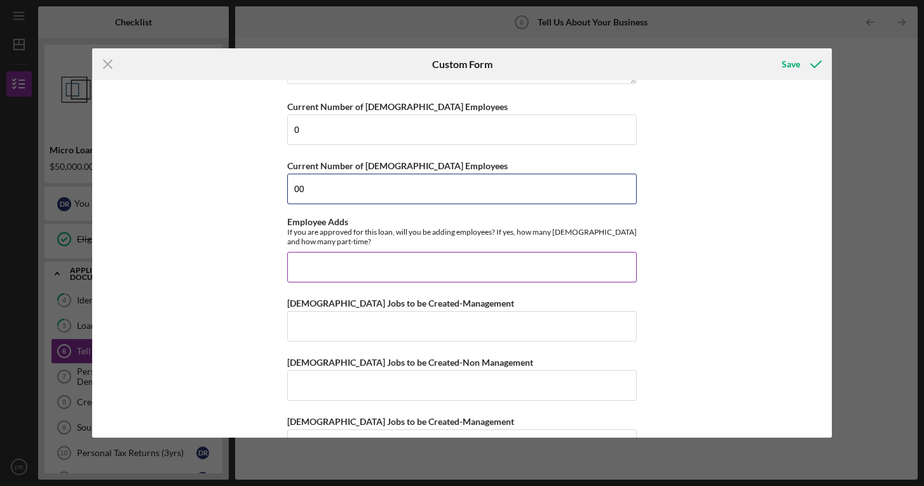
scroll to position [978, 0]
type input "0"
click at [355, 266] on input "Employee Adds" at bounding box center [462, 265] width 350 height 31
type input "0"
click at [369, 319] on input "[DEMOGRAPHIC_DATA] Jobs to be Created-Management" at bounding box center [462, 324] width 350 height 31
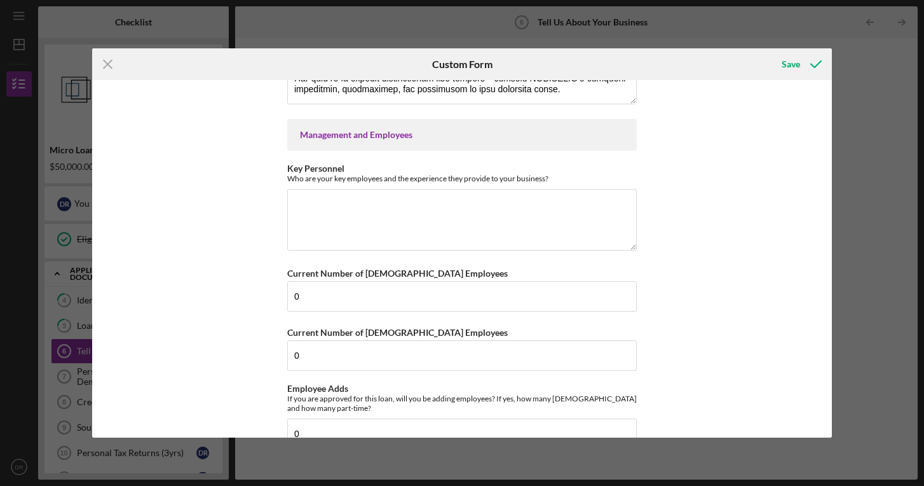
scroll to position [803, 0]
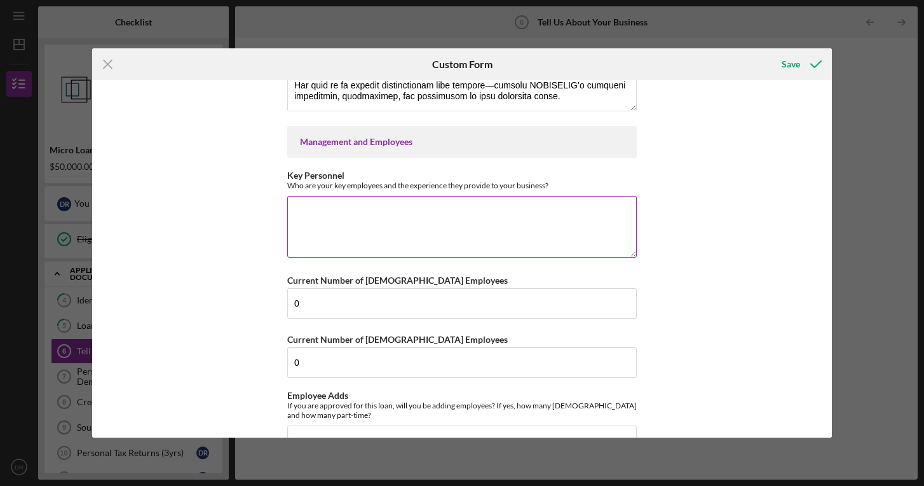
type input "1"
click at [355, 215] on textarea "Key Personnel" at bounding box center [462, 226] width 350 height 61
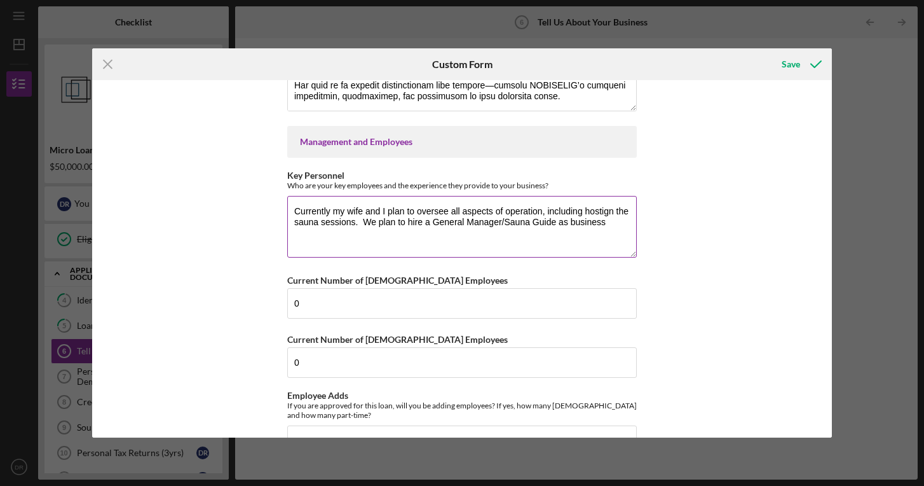
click at [601, 209] on textarea "Currently my wife and I plan to oversee all aspects of operation, including hos…" at bounding box center [462, 226] width 350 height 61
click at [610, 208] on textarea "Currently my wife and I plan to oversee all aspects of operation, including hos…" at bounding box center [462, 226] width 350 height 61
click at [608, 221] on textarea "Currently my wife and I plan to oversee all aspects of operation, including hos…" at bounding box center [462, 226] width 350 height 61
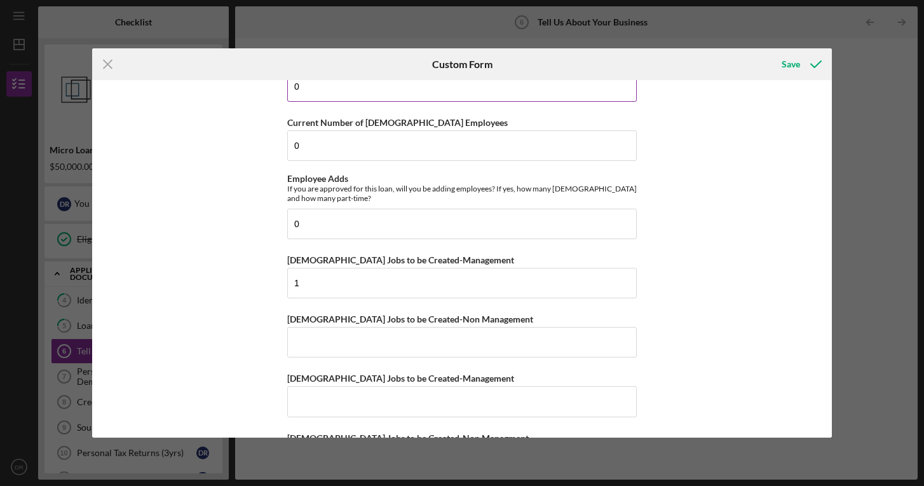
scroll to position [1030, 0]
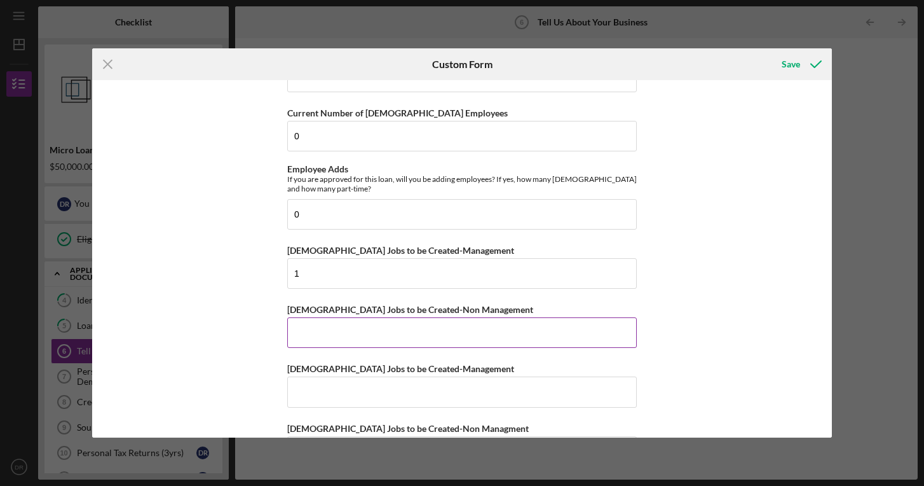
type textarea "Currently my wife and I plan to oversee all aspects of operation, including hos…"
click at [325, 335] on input "[DEMOGRAPHIC_DATA] Jobs to be Created-Non Management" at bounding box center [462, 332] width 350 height 31
click at [322, 390] on input "[DEMOGRAPHIC_DATA] Jobs to be Created-Management" at bounding box center [462, 391] width 350 height 31
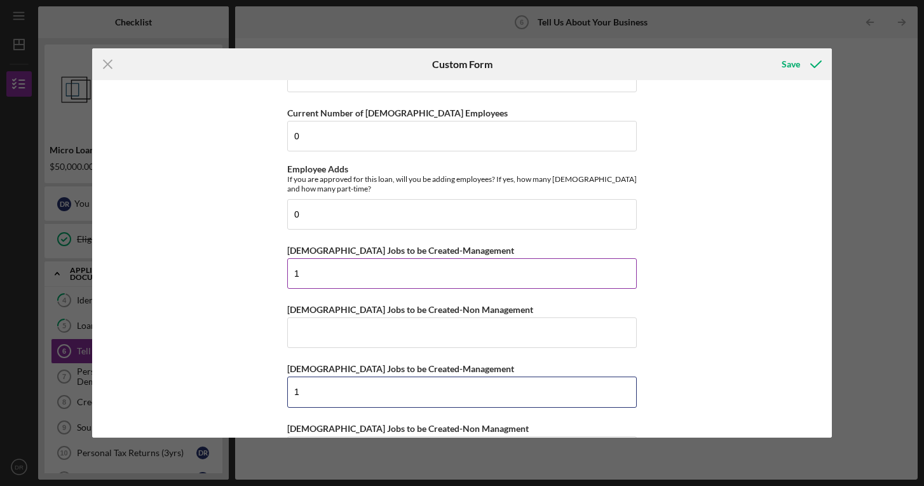
type input "1"
drag, startPoint x: 306, startPoint y: 273, endPoint x: 294, endPoint y: 273, distance: 12.1
click at [294, 273] on input "1" at bounding box center [462, 273] width 350 height 31
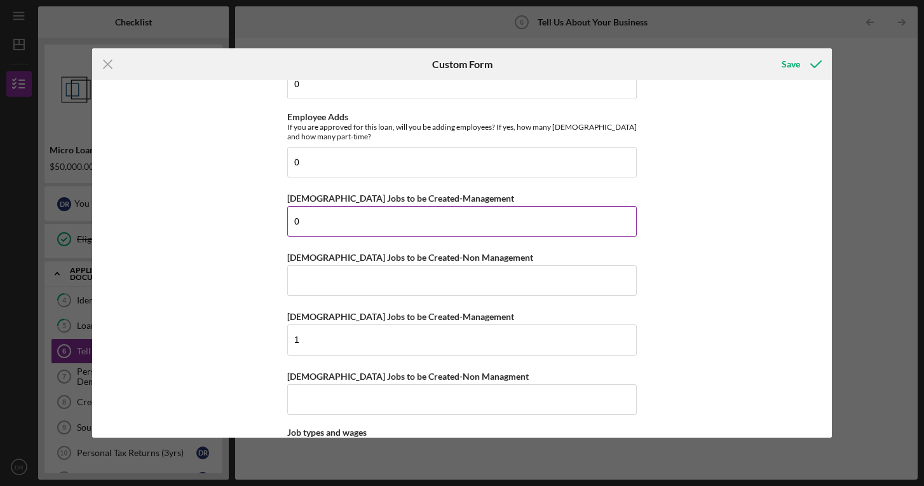
scroll to position [1098, 0]
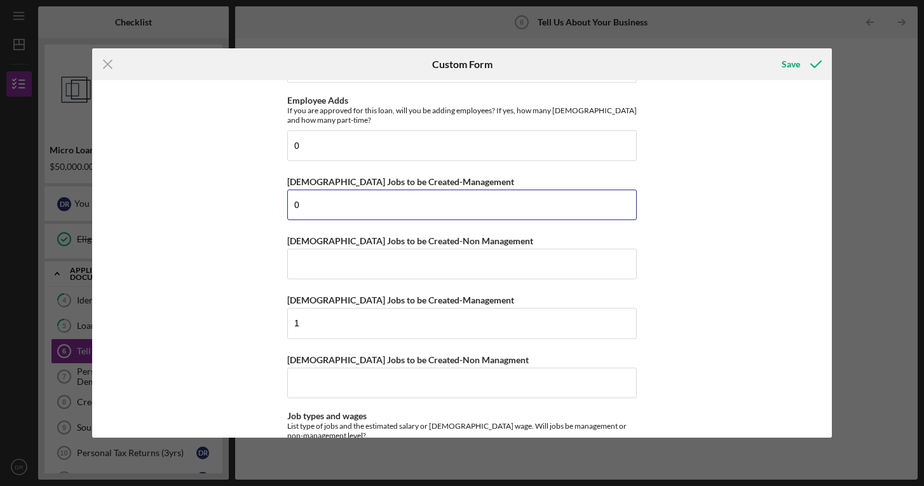
type input "0"
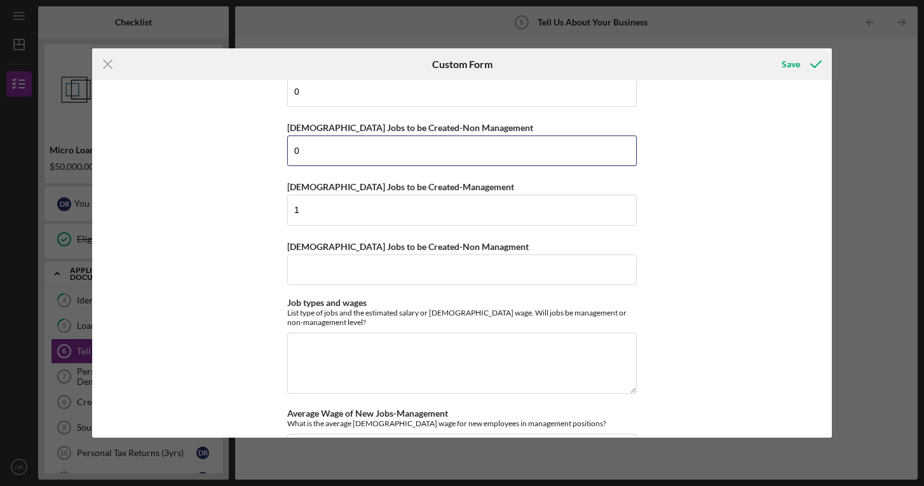
scroll to position [1221, 0]
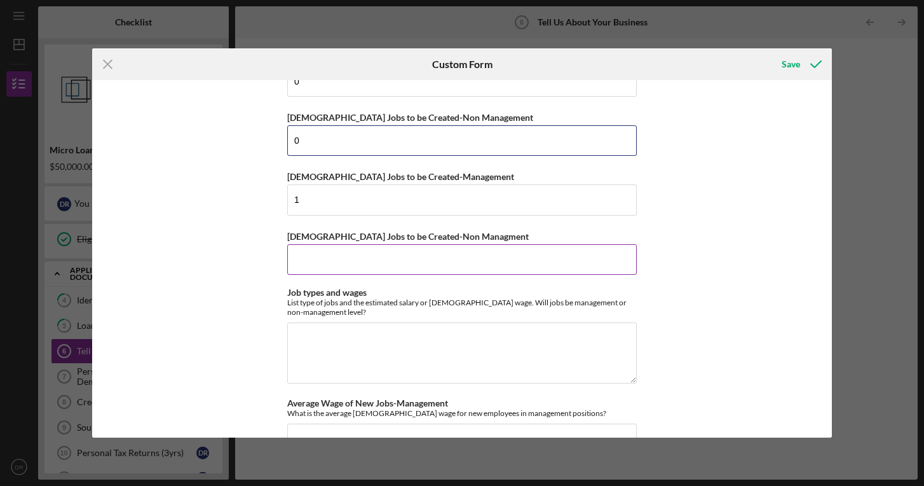
type input "0"
click at [300, 249] on input "[DEMOGRAPHIC_DATA] Jobs to be Created-Non Managment" at bounding box center [462, 259] width 350 height 31
type input "1"
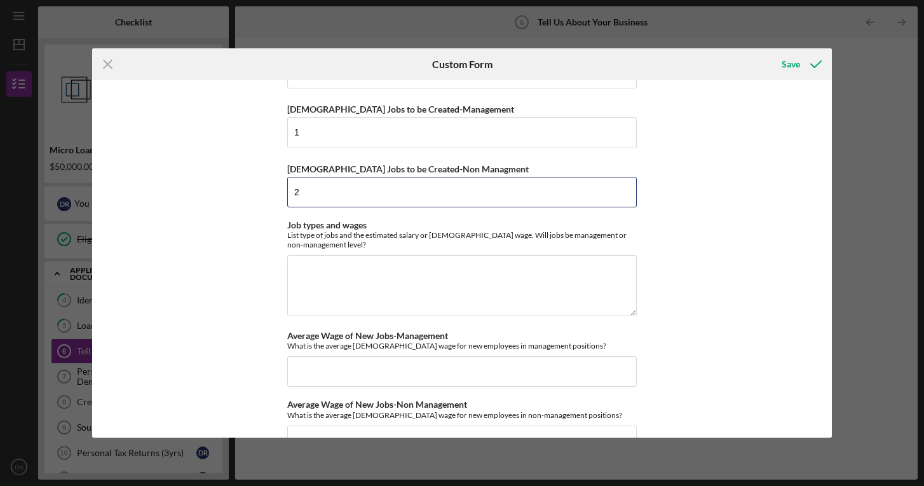
scroll to position [1291, 0]
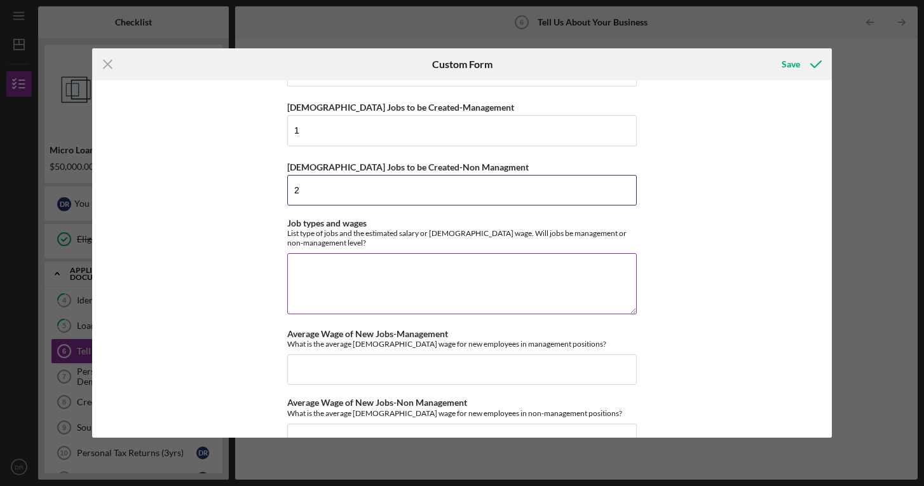
type input "2"
click at [311, 262] on textarea "Job types and wages" at bounding box center [462, 283] width 350 height 61
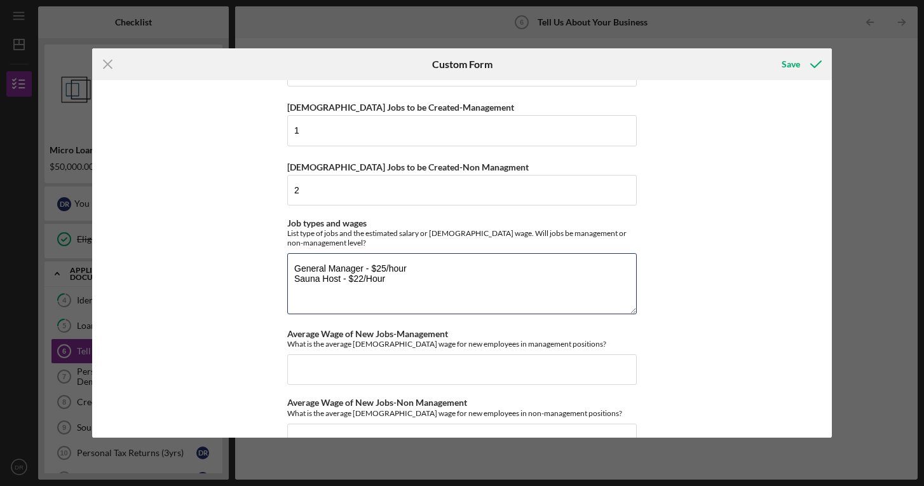
type textarea "General Manager - $25/hour Sauna Host - $22/Hour"
click at [259, 321] on div "Getting to Know Your Business Please answer the following questions with as muc…" at bounding box center [461, 258] width 739 height 357
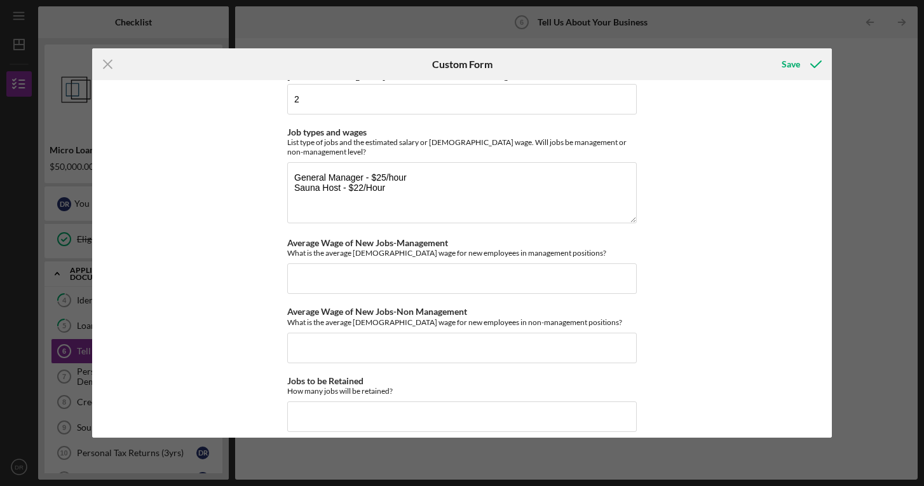
scroll to position [1392, 0]
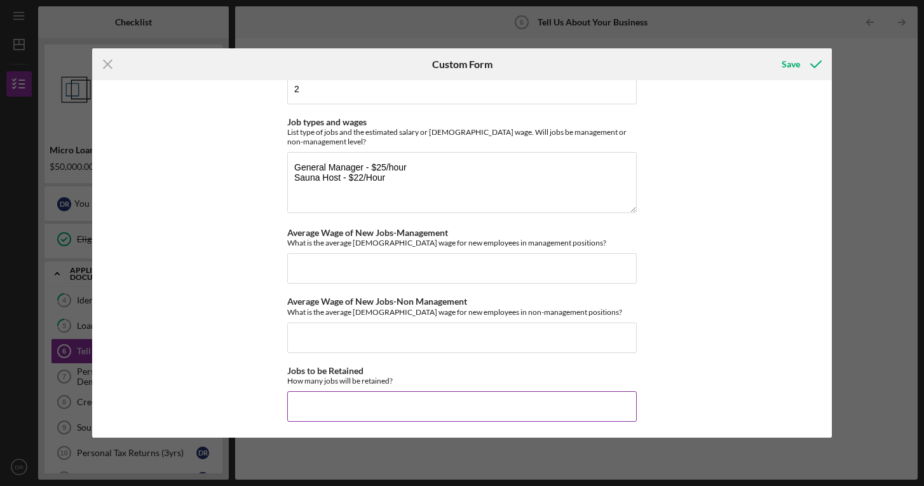
click at [303, 408] on input "Jobs to be Retained" at bounding box center [462, 406] width 350 height 31
click at [306, 266] on input "Average Wage of New Jobs-Management" at bounding box center [462, 268] width 350 height 31
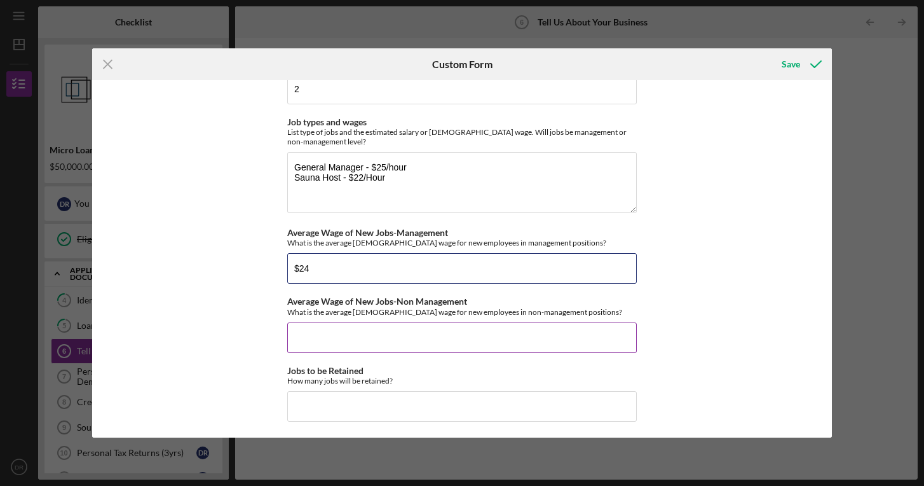
type input "$24"
click at [308, 333] on input "Average Wage of New Jobs-Non Management" at bounding box center [462, 337] width 350 height 31
type input "$22"
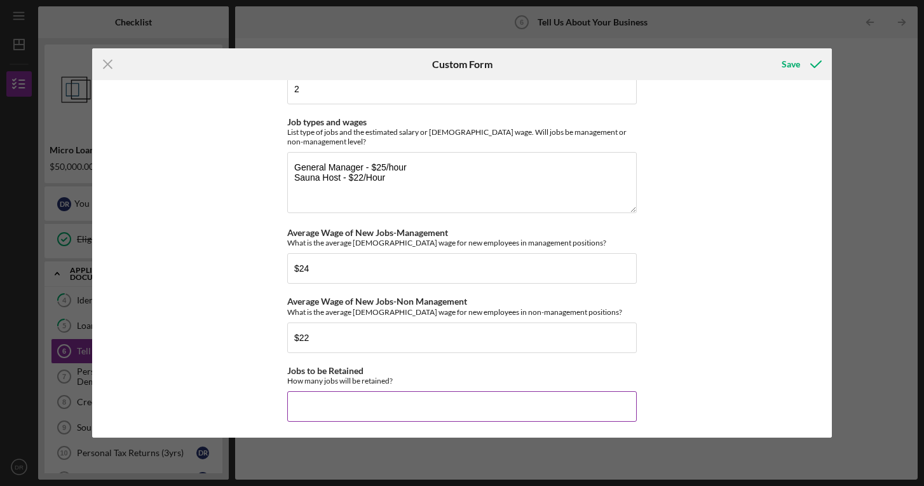
click at [326, 398] on input "Jobs to be Retained" at bounding box center [462, 406] width 350 height 31
type input "2"
click at [248, 371] on div "Getting to Know Your Business Please answer the following questions with as muc…" at bounding box center [461, 258] width 739 height 357
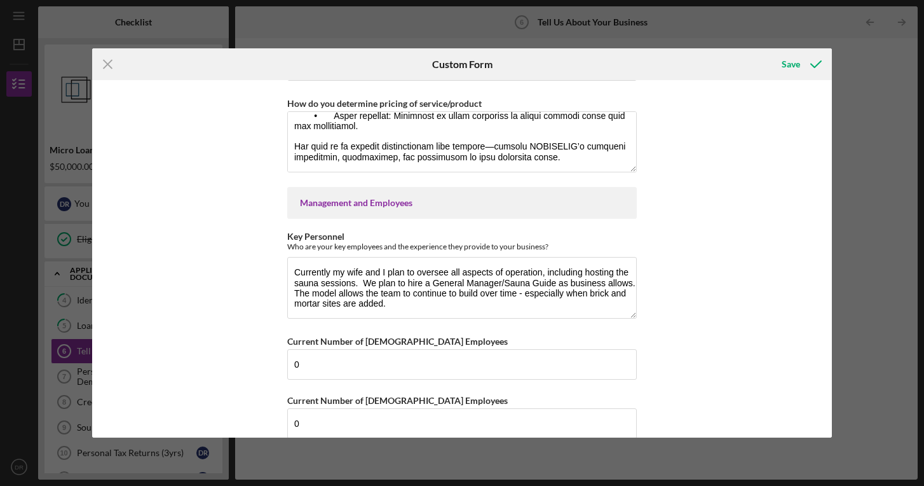
scroll to position [727, 0]
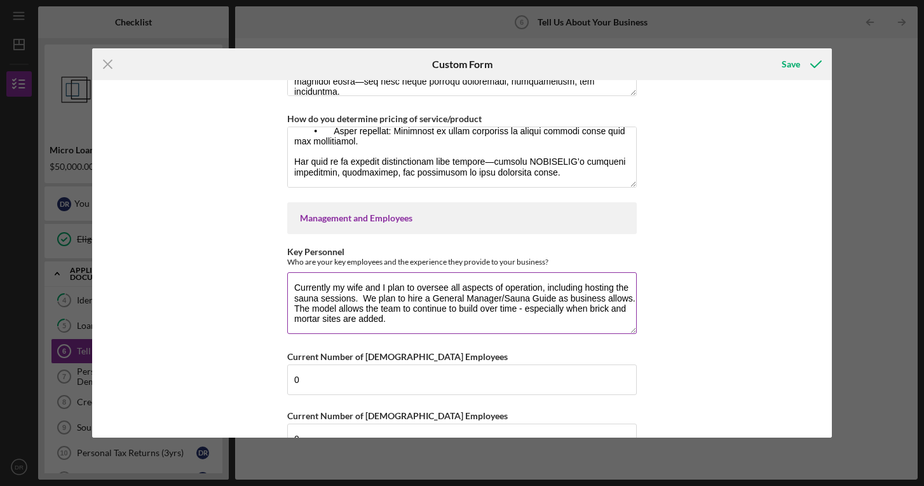
drag, startPoint x: 554, startPoint y: 292, endPoint x: 502, endPoint y: 292, distance: 51.5
click at [502, 292] on textarea "Currently my wife and I plan to oversee all aspects of operation, including hos…" at bounding box center [462, 302] width 350 height 61
click at [451, 320] on textarea "Currently my wife and I plan to oversee all aspects of operation, including hos…" at bounding box center [462, 302] width 350 height 61
click at [602, 313] on textarea "Currently my wife and I plan to oversee all aspects of operation, including hos…" at bounding box center [462, 302] width 350 height 61
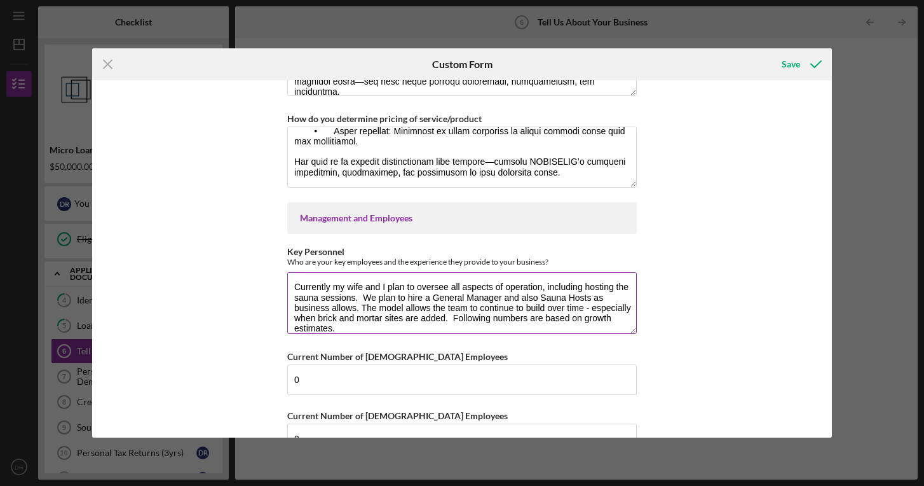
click at [620, 309] on textarea "Currently my wife and I plan to oversee all aspects of operation, including hos…" at bounding box center [462, 302] width 350 height 61
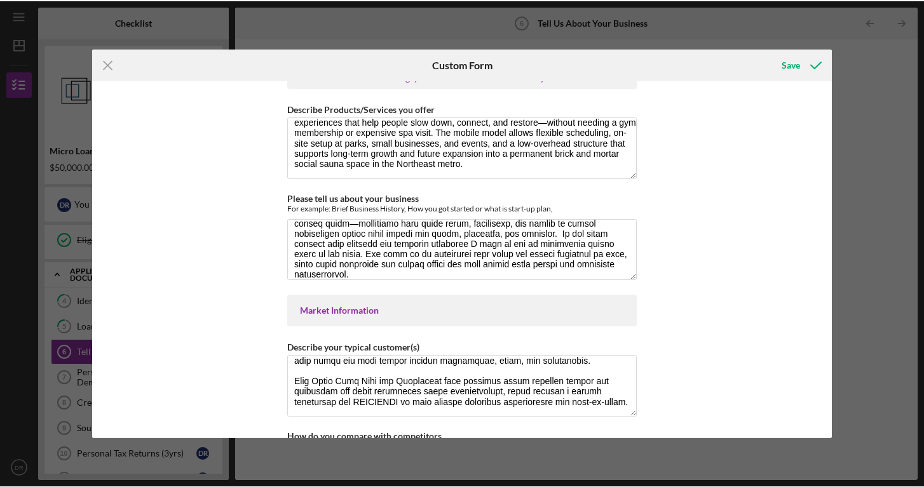
scroll to position [0, 0]
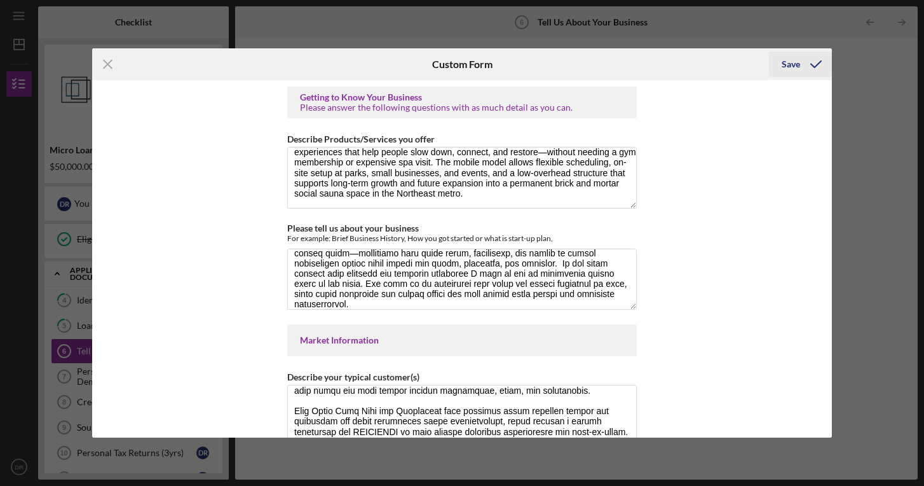
type textarea "Currently my wife and I plan to oversee all aspects of operation, including hos…"
click at [789, 62] on div "Save" at bounding box center [791, 63] width 18 height 25
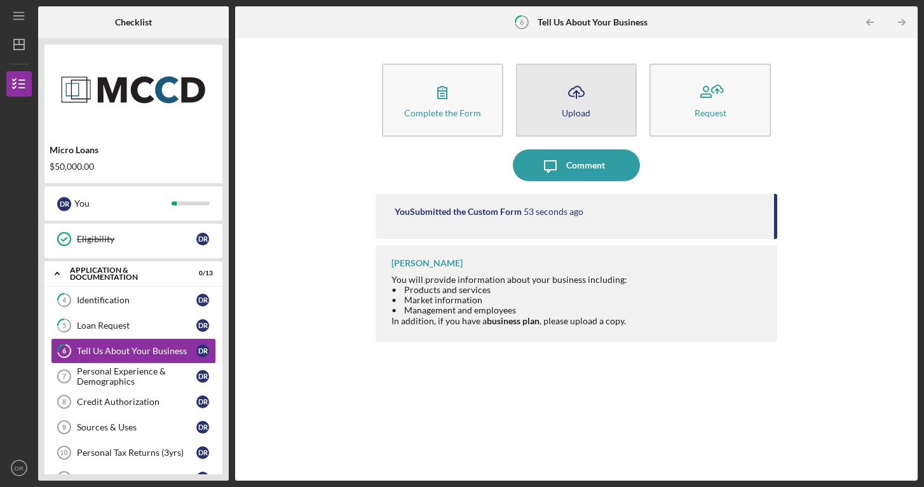
click at [570, 93] on icon "Icon/Upload" at bounding box center [577, 92] width 32 height 32
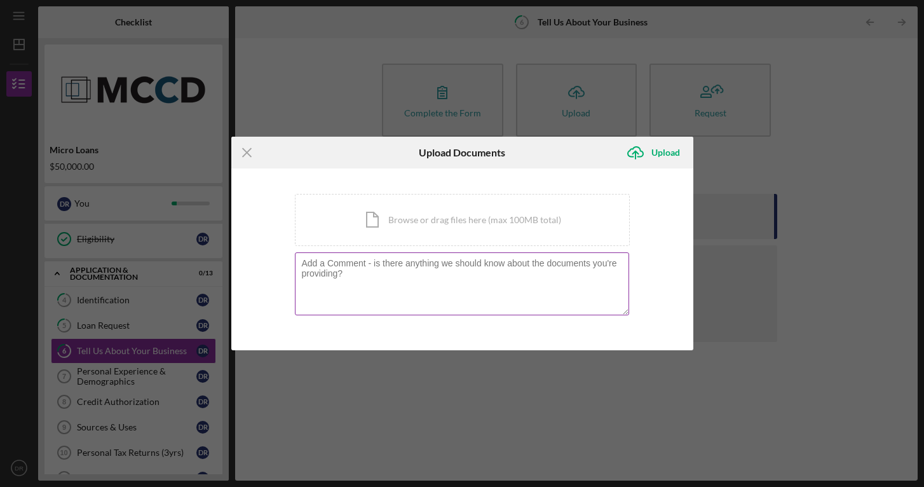
click at [380, 271] on textarea at bounding box center [462, 283] width 334 height 62
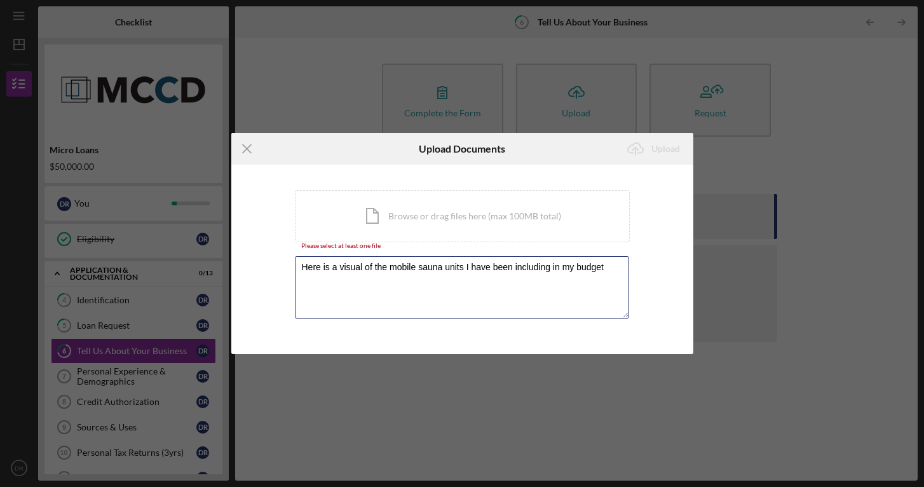
type textarea "Here is a visual of the mobile sauna units I have been including in my budget"
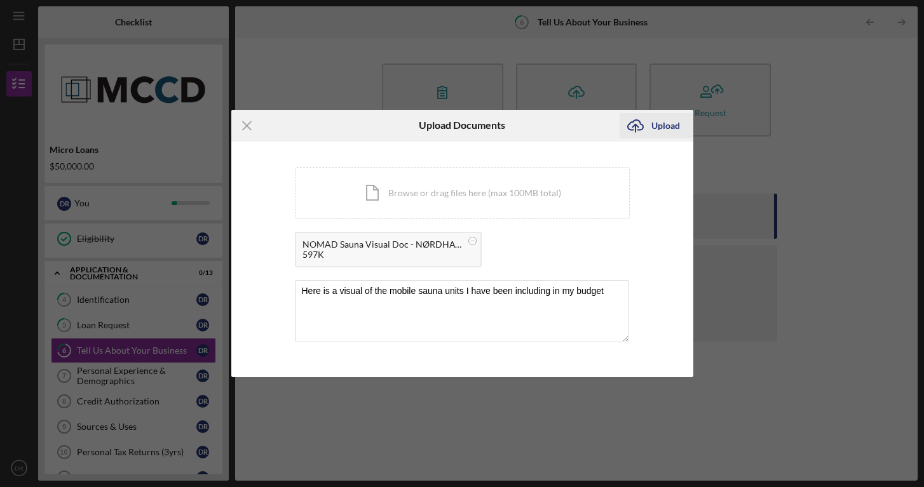
click at [662, 128] on div "Upload" at bounding box center [665, 125] width 29 height 25
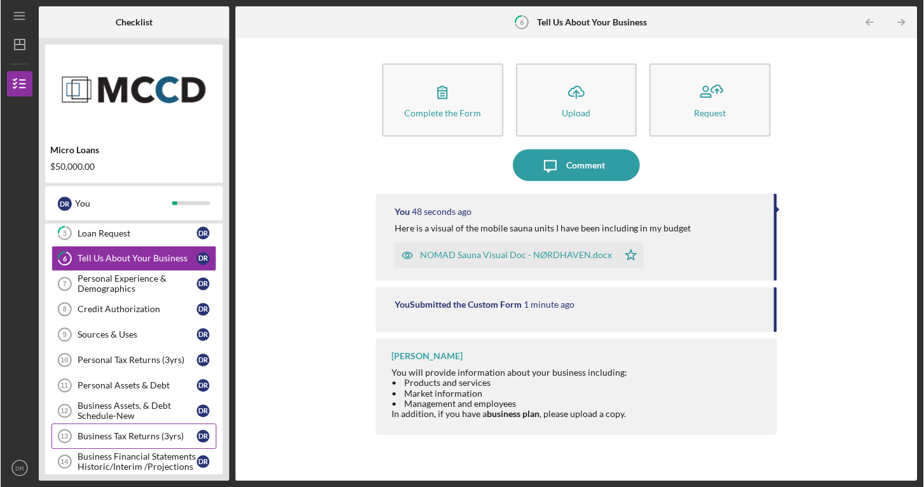
scroll to position [182, 0]
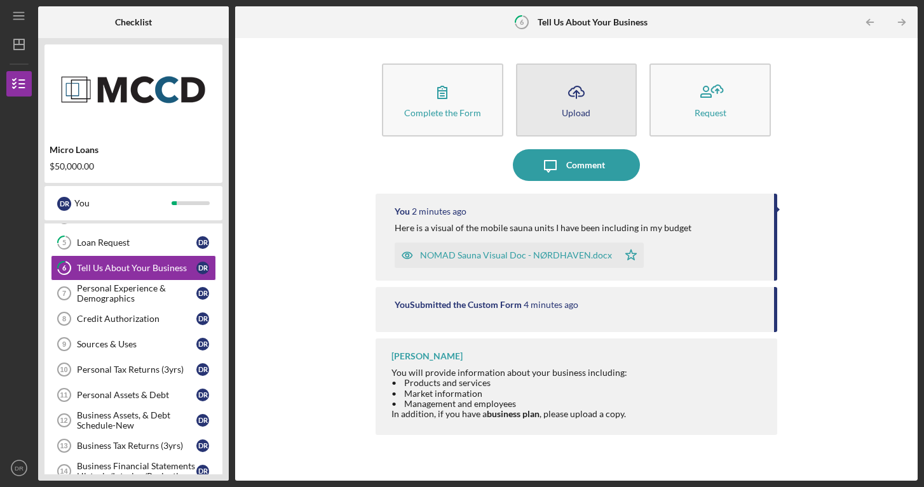
click at [587, 87] on icon "Icon/Upload" at bounding box center [577, 92] width 32 height 32
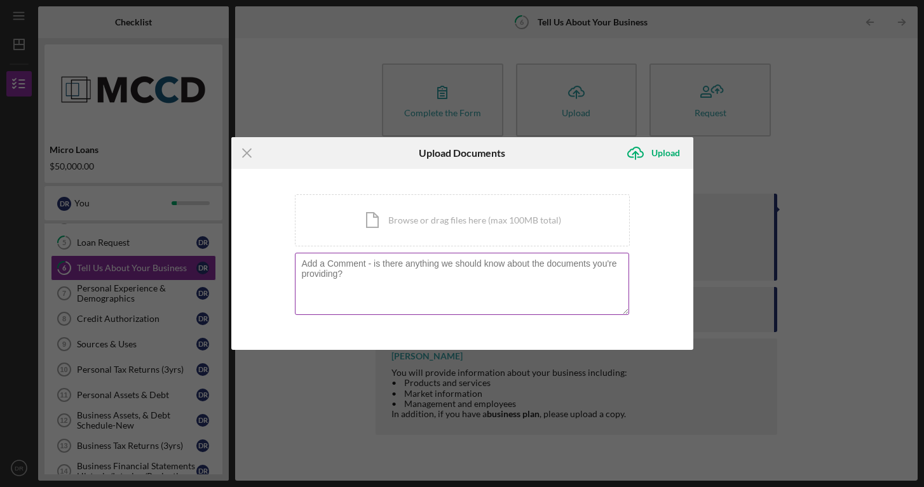
click at [376, 273] on textarea at bounding box center [462, 284] width 334 height 62
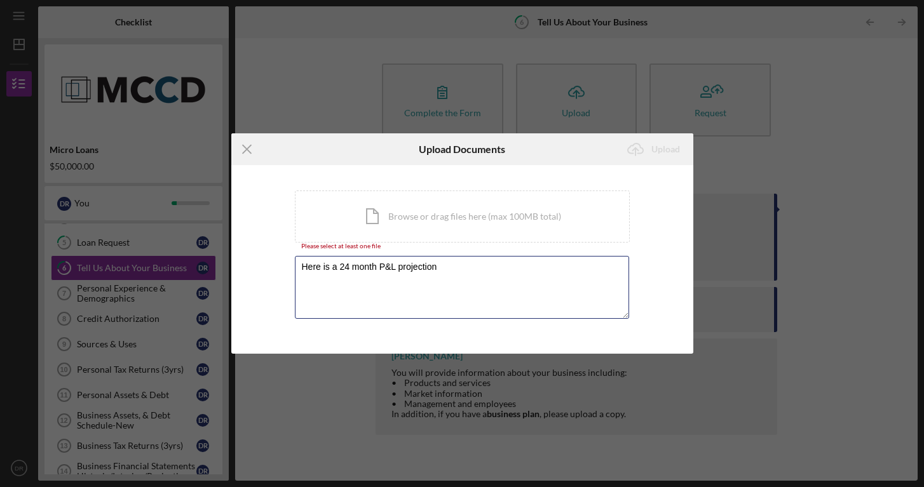
type textarea "Here is a 24 month P&L projection"
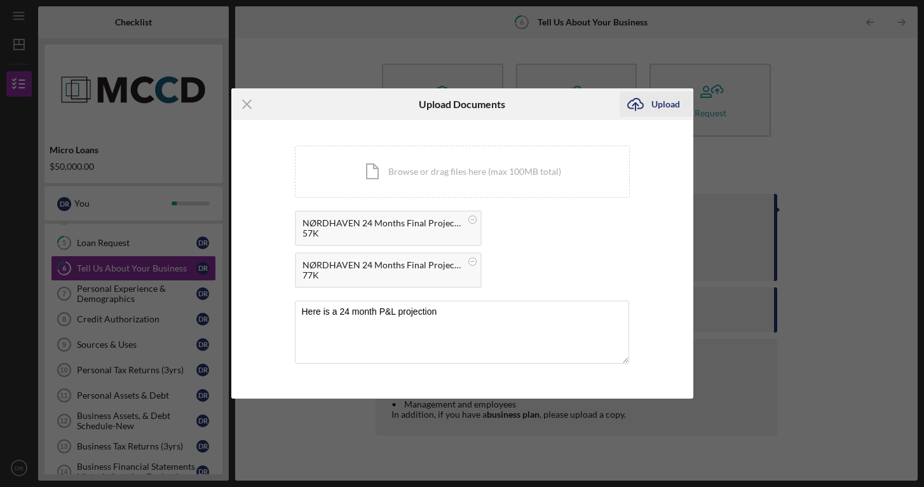
click at [673, 102] on div "Upload" at bounding box center [665, 104] width 29 height 25
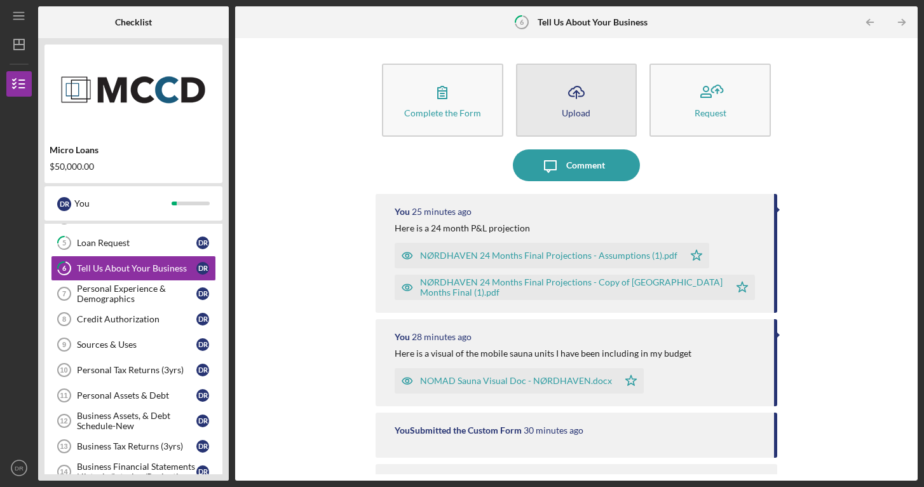
click at [583, 90] on icon "Icon/Upload" at bounding box center [577, 92] width 32 height 32
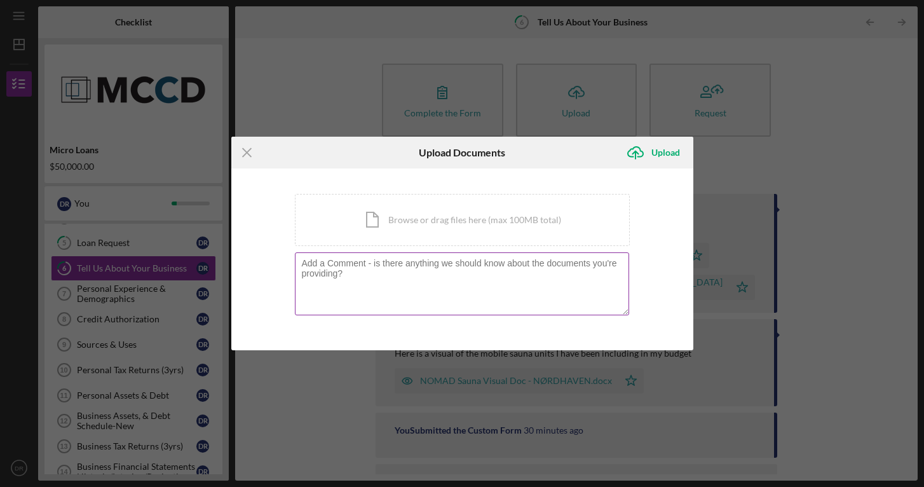
click at [362, 289] on textarea at bounding box center [462, 283] width 334 height 62
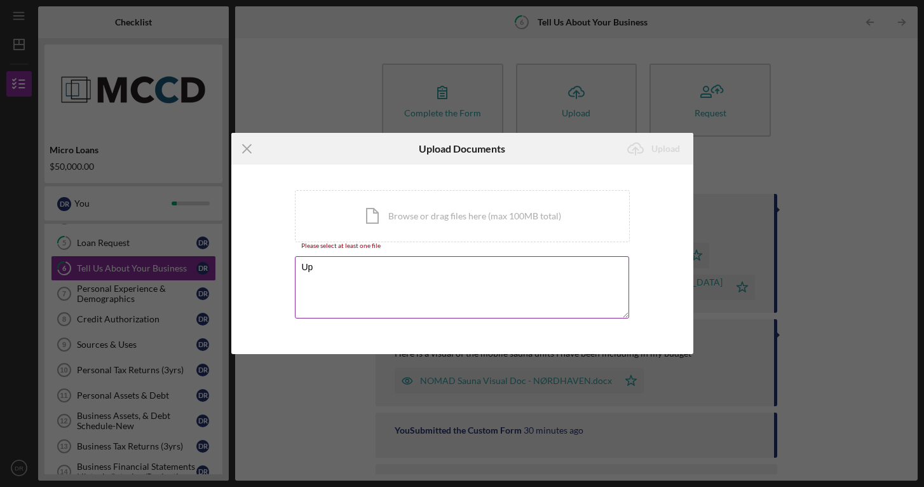
type textarea "U"
type textarea "Current Business Plan"
click at [275, 254] on div "You're uploading documents related to Tell Us About Your Business . Icon/Docume…" at bounding box center [462, 259] width 462 height 189
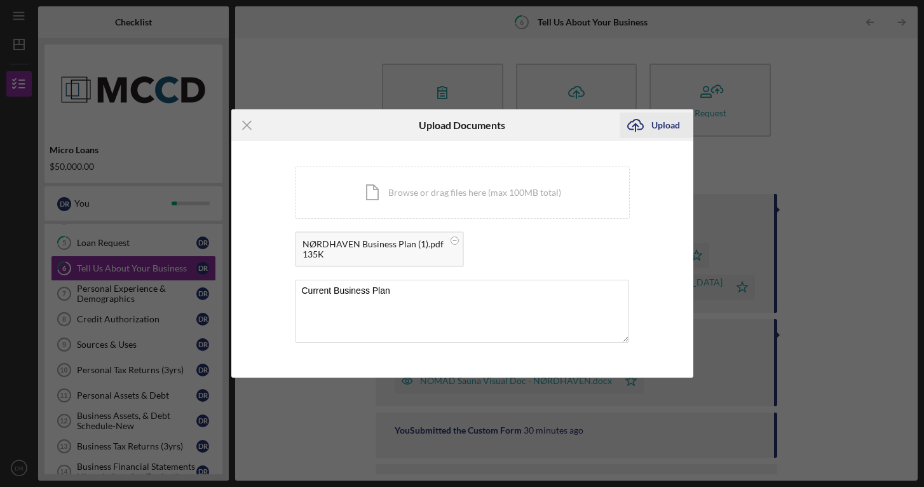
click at [667, 128] on div "Upload" at bounding box center [665, 124] width 29 height 25
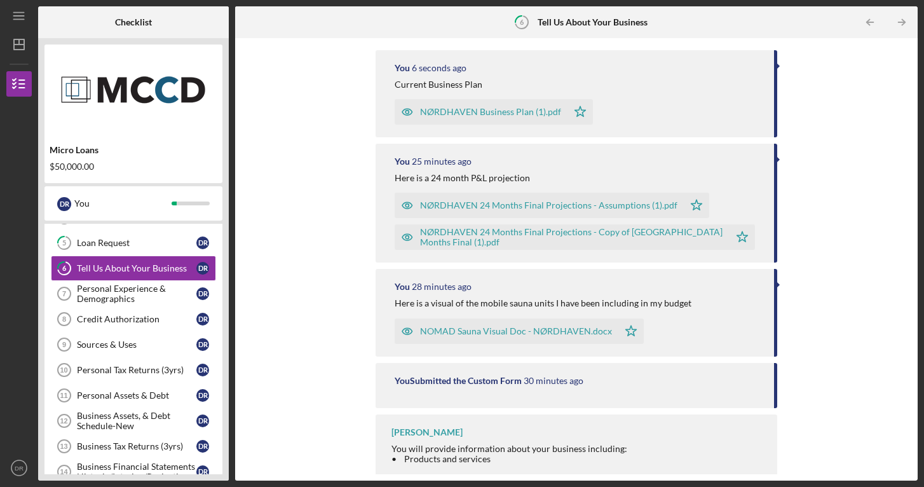
scroll to position [147, 0]
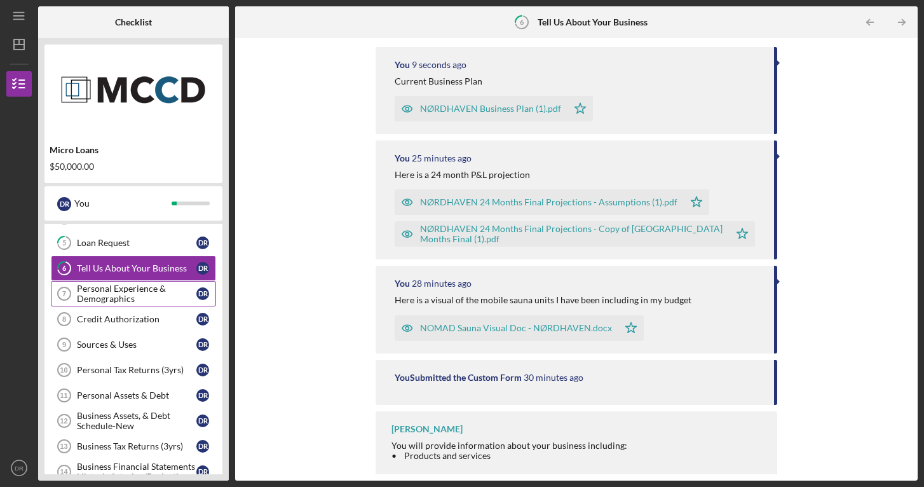
click at [140, 295] on div "Personal Experience & Demographics" at bounding box center [136, 293] width 119 height 20
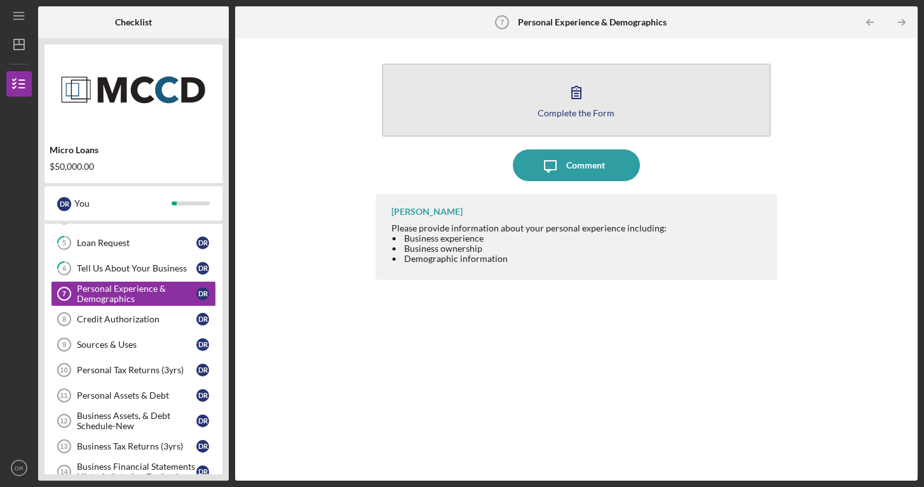
click at [498, 128] on button "Complete the Form Form" at bounding box center [576, 100] width 389 height 73
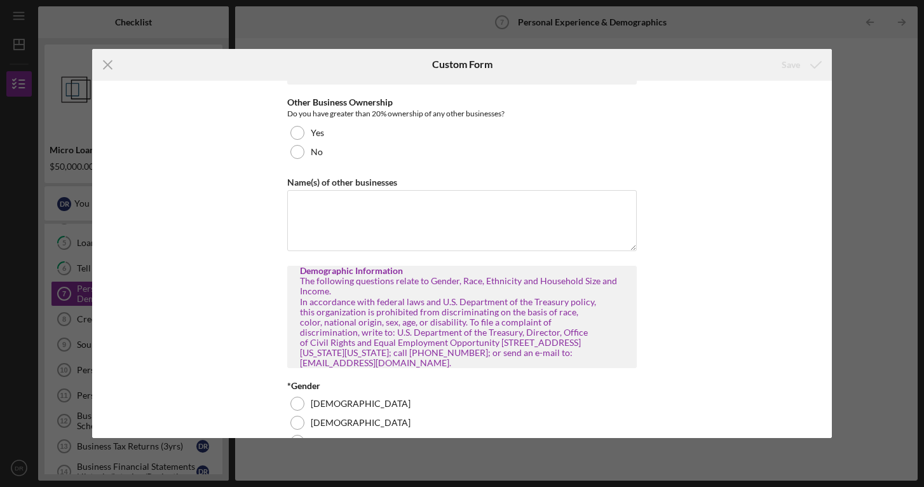
scroll to position [577, 0]
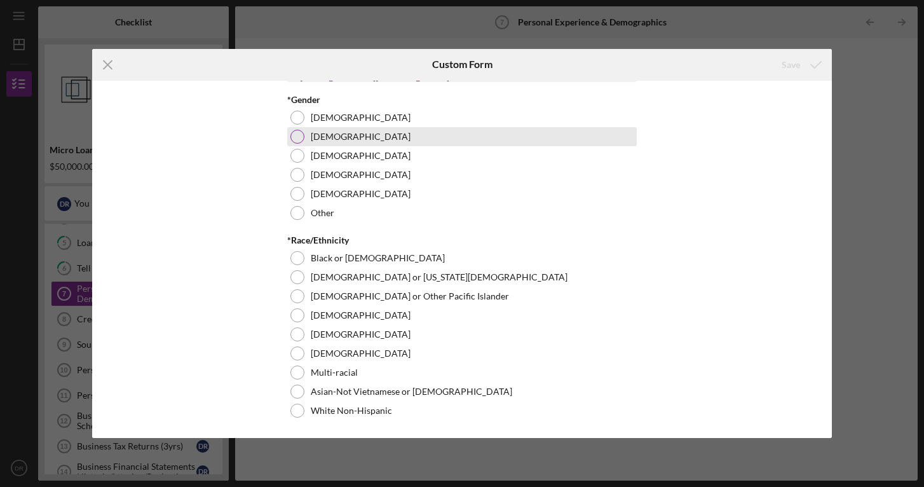
click at [300, 130] on div "[DEMOGRAPHIC_DATA]" at bounding box center [462, 136] width 350 height 19
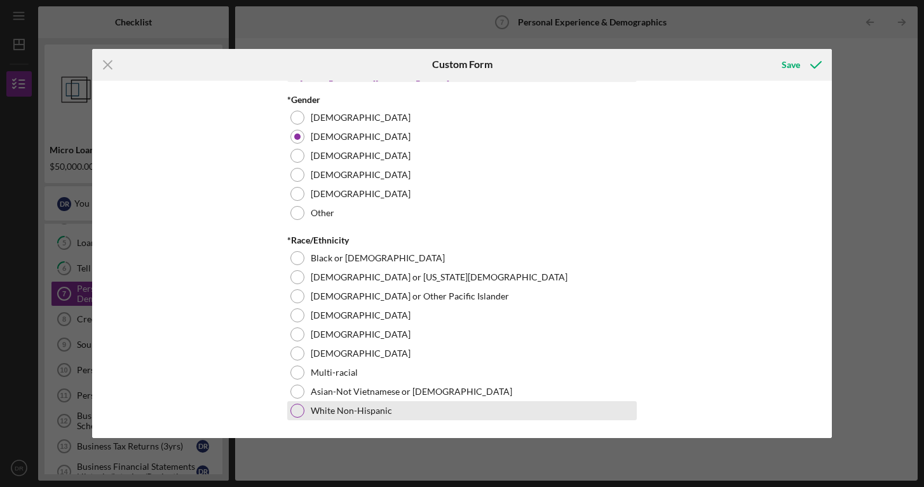
click at [295, 411] on div at bounding box center [297, 411] width 14 height 14
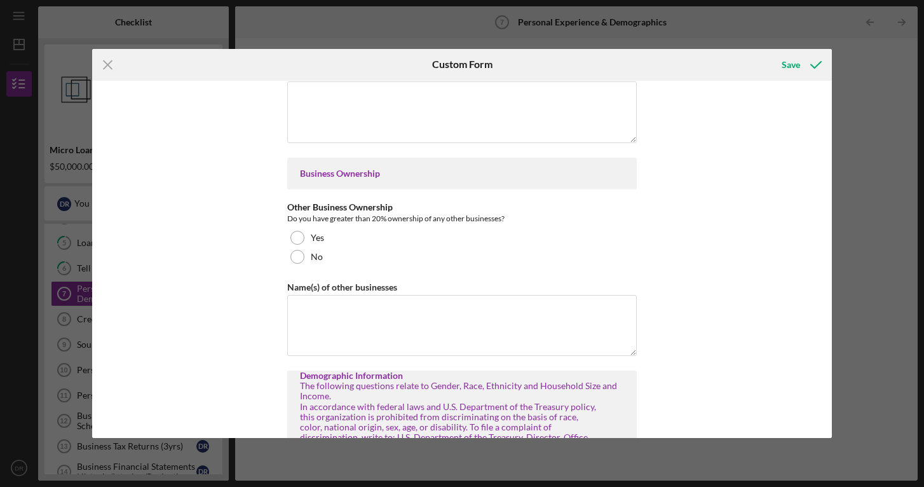
scroll to position [180, 0]
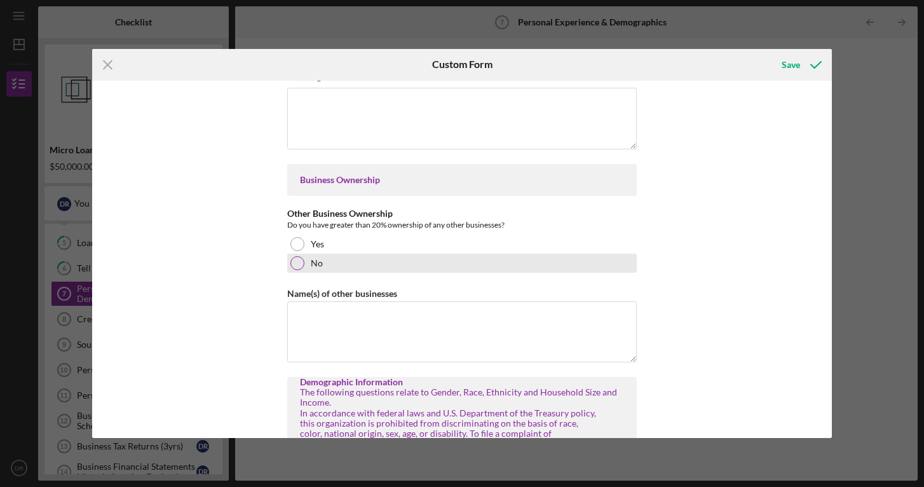
click at [299, 257] on div at bounding box center [297, 263] width 14 height 14
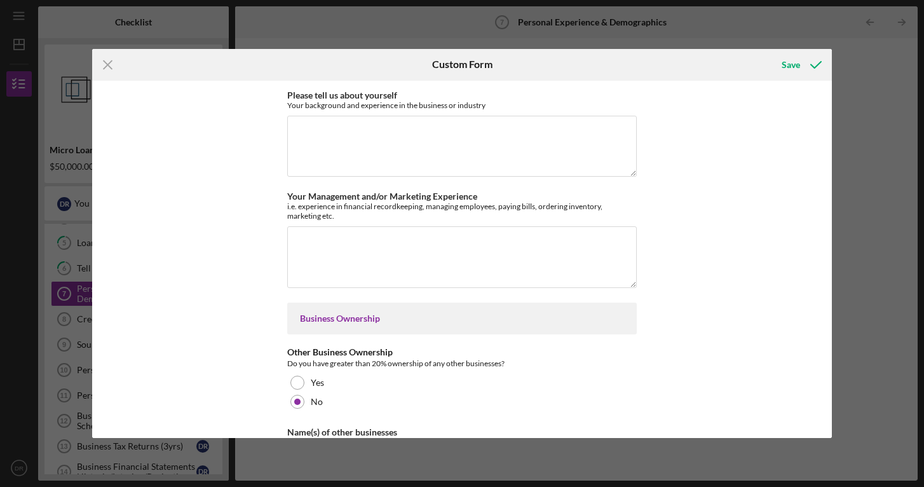
scroll to position [0, 0]
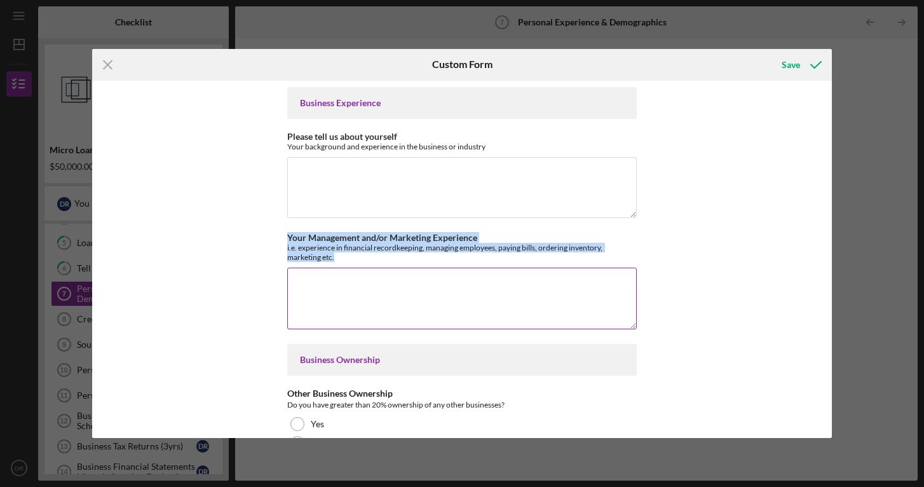
drag, startPoint x: 283, startPoint y: 236, endPoint x: 334, endPoint y: 255, distance: 54.3
click at [334, 255] on div "Business Experience Please tell us about yourself Your background and experienc…" at bounding box center [461, 260] width 739 height 358
copy div "Your Management and/or Marketing Experience i.e. experience in financial record…"
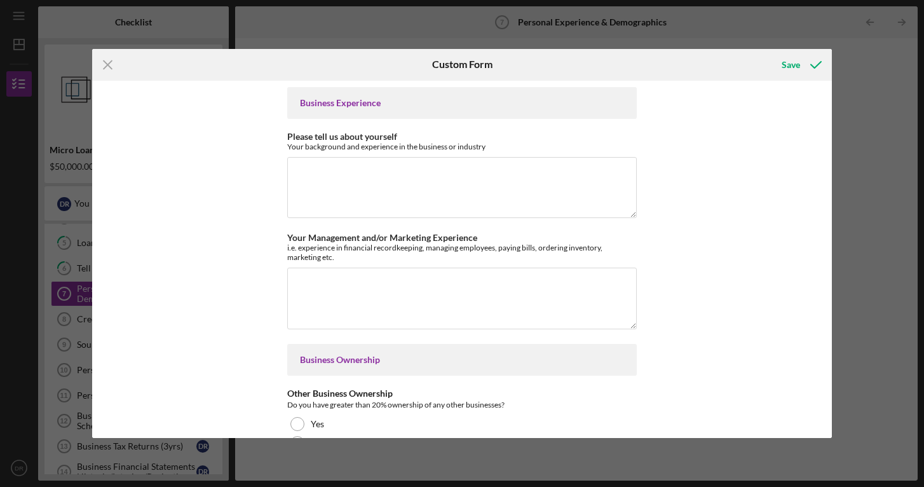
click at [238, 193] on div "Business Experience Please tell us about yourself Your background and experienc…" at bounding box center [461, 260] width 739 height 358
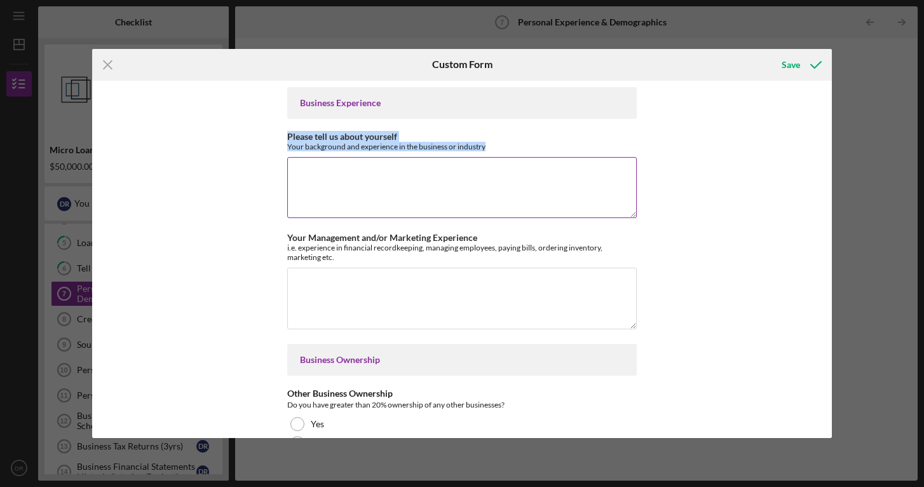
drag, startPoint x: 285, startPoint y: 135, endPoint x: 549, endPoint y: 146, distance: 263.9
click at [549, 146] on div "Please tell us about yourself Your background and experience in the business or…" at bounding box center [462, 142] width 350 height 20
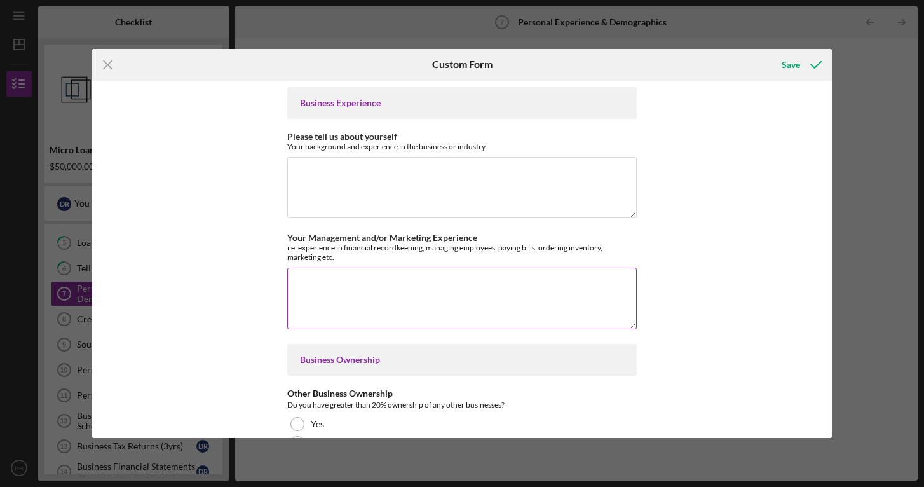
click at [330, 277] on textarea "Your Management and/or Marketing Experience" at bounding box center [462, 298] width 350 height 61
click at [319, 285] on textarea "Your Management and/or Marketing Experience" at bounding box center [462, 298] width 350 height 61
paste textarea "L ipsu dolorsita consectetu ad elitseddoe, temporinc utlaboreet, dol magnaaliq,…"
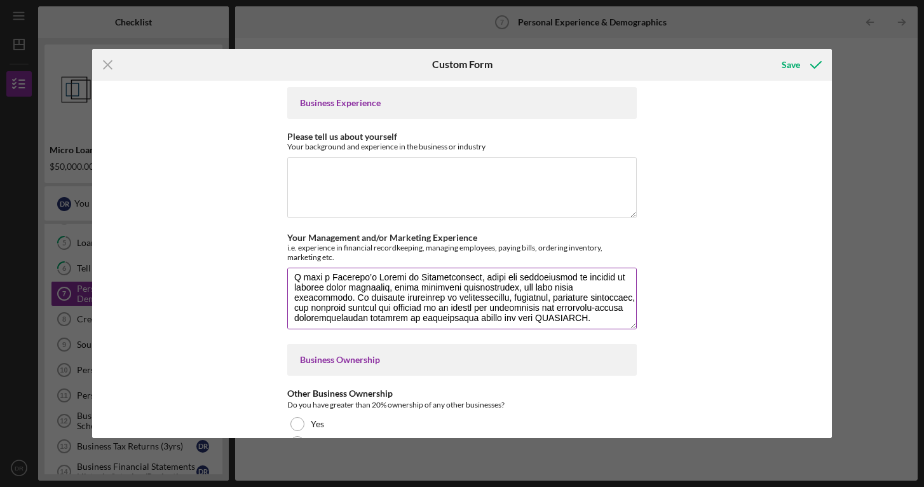
scroll to position [153, 0]
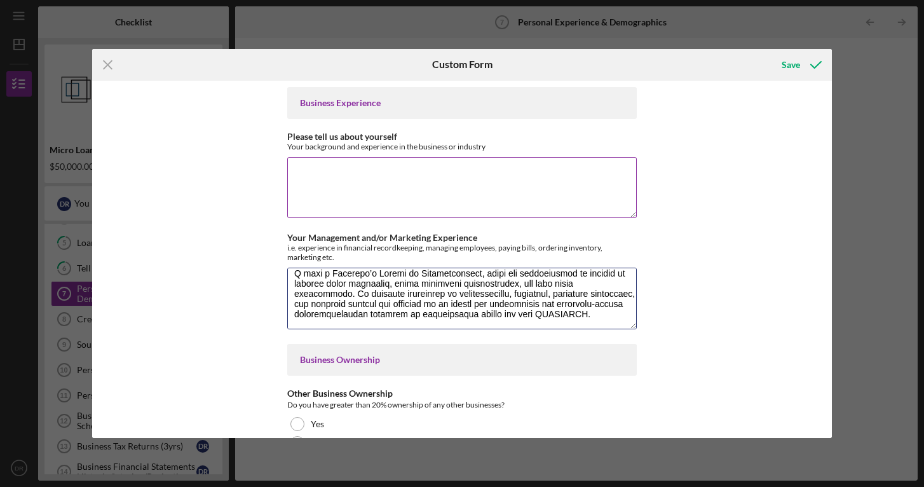
type textarea "L ipsu dolorsita consectetu ad elitseddoe, temporinc utlaboreet, dol magnaaliq,…"
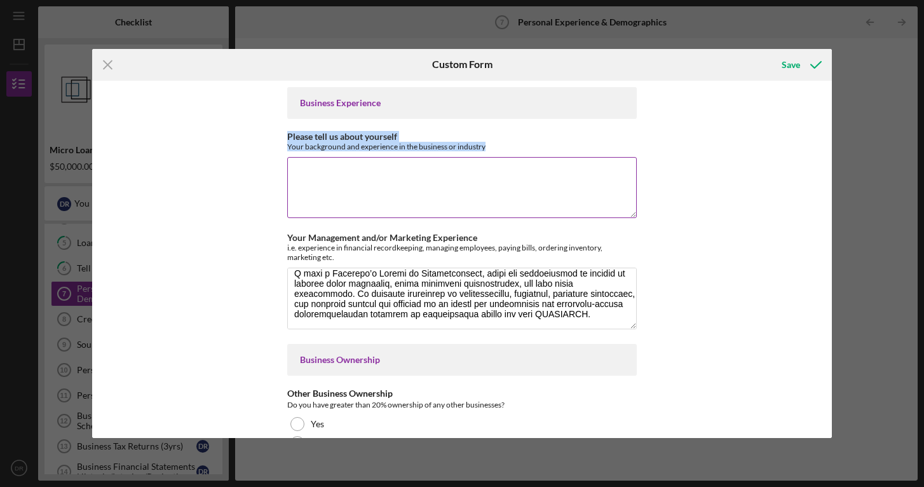
drag, startPoint x: 285, startPoint y: 137, endPoint x: 503, endPoint y: 147, distance: 218.2
click at [503, 149] on div "Please tell us about yourself Your background and experience in the business or…" at bounding box center [462, 142] width 350 height 20
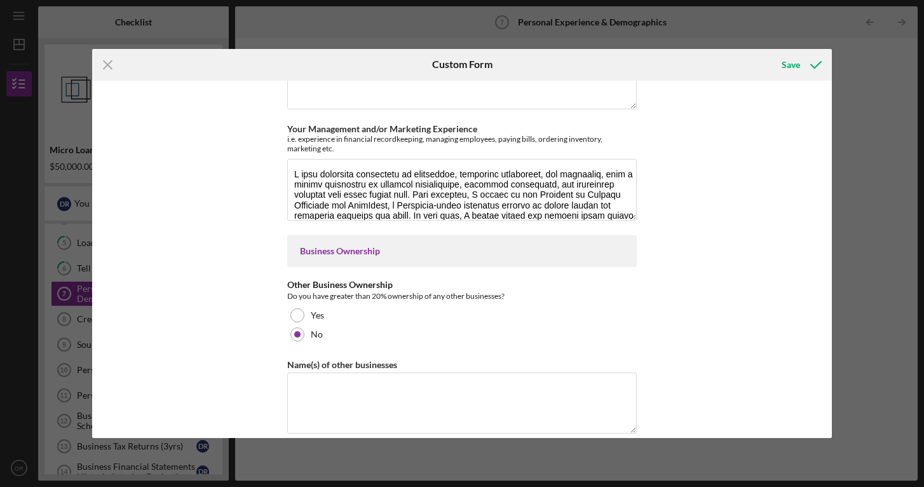
scroll to position [0, 0]
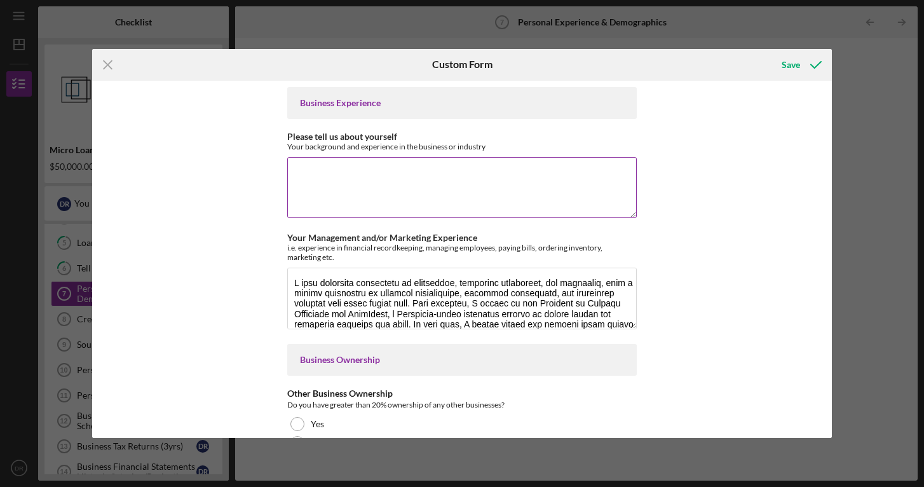
click at [323, 181] on textarea "Please tell us about yourself" at bounding box center [462, 187] width 350 height 61
paste textarea "Lo ipsu do Sita Conse, adi E’s doe tempori ut LABOREETD, m aliqua enima min ven…"
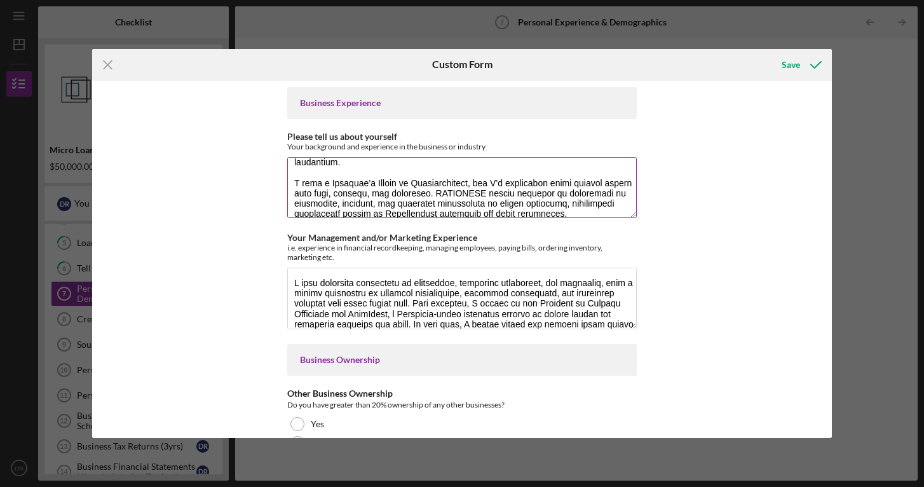
scroll to position [3, 0]
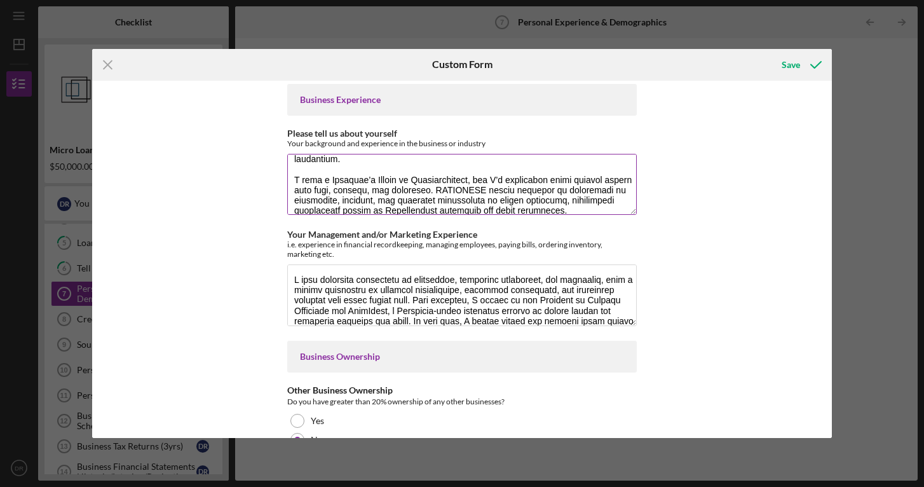
drag, startPoint x: 509, startPoint y: 200, endPoint x: 423, endPoint y: 200, distance: 86.4
click at [423, 200] on textarea "Please tell us about yourself" at bounding box center [462, 184] width 350 height 61
drag, startPoint x: 504, startPoint y: 202, endPoint x: 467, endPoint y: 201, distance: 36.9
click at [467, 201] on textarea "Please tell us about yourself" at bounding box center [462, 184] width 350 height 61
drag, startPoint x: 388, startPoint y: 199, endPoint x: 519, endPoint y: 206, distance: 130.5
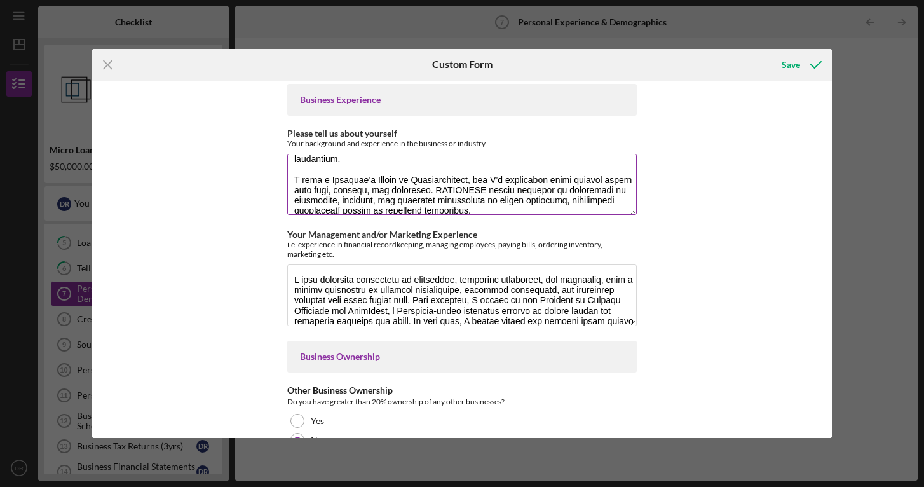
click at [519, 206] on textarea "Please tell us about yourself" at bounding box center [462, 184] width 350 height 61
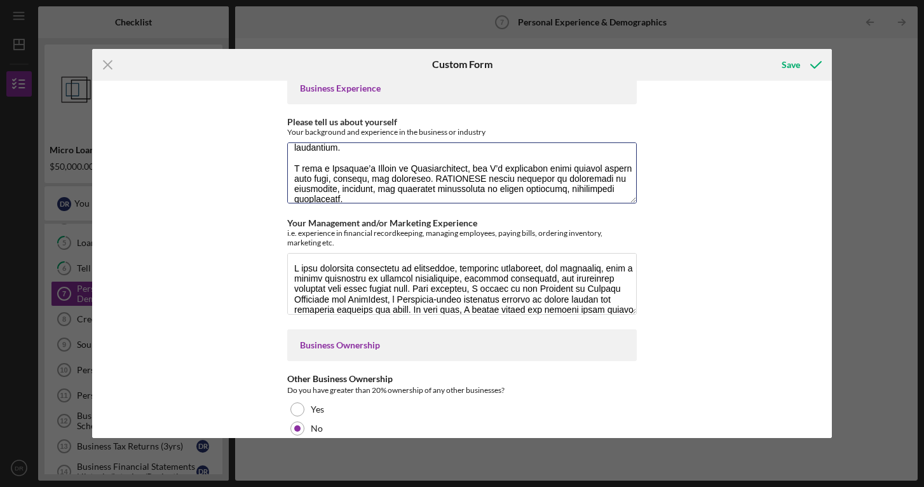
scroll to position [0, 0]
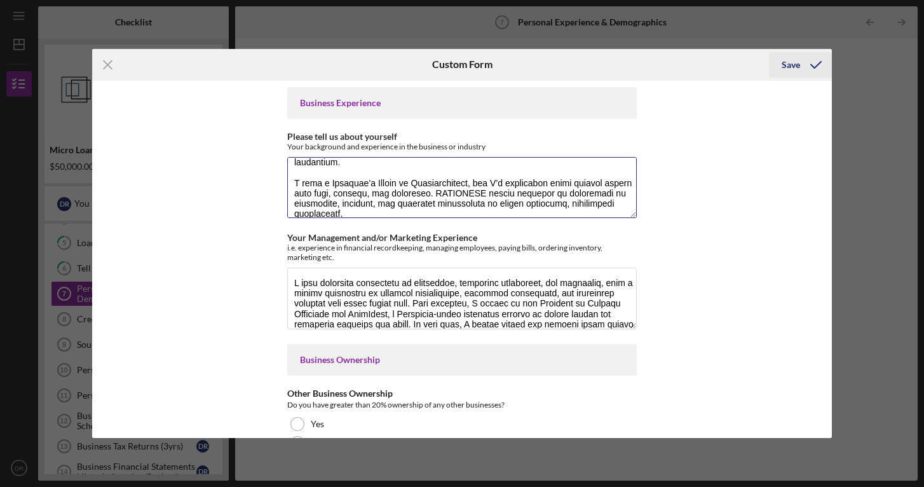
type textarea "Lo ipsu do Sita Conse, adi E’s doe tempori ut LABOREETD, m aliqua enima min ven…"
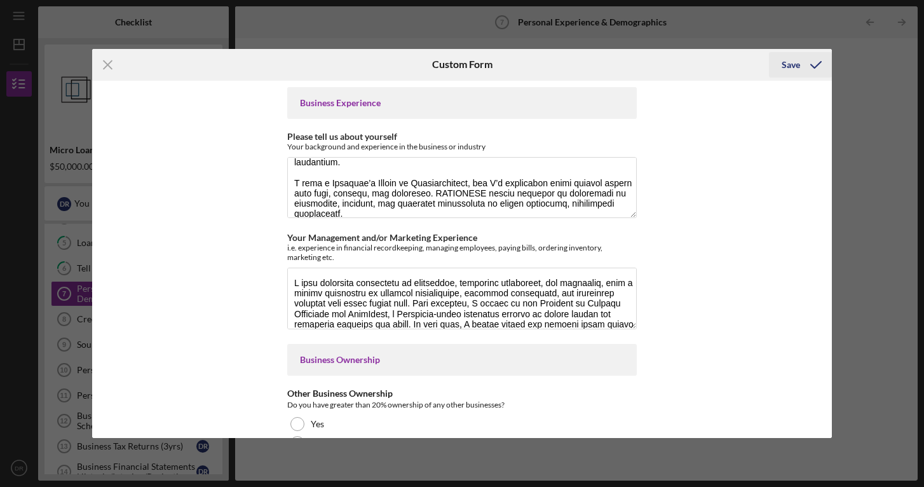
click at [791, 63] on div "Save" at bounding box center [791, 64] width 18 height 25
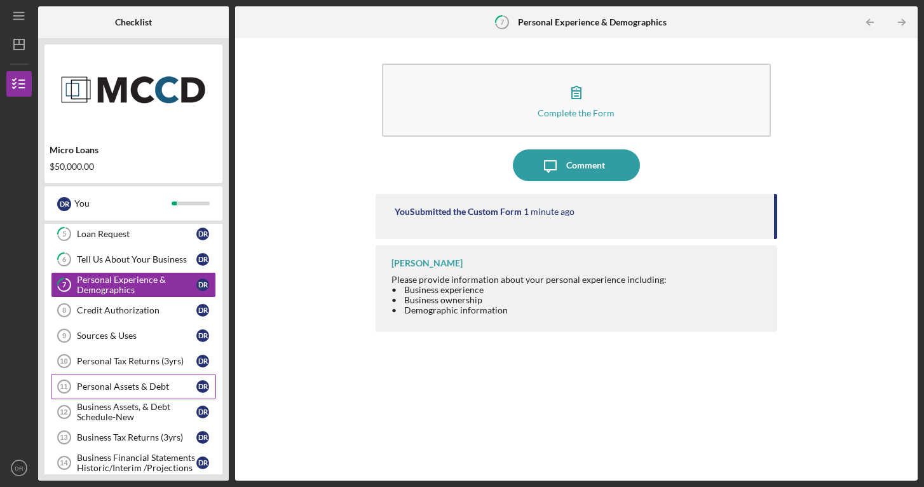
scroll to position [188, 0]
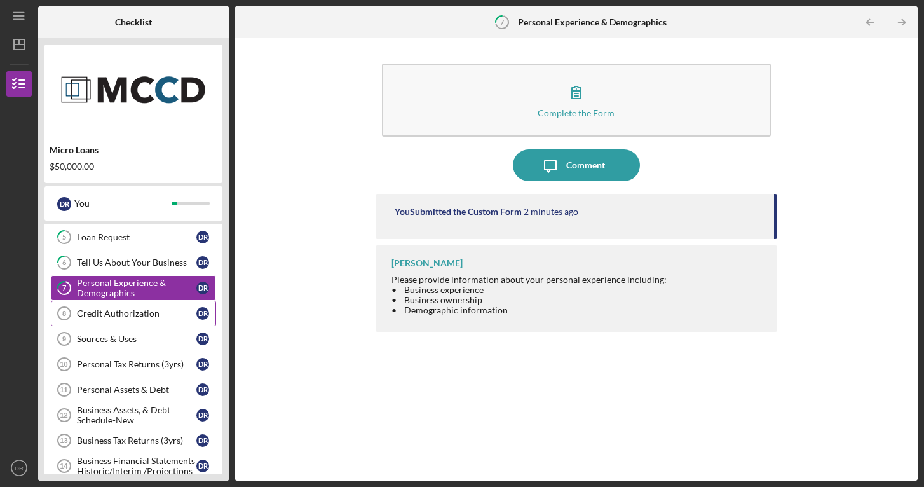
click at [135, 309] on div "Credit Authorization" at bounding box center [136, 313] width 119 height 10
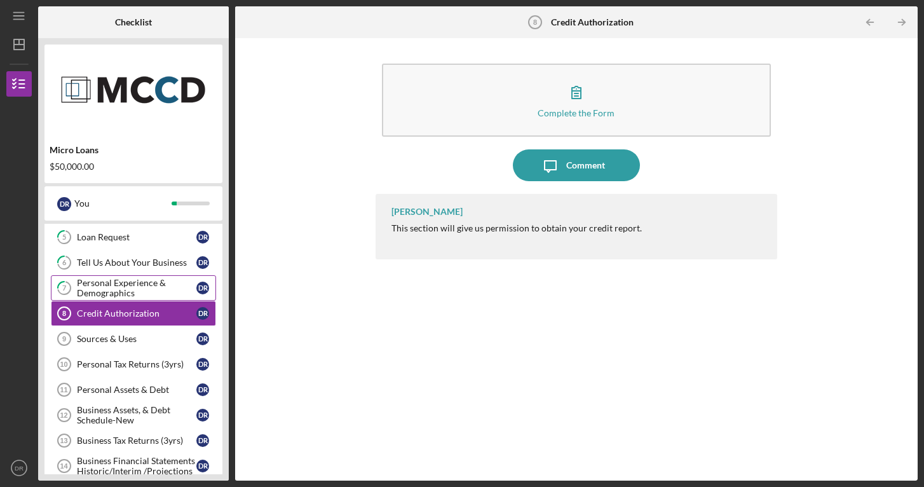
click at [133, 286] on div "Personal Experience & Demographics" at bounding box center [136, 288] width 119 height 20
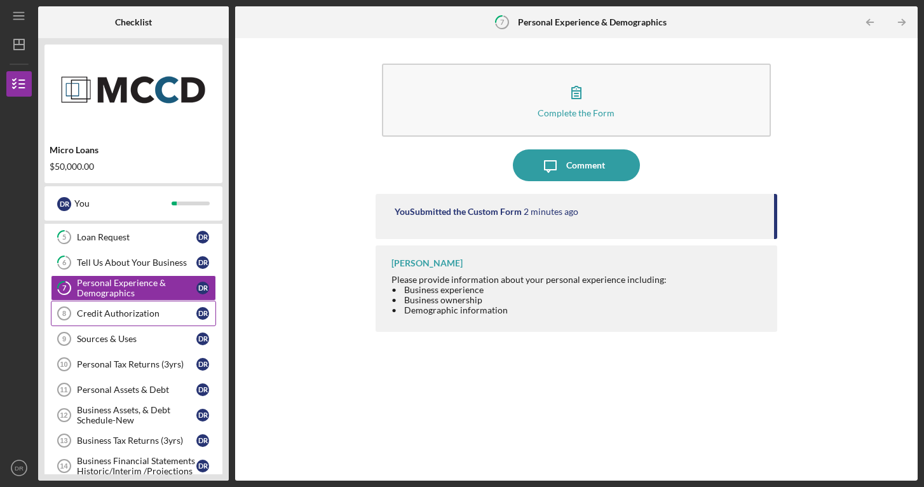
click at [125, 311] on div "Credit Authorization" at bounding box center [136, 313] width 119 height 10
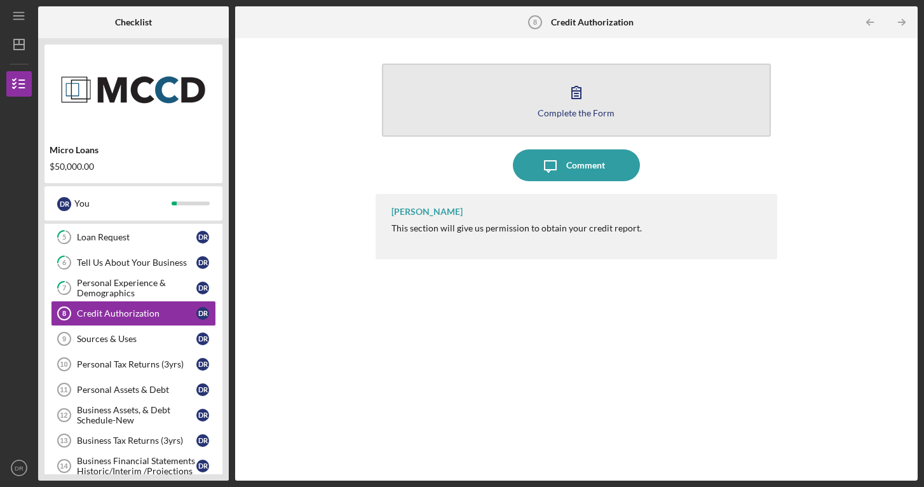
click at [519, 101] on button "Complete the Form Form" at bounding box center [576, 100] width 389 height 73
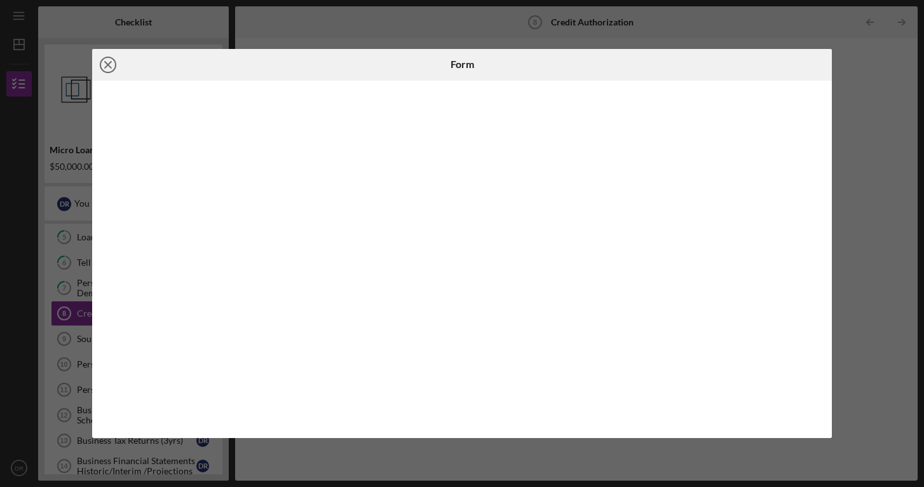
click at [110, 70] on icon "Icon/Close" at bounding box center [108, 65] width 32 height 32
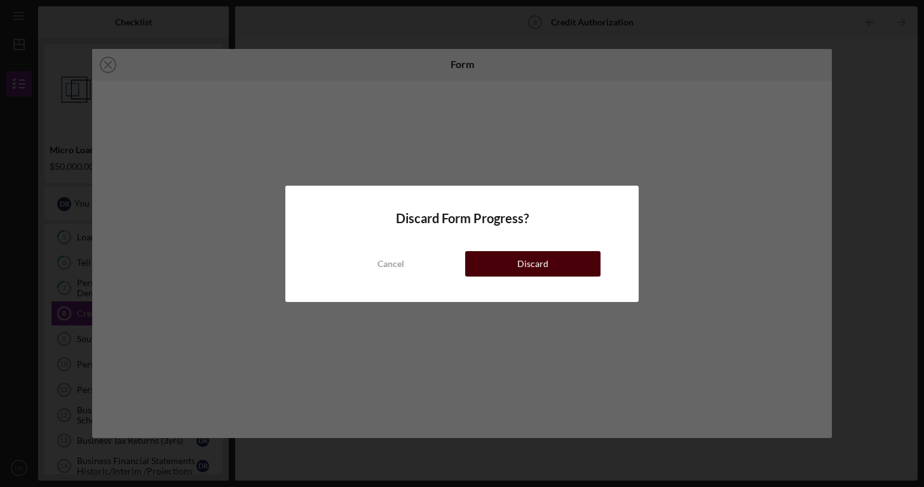
click at [511, 271] on button "Discard" at bounding box center [532, 263] width 135 height 25
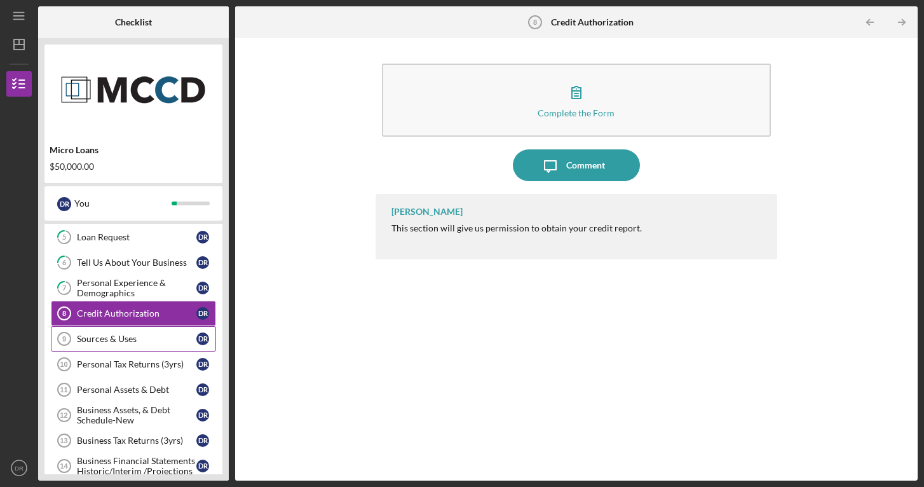
click at [129, 338] on div "Sources & Uses" at bounding box center [136, 339] width 119 height 10
